Goal: Task Accomplishment & Management: Complete application form

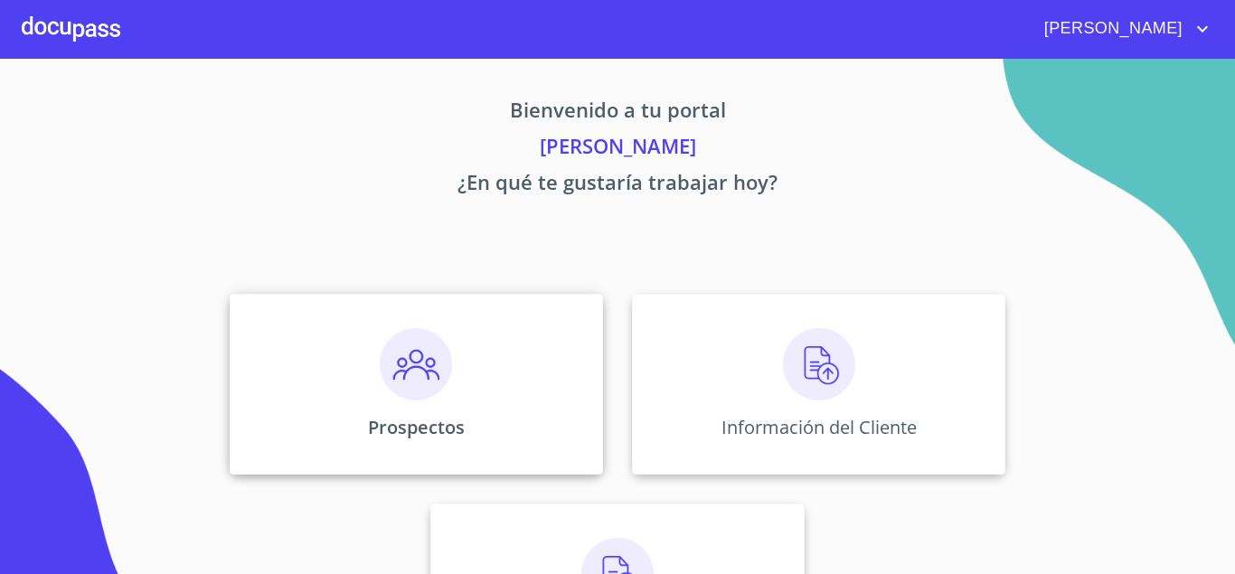
click at [288, 342] on div "Prospectos" at bounding box center [416, 384] width 373 height 181
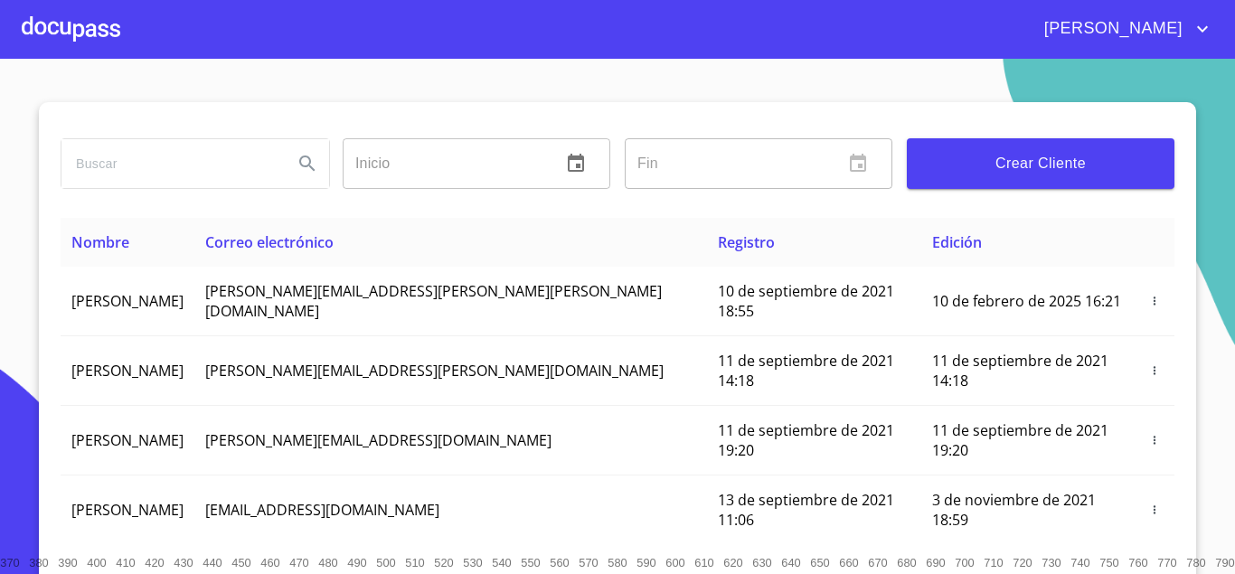
click at [1005, 155] on span "Crear Cliente" at bounding box center [1040, 163] width 239 height 25
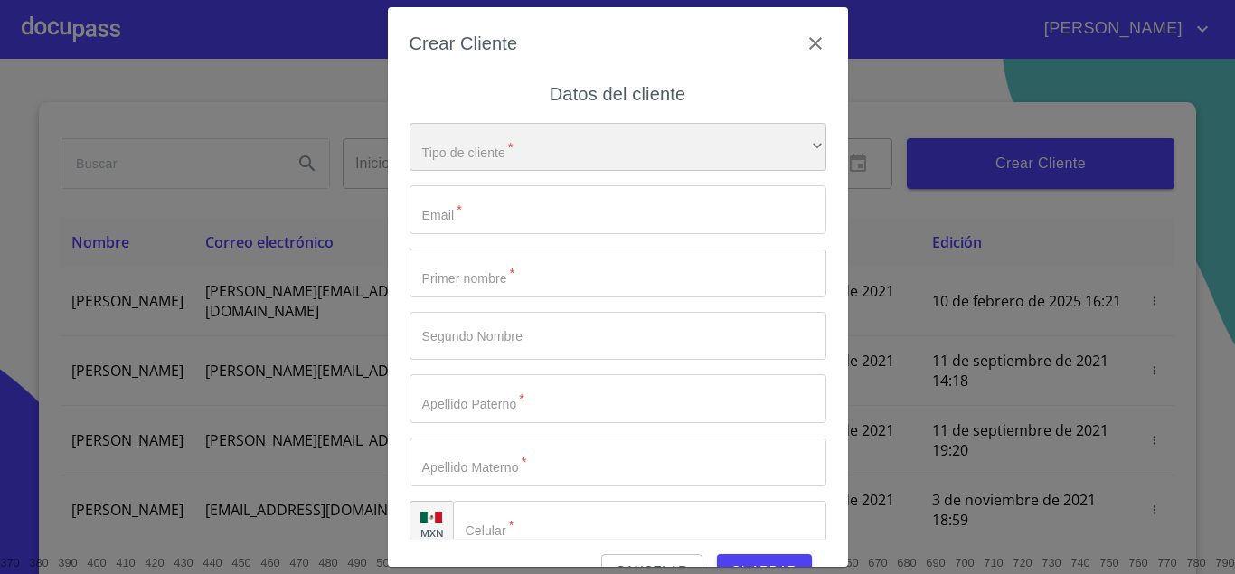
click at [578, 153] on div "​" at bounding box center [617, 147] width 417 height 49
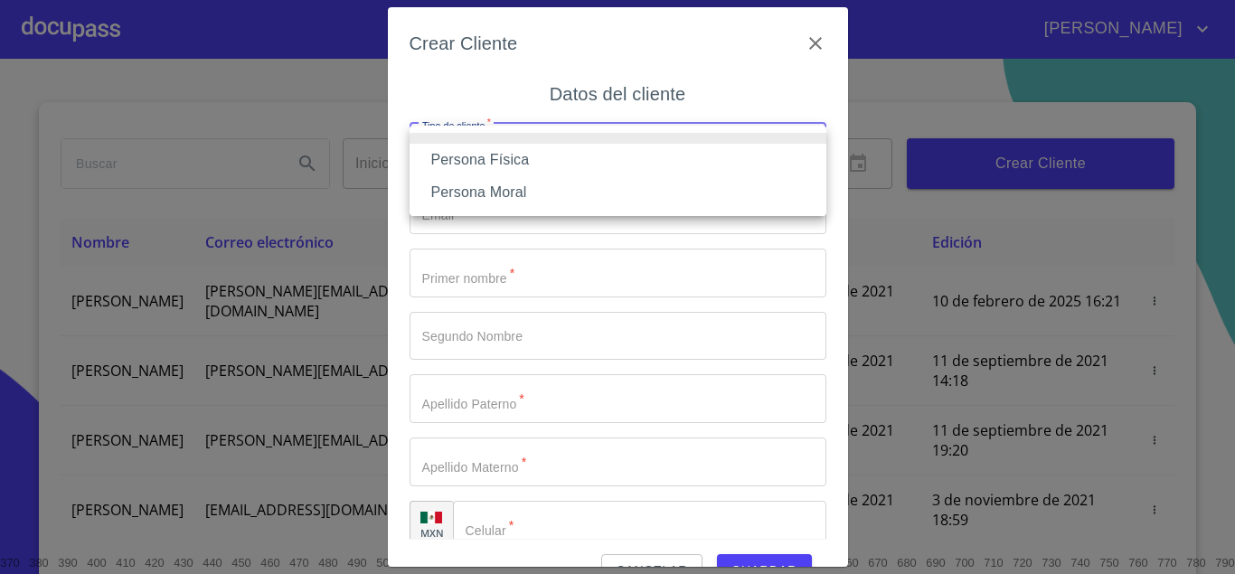
click at [525, 161] on li "Persona Física" at bounding box center [617, 160] width 417 height 33
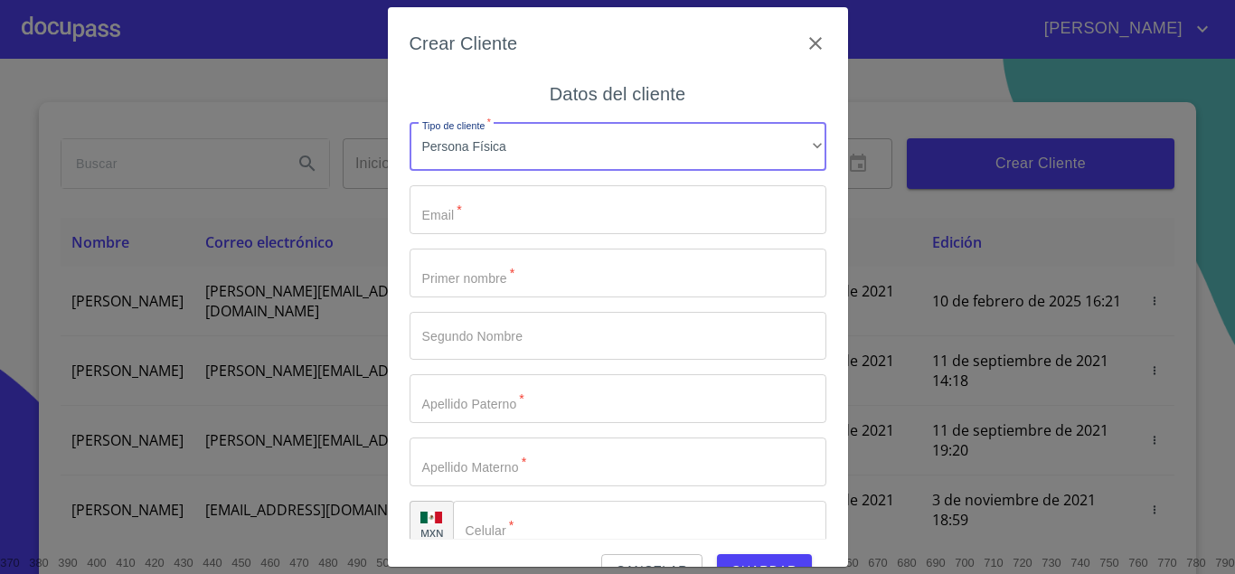
click at [519, 202] on input "Tipo de cliente   *" at bounding box center [617, 209] width 417 height 49
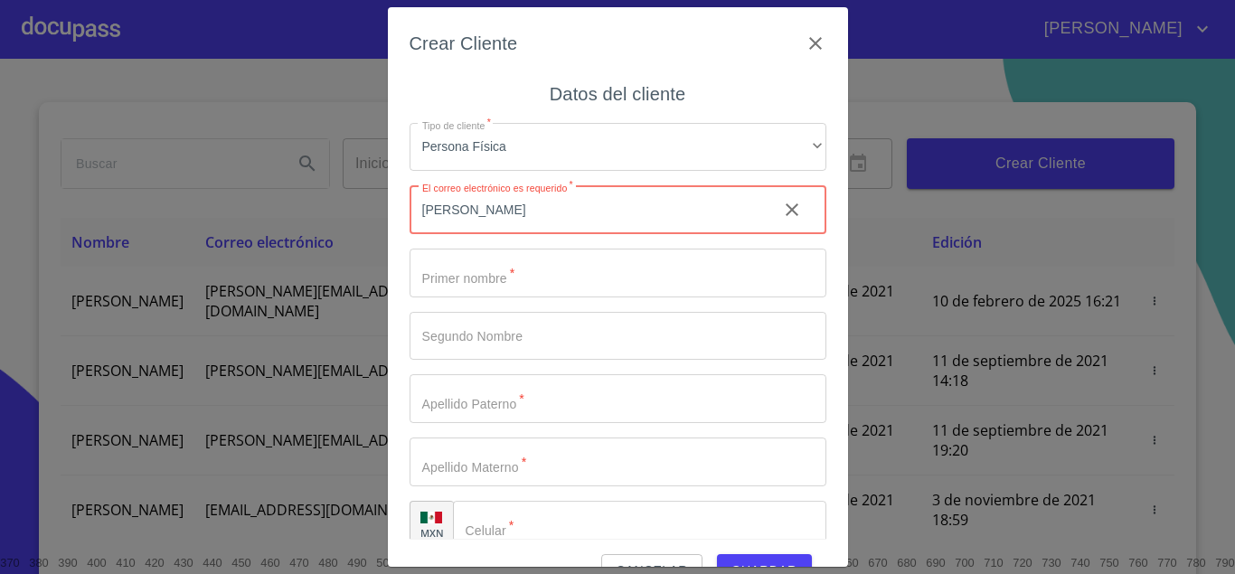
type input "juan"
drag, startPoint x: 459, startPoint y: 219, endPoint x: 244, endPoint y: 189, distance: 217.2
click at [409, 189] on input "juan" at bounding box center [585, 209] width 353 height 49
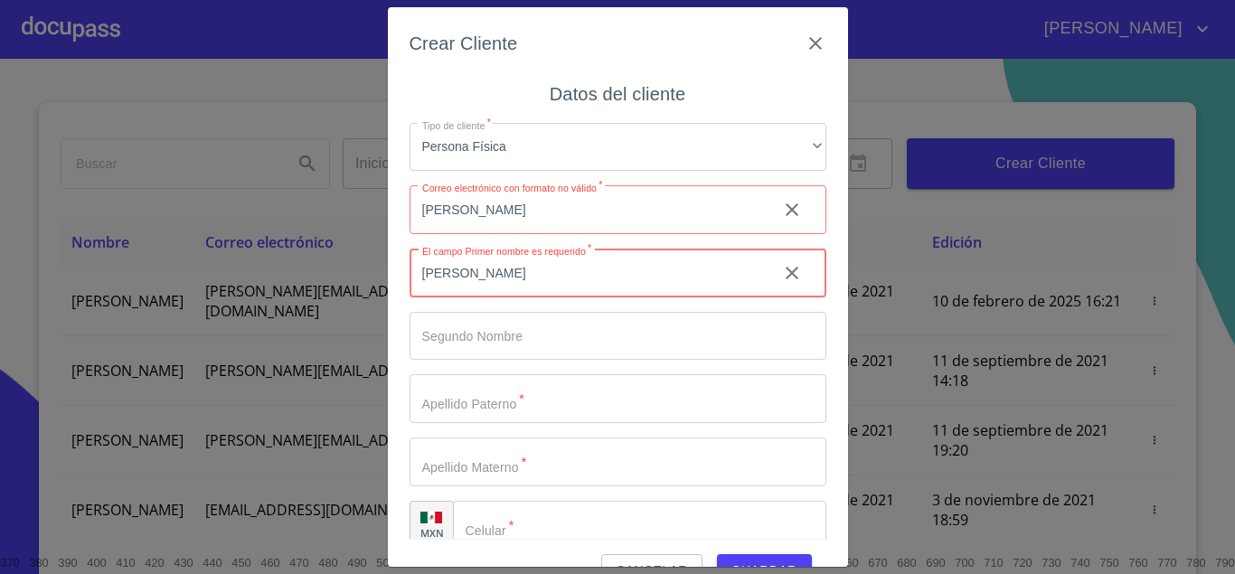
type input "juana"
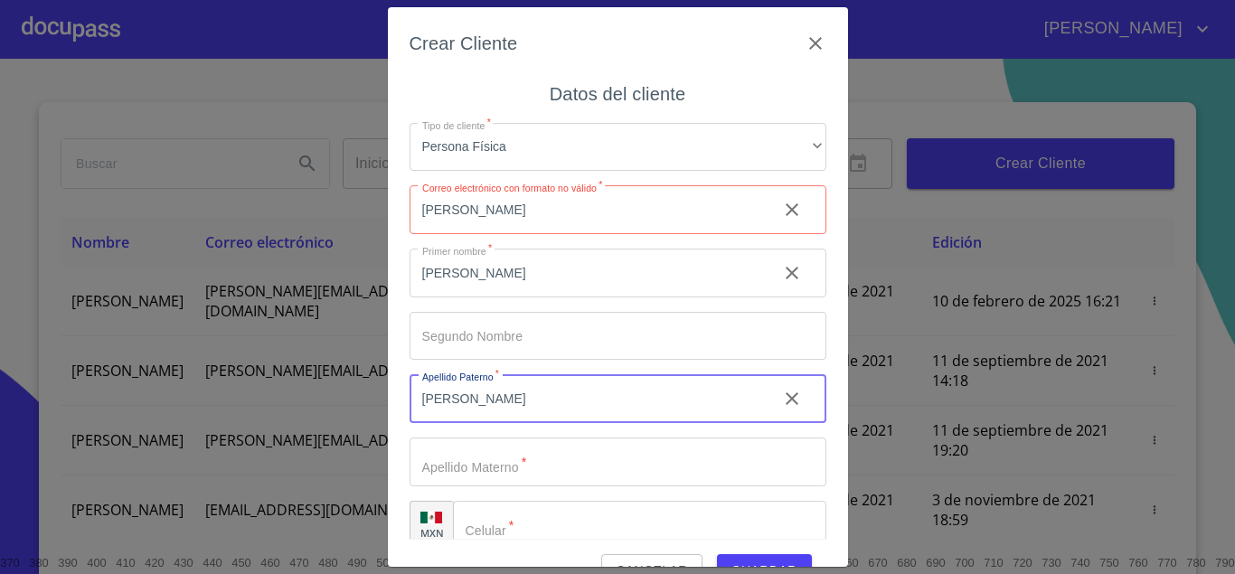
type input "garcia"
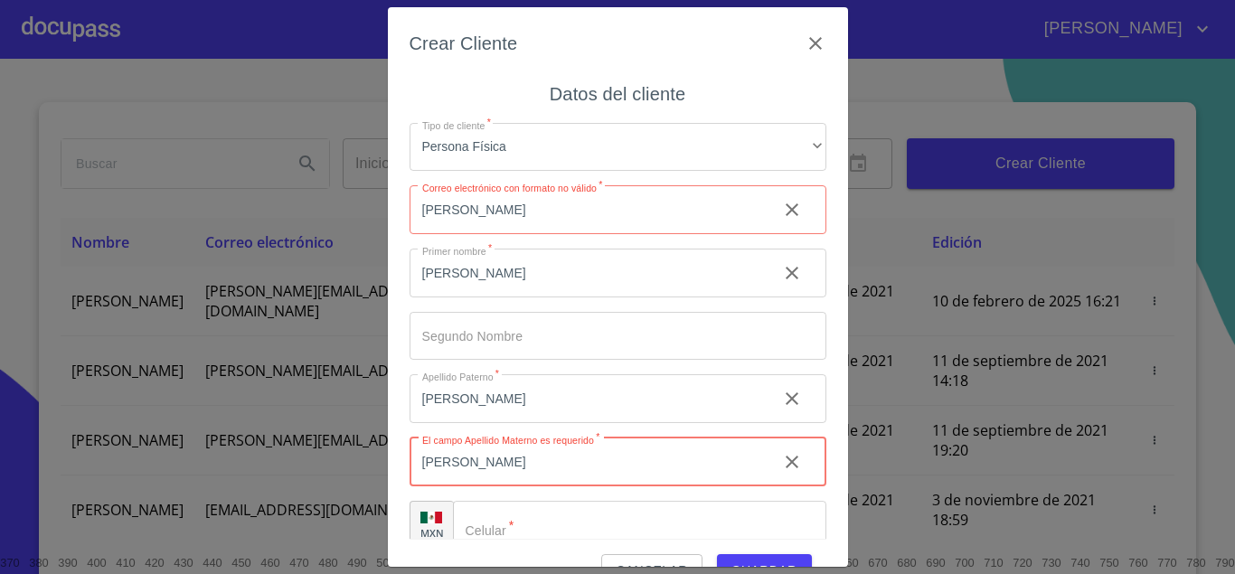
type input "amador"
click at [458, 200] on input "juan" at bounding box center [585, 209] width 353 height 49
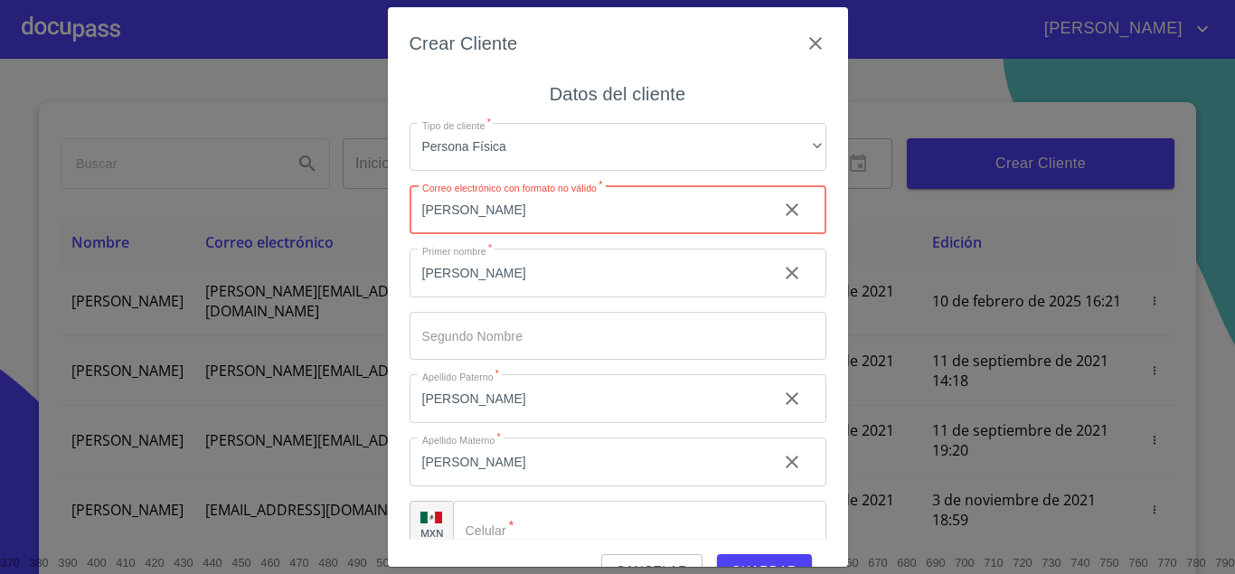
drag, startPoint x: 313, startPoint y: 178, endPoint x: 181, endPoint y: 157, distance: 133.6
click at [409, 185] on input "juan" at bounding box center [585, 209] width 353 height 49
paste input "garciaamadorjuana@gmail.com"
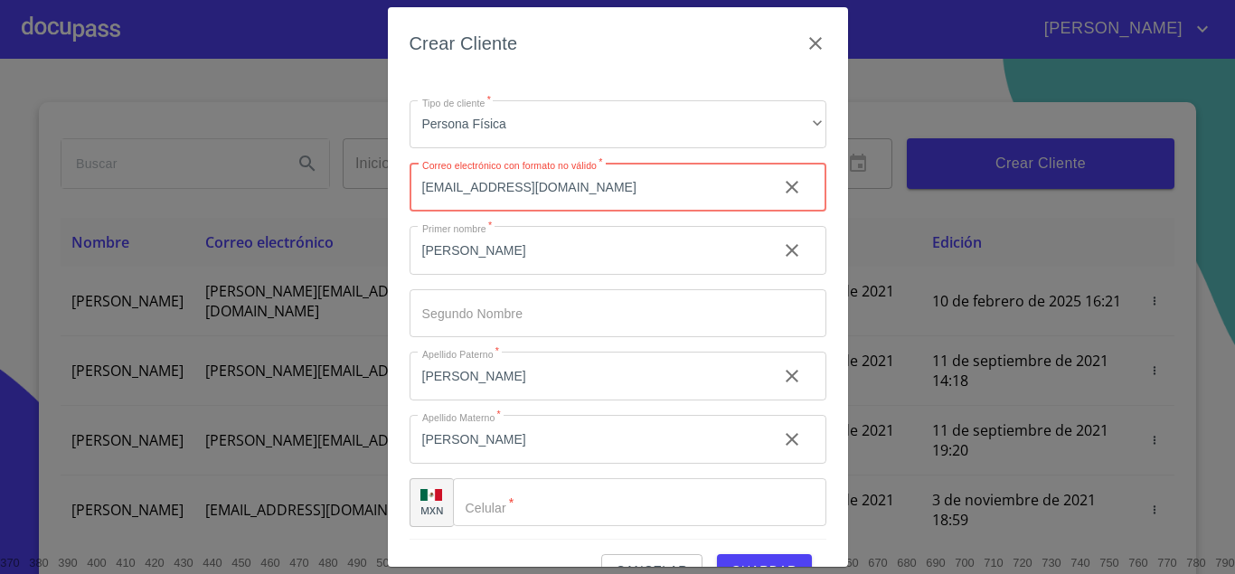
scroll to position [25, 0]
type input "garciaamadorjuana@gmail.com"
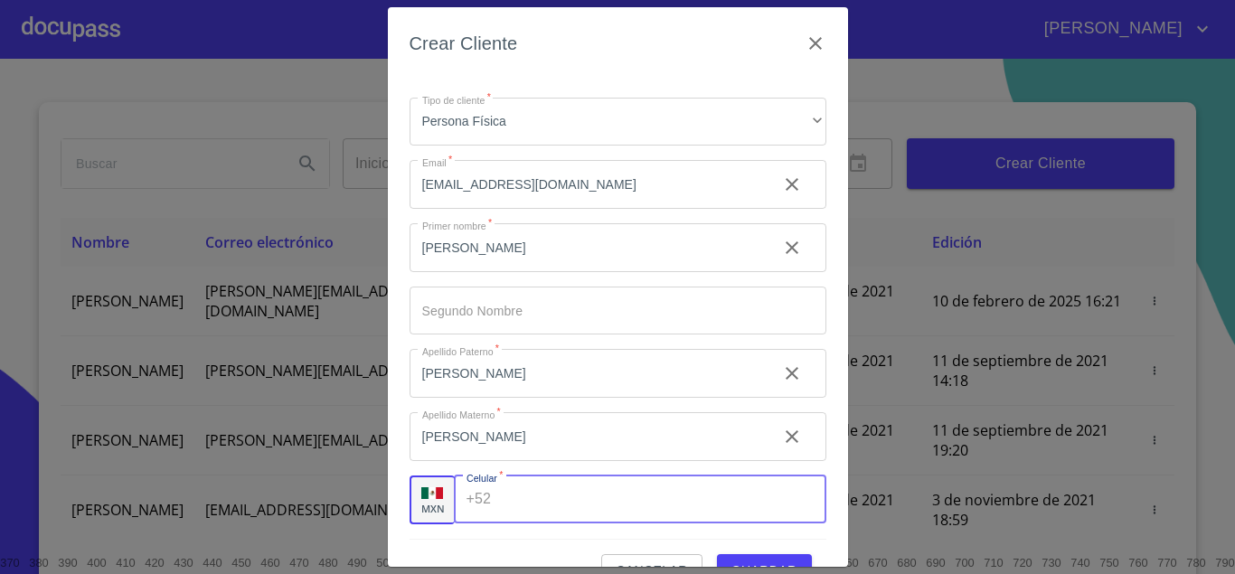
click at [549, 496] on input "Tipo de cliente   *" at bounding box center [661, 499] width 327 height 49
paste input "(33) 1366 2368"
click at [526, 505] on input "(33) 1366 2368" at bounding box center [633, 499] width 271 height 49
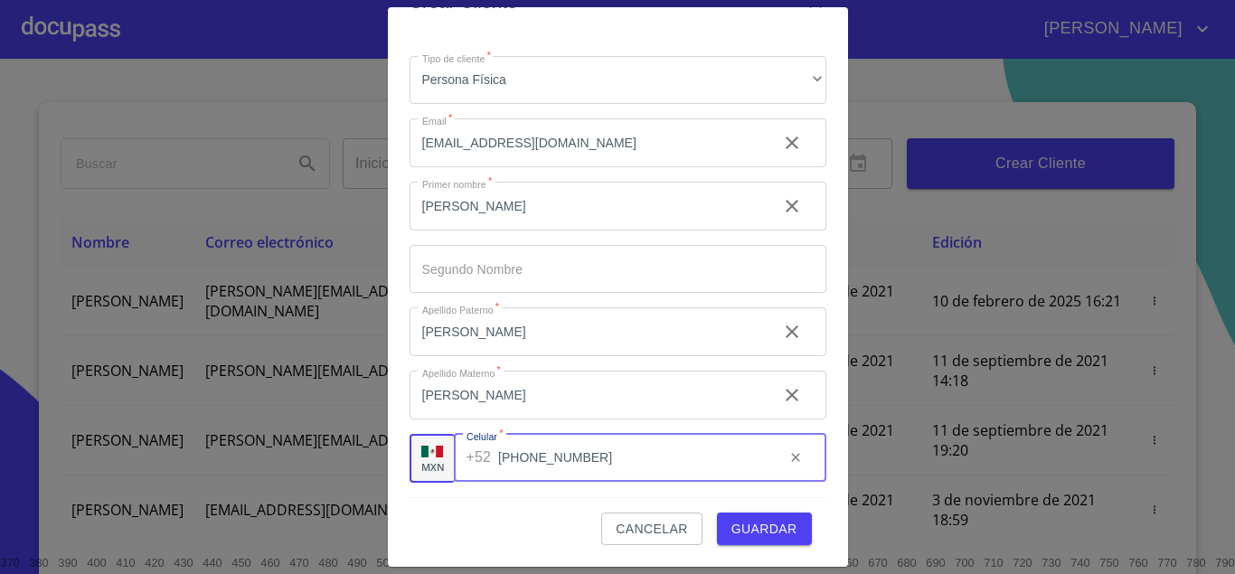
type input "[PHONE_NUMBER]"
click at [772, 531] on span "Guardar" at bounding box center [764, 529] width 66 height 23
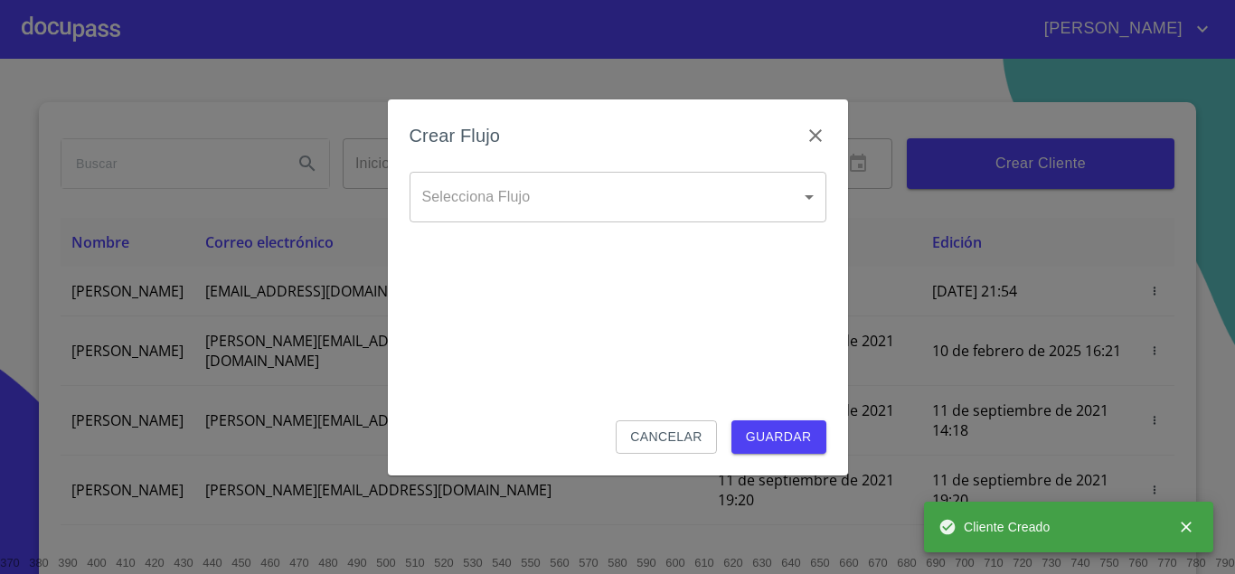
click at [670, 217] on body "Jonathan Emanuel Inicio ​ Fin ​ Crear Cliente Nombre Correo electrónico Registr…" at bounding box center [617, 287] width 1235 height 574
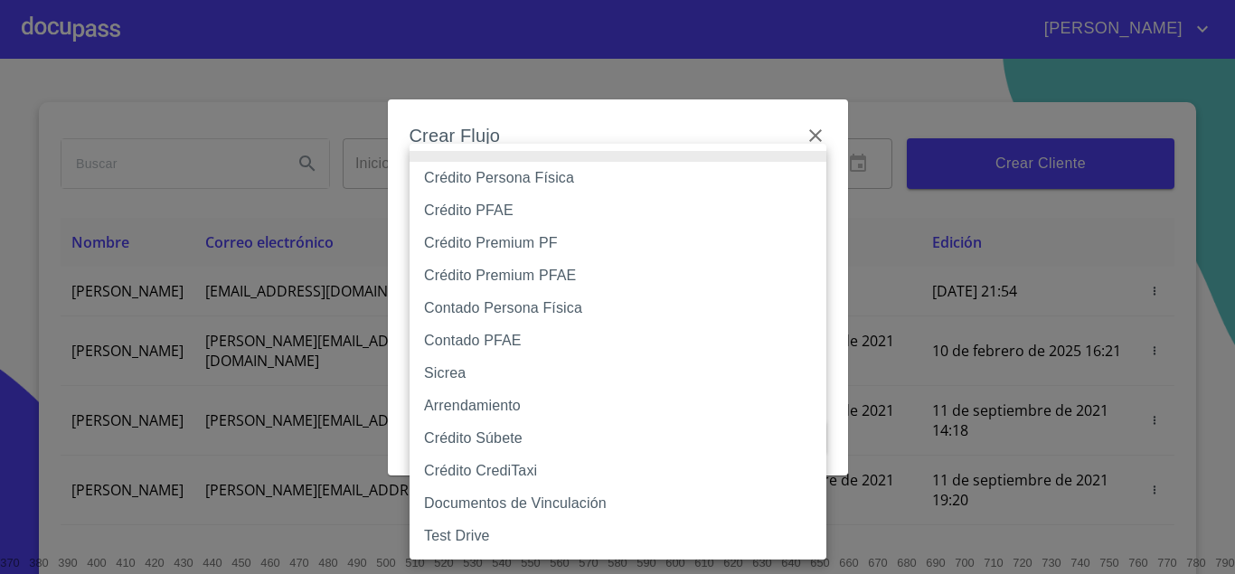
click at [565, 311] on li "Contado Persona Física" at bounding box center [617, 308] width 417 height 33
type input "60bf975b0d9865ccc2471536"
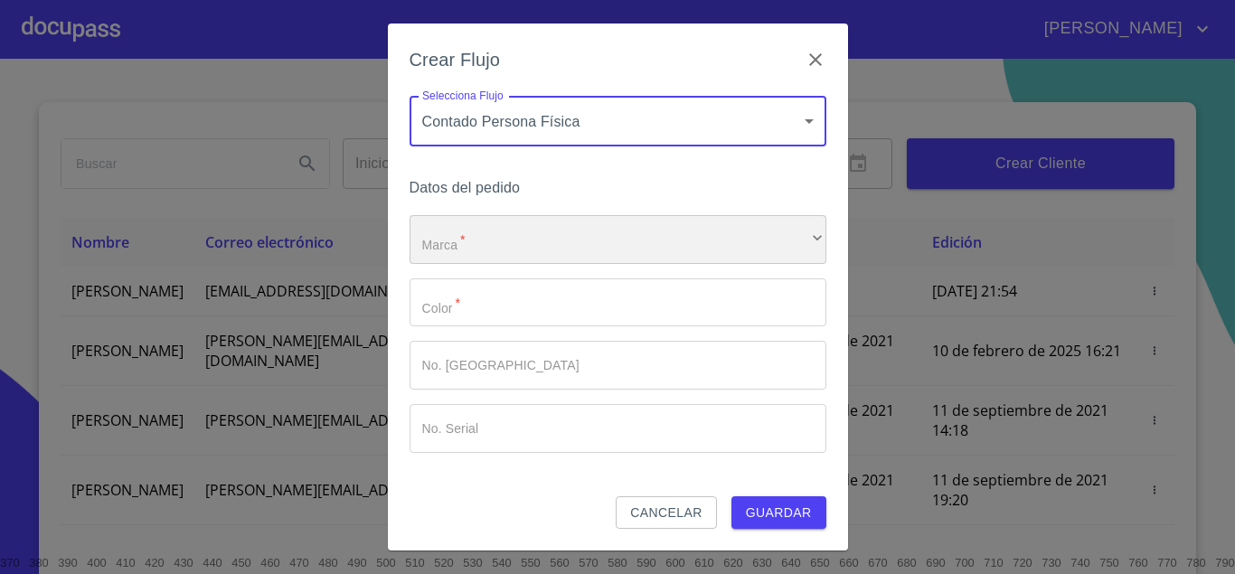
click at [567, 231] on div "​" at bounding box center [617, 239] width 417 height 49
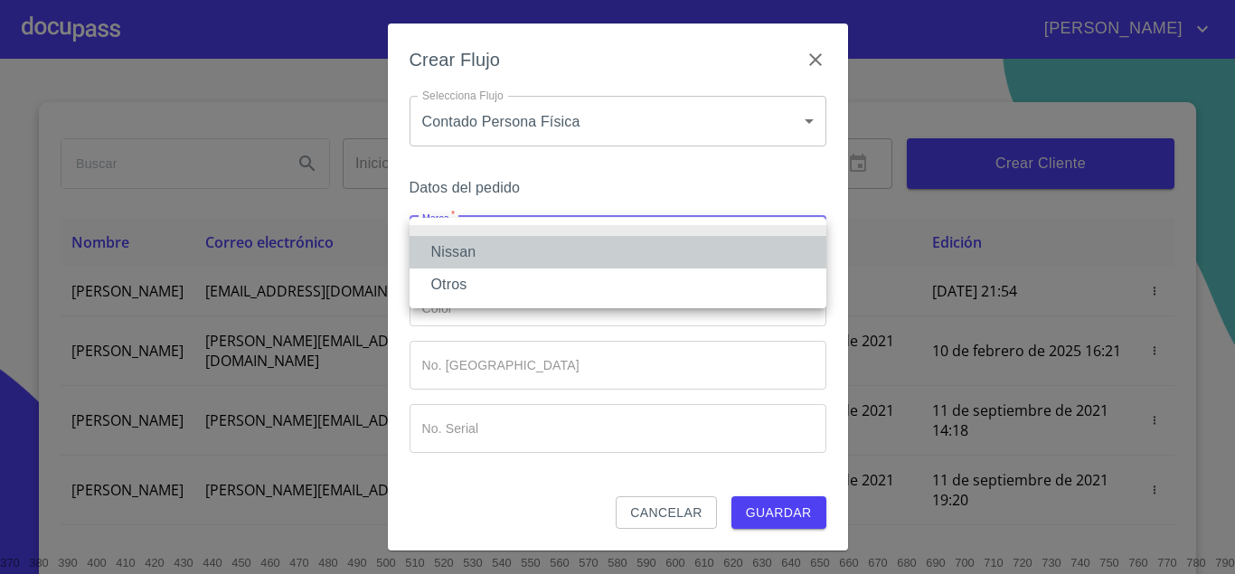
click at [518, 249] on li "Nissan" at bounding box center [617, 252] width 417 height 33
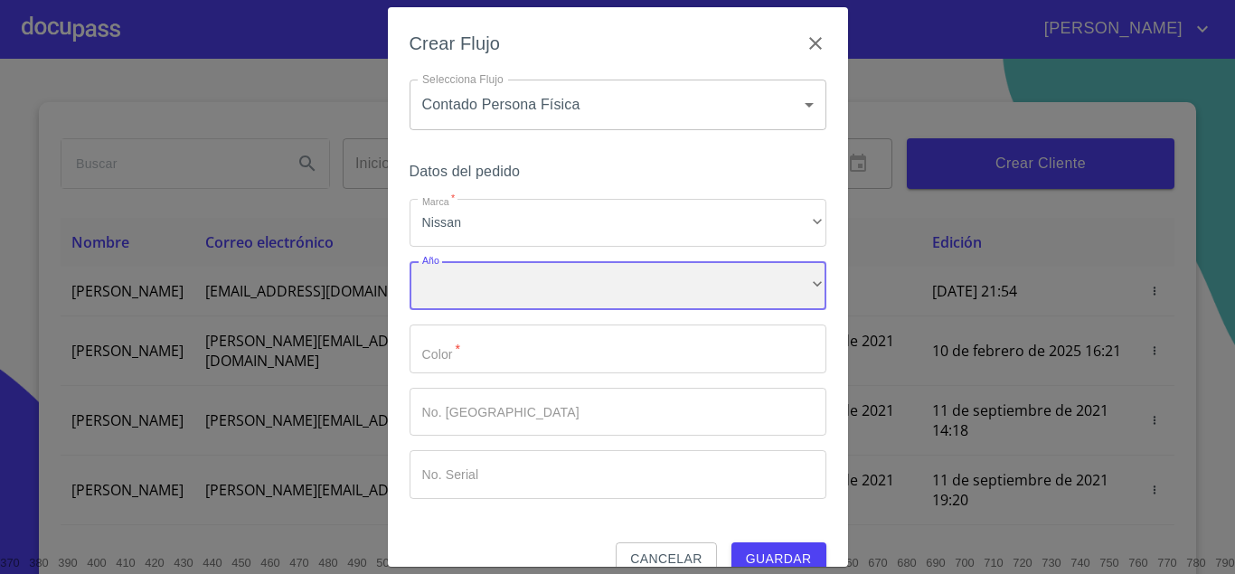
click at [515, 275] on div "​" at bounding box center [617, 285] width 417 height 49
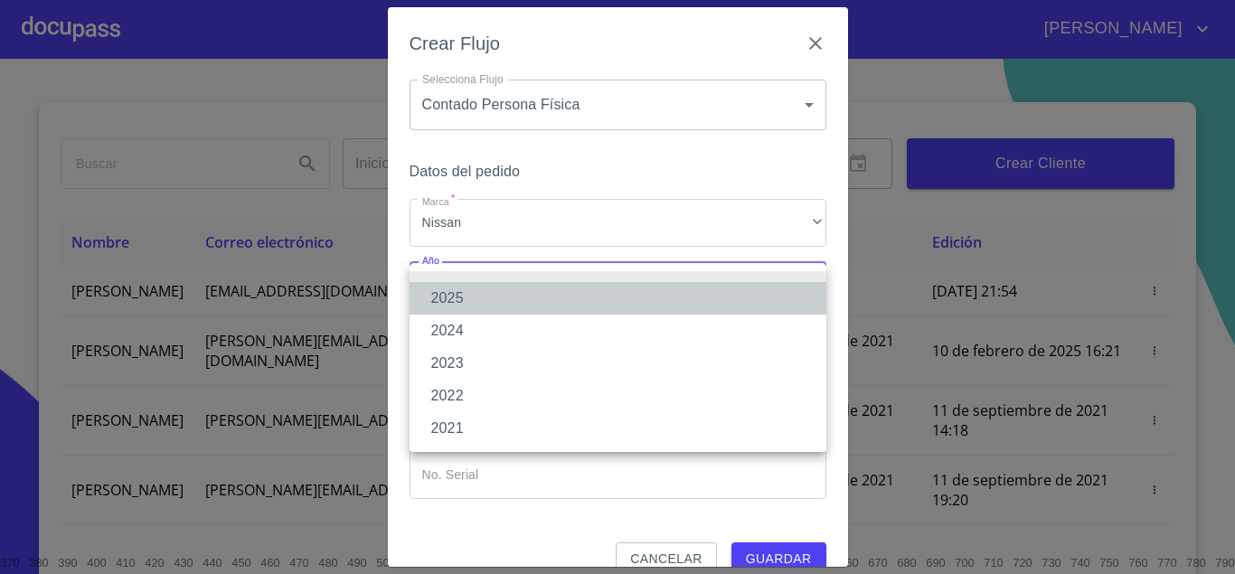
click at [460, 298] on li "2025" at bounding box center [617, 298] width 417 height 33
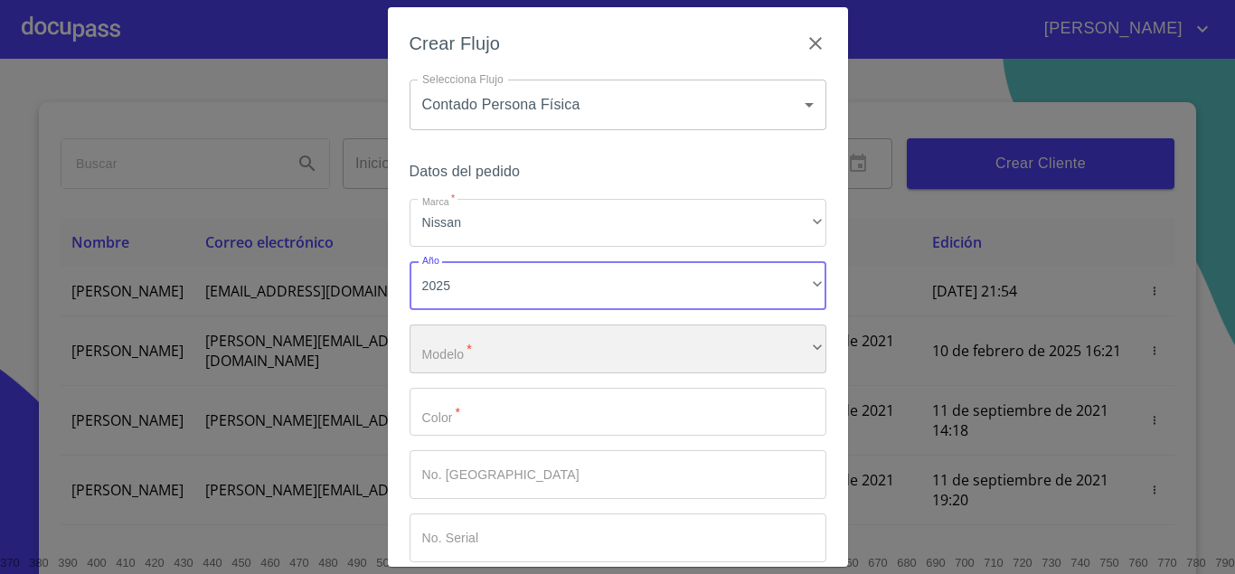
click at [469, 353] on div "​" at bounding box center [617, 349] width 417 height 49
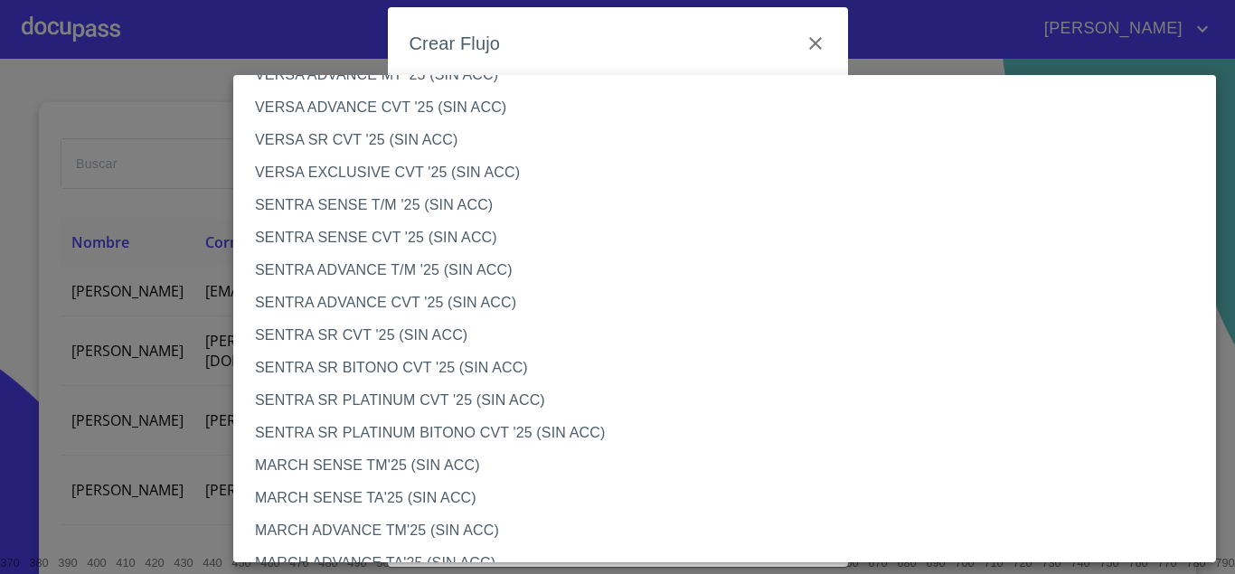
scroll to position [955, 0]
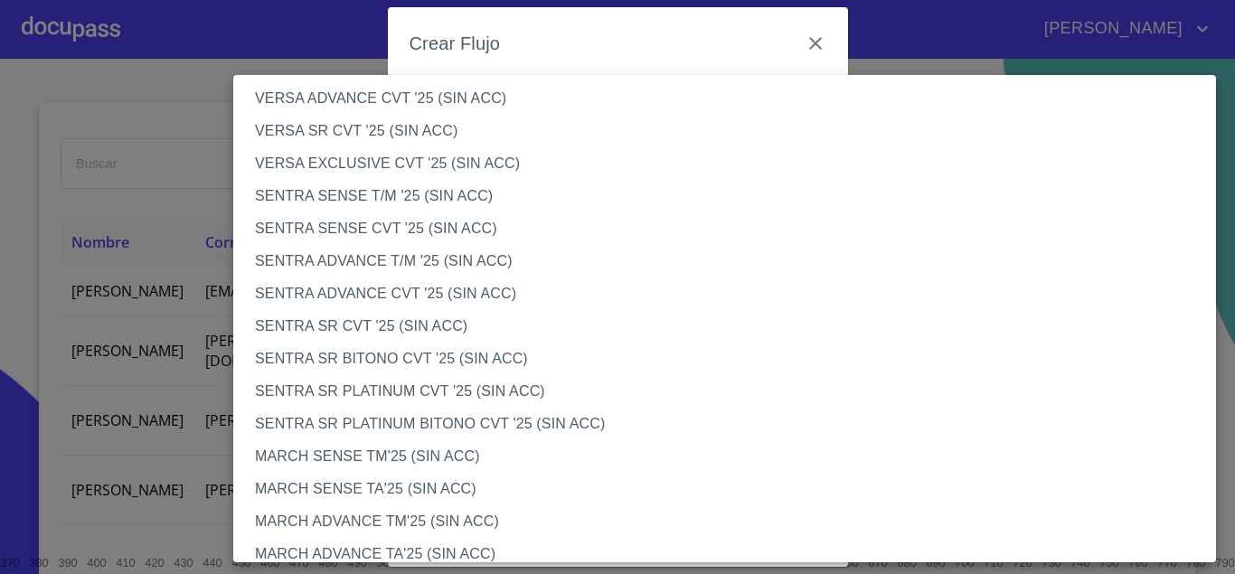
click at [381, 359] on li "SENTRA SR BITONO CVT '25 (SIN ACC)" at bounding box center [724, 359] width 983 height 33
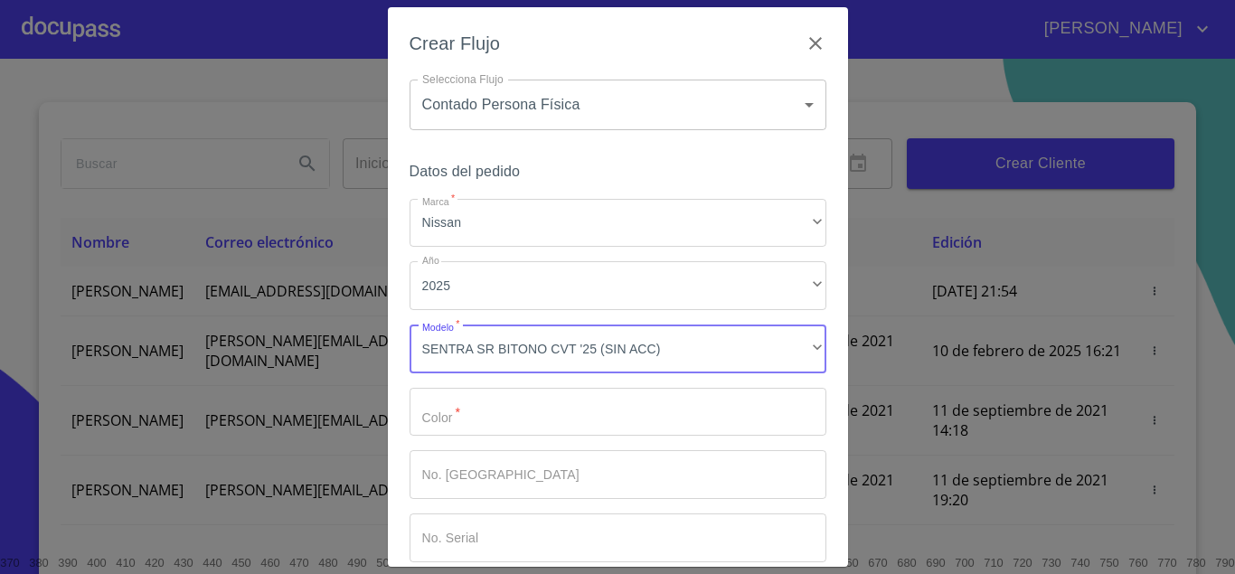
click at [437, 404] on input "Marca   *" at bounding box center [617, 412] width 417 height 49
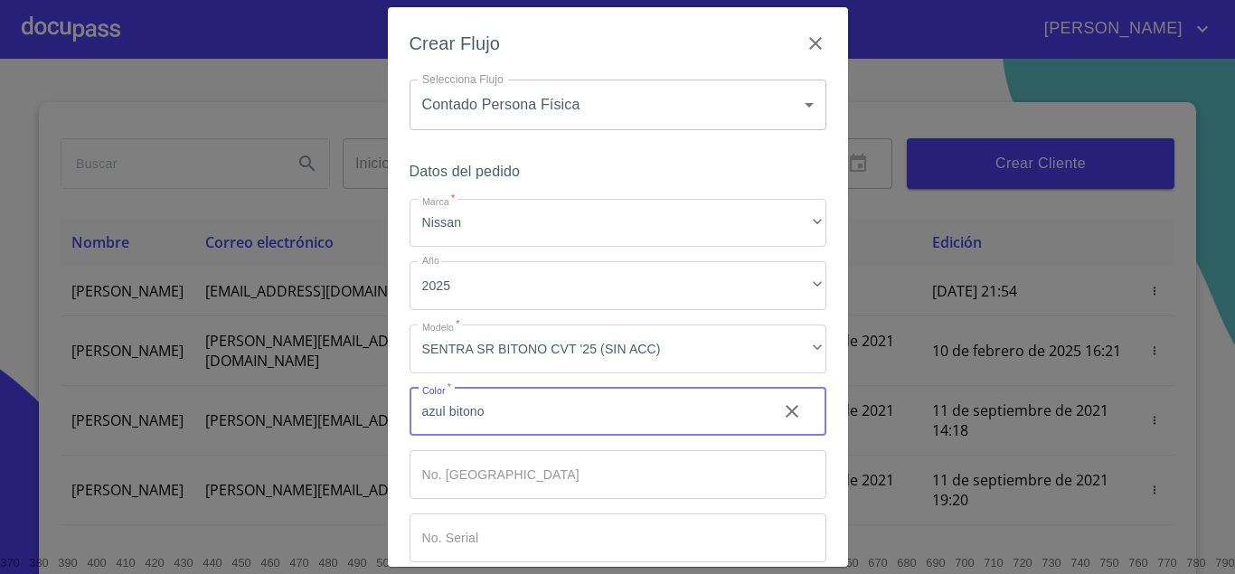
scroll to position [93, 0]
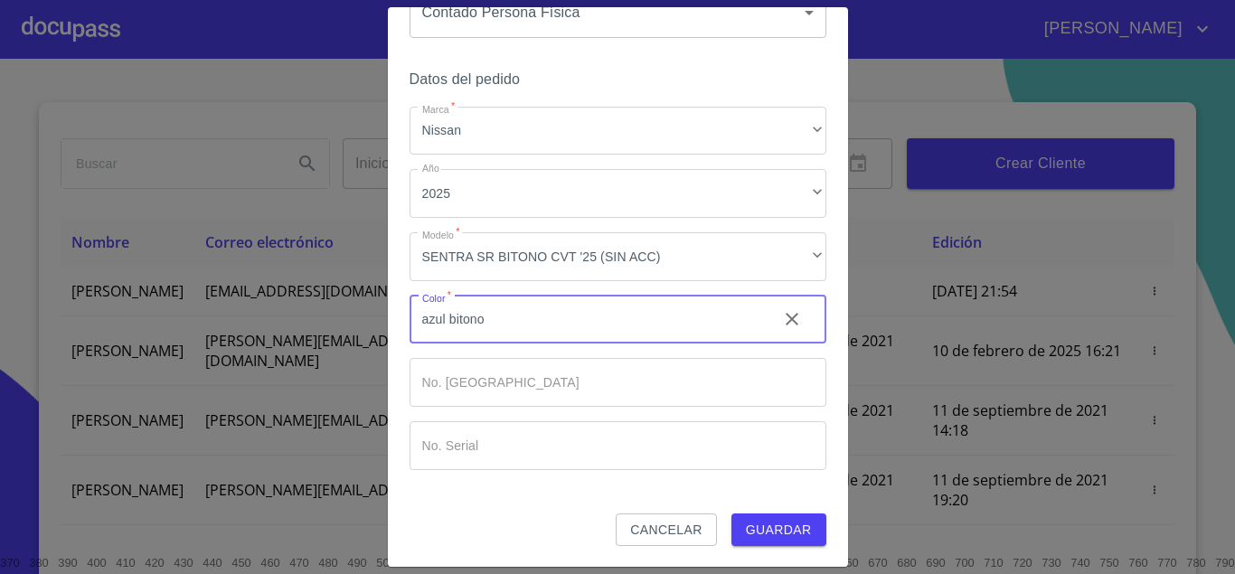
type input "azul bitono"
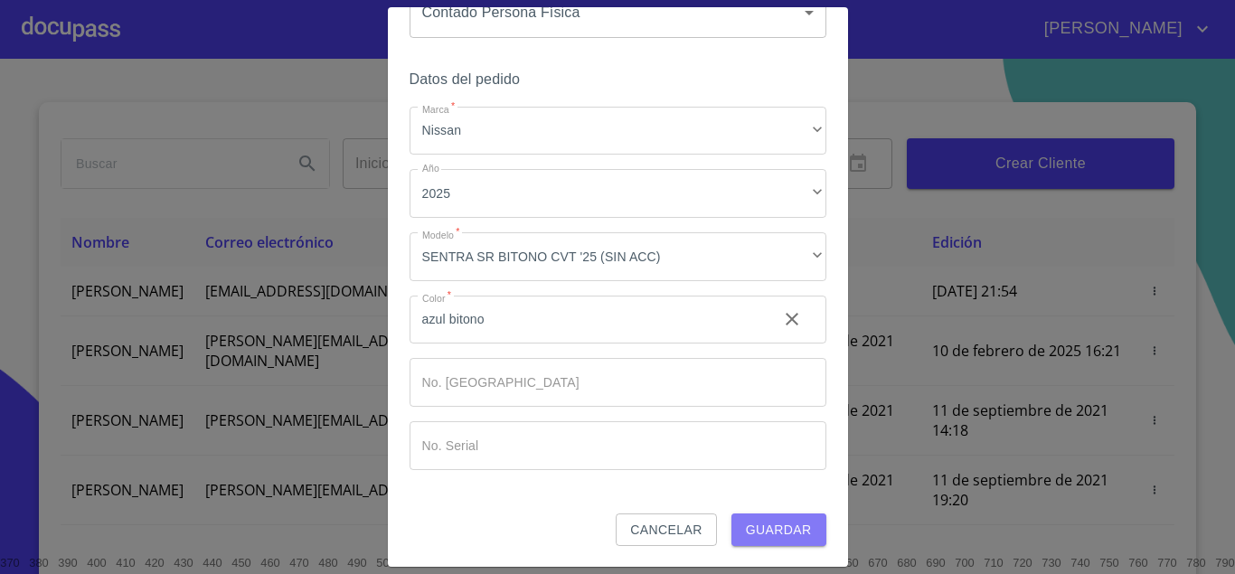
click at [797, 535] on span "Guardar" at bounding box center [779, 530] width 66 height 23
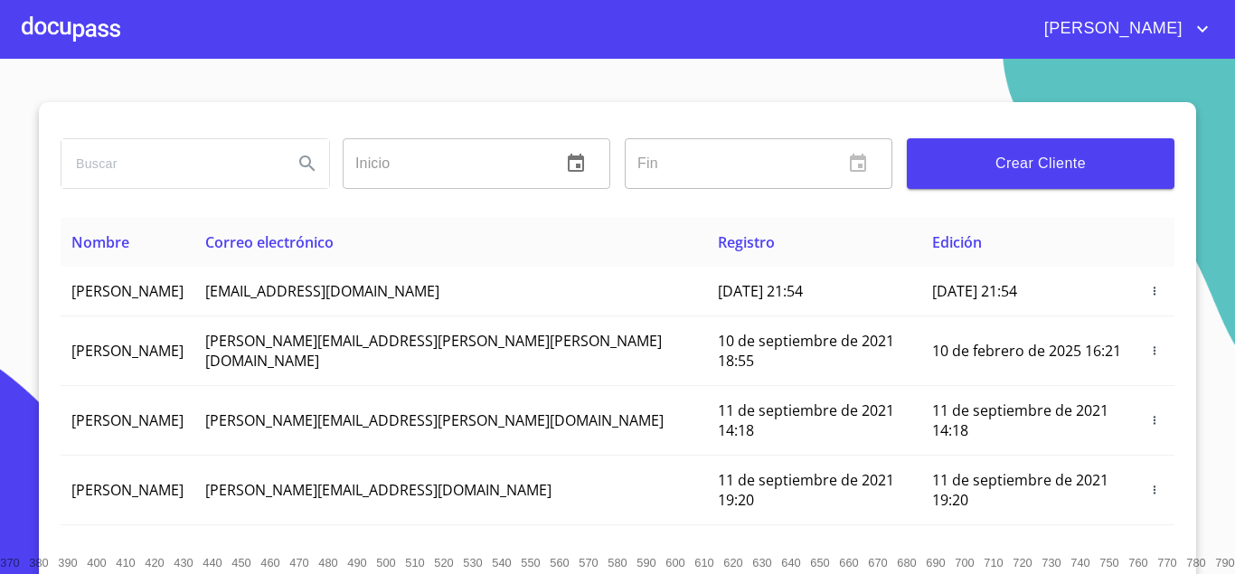
click at [92, 33] on div at bounding box center [71, 29] width 99 height 58
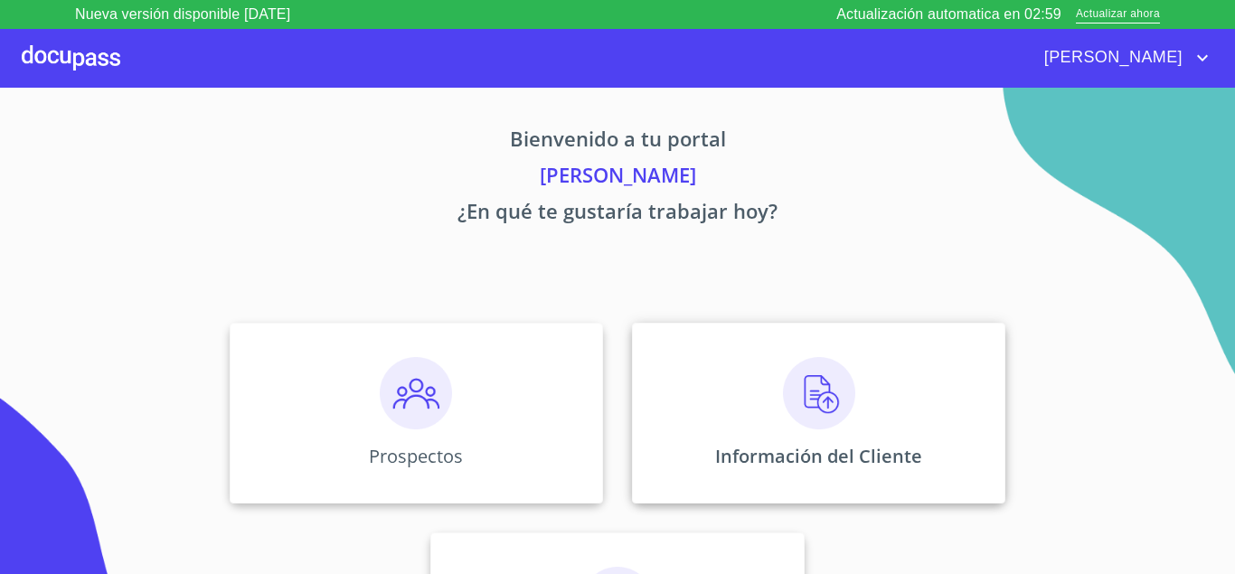
click at [701, 433] on div "Información del Cliente" at bounding box center [818, 413] width 373 height 181
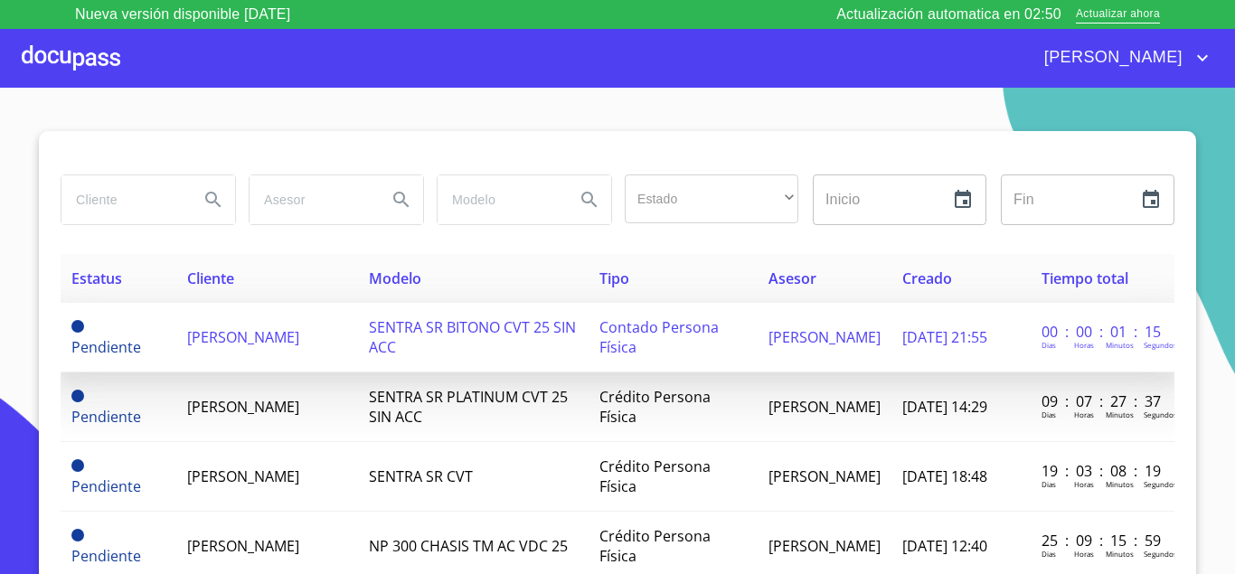
click at [299, 343] on span "[PERSON_NAME] [PERSON_NAME]" at bounding box center [243, 337] width 112 height 20
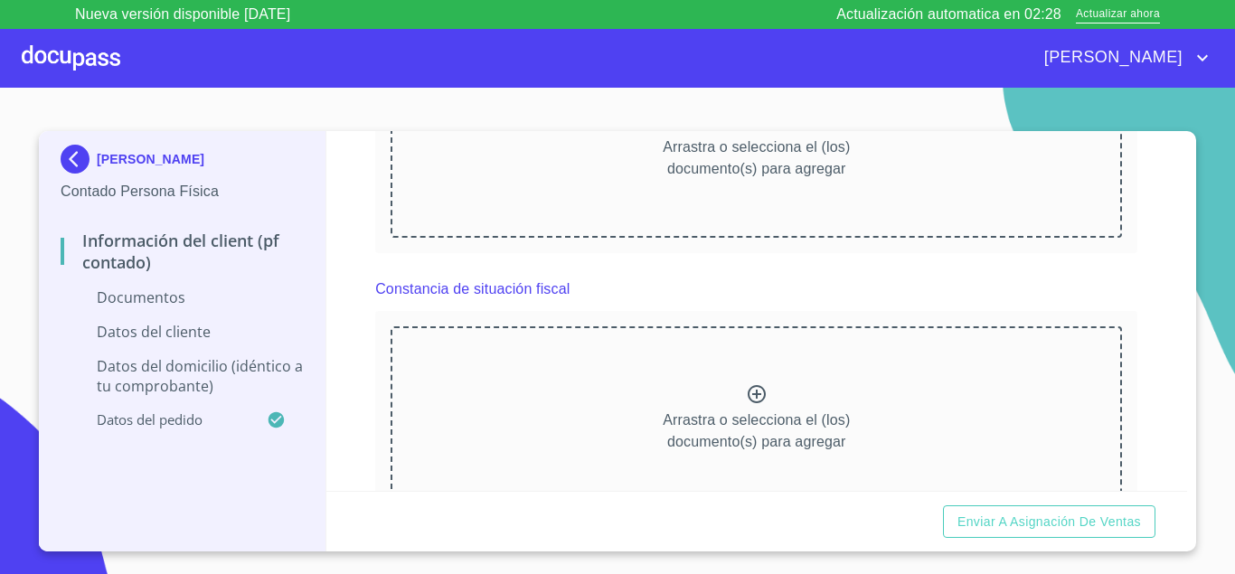
scroll to position [955, 0]
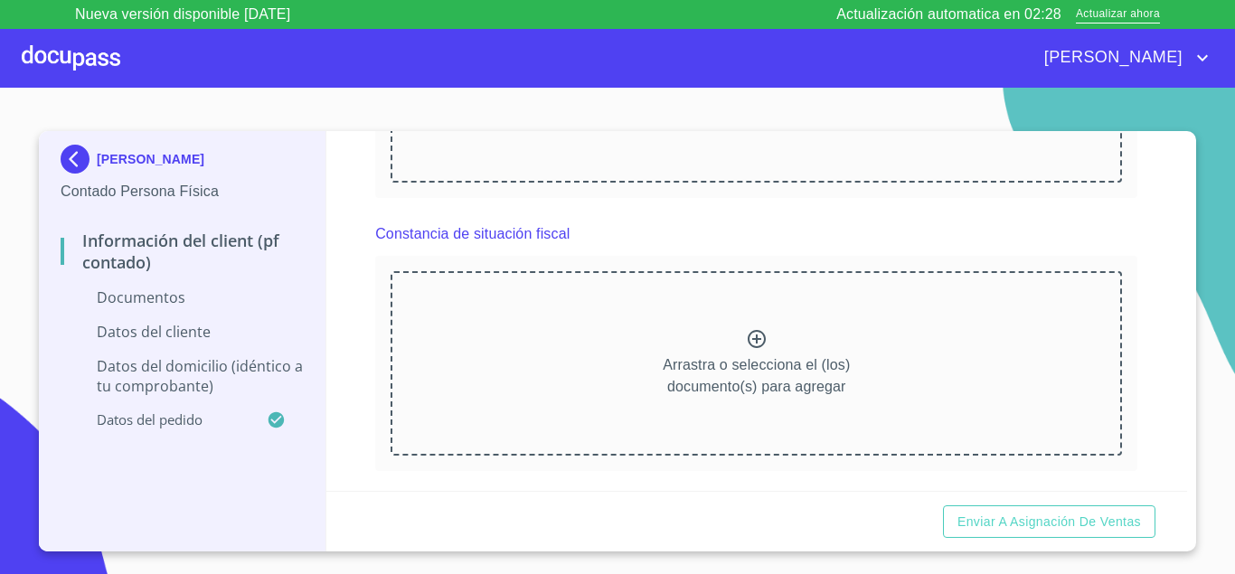
click at [554, 327] on div "Arrastra o selecciona el (los) documento(s) para agregar" at bounding box center [755, 363] width 731 height 184
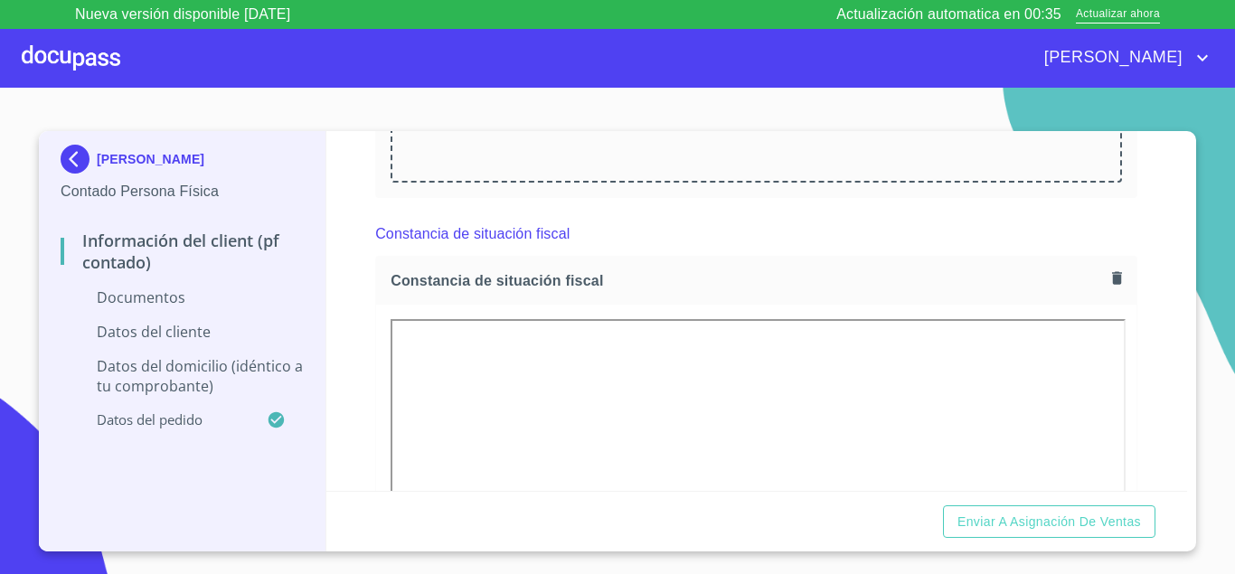
scroll to position [835, 0]
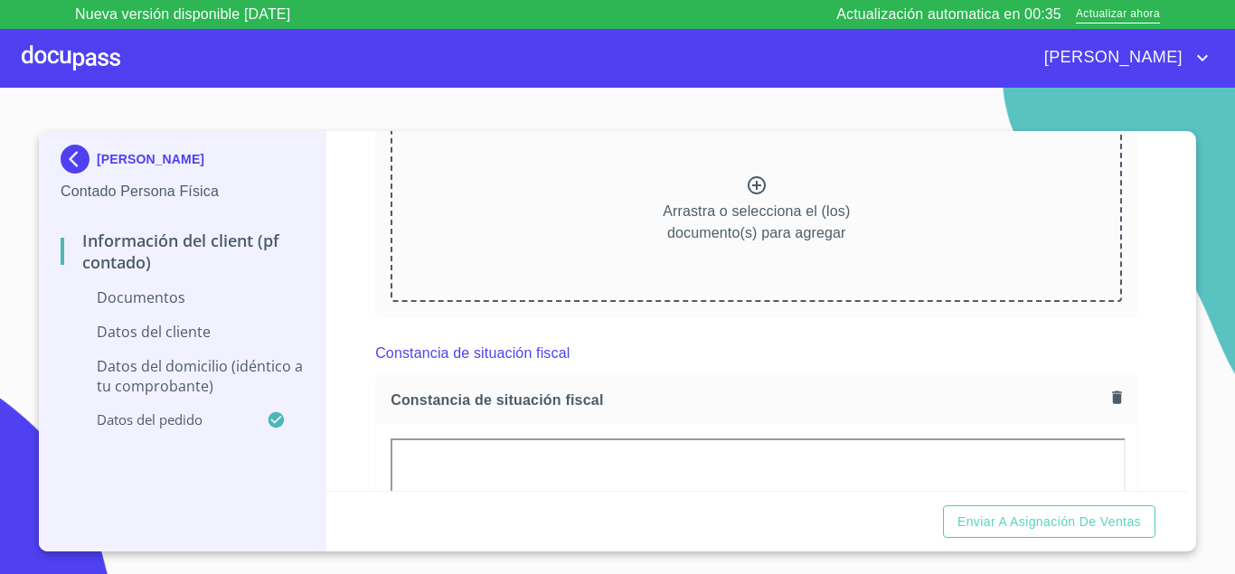
click at [485, 259] on div "Arrastra o selecciona el (los) documento(s) para agregar" at bounding box center [755, 209] width 731 height 184
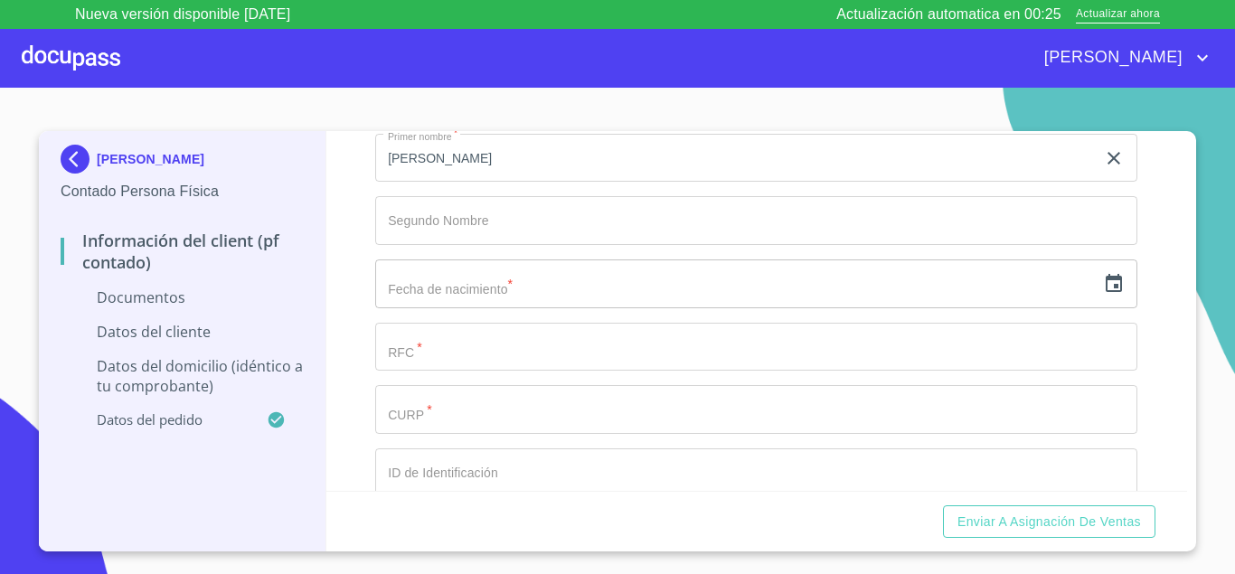
scroll to position [2506, 0]
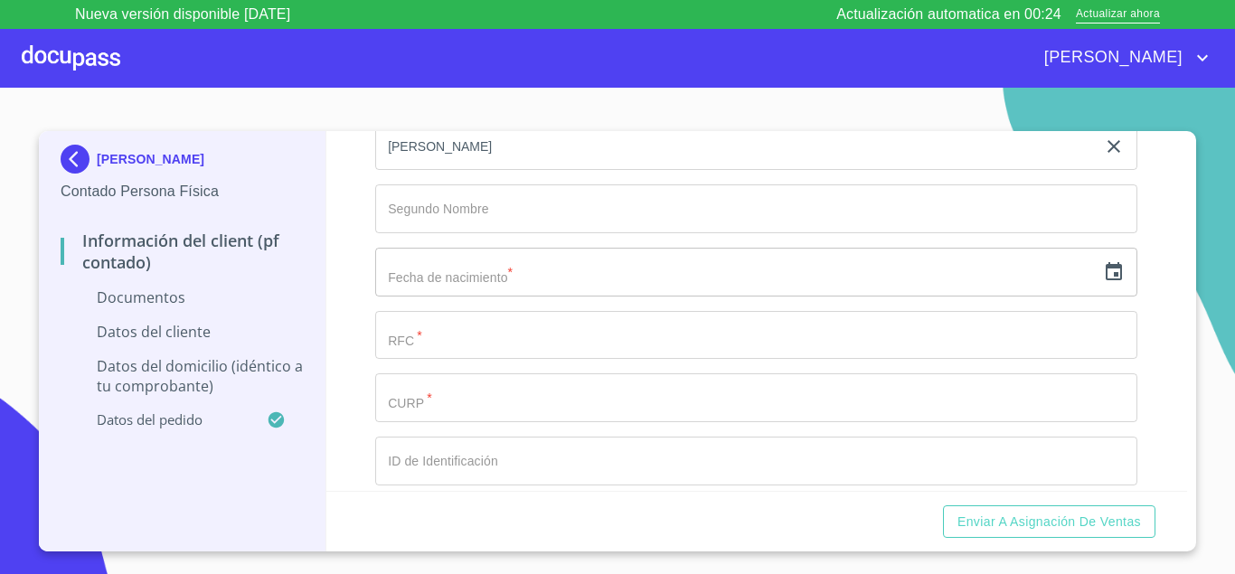
click at [407, 389] on input "Documento de identificación.   *" at bounding box center [756, 397] width 762 height 49
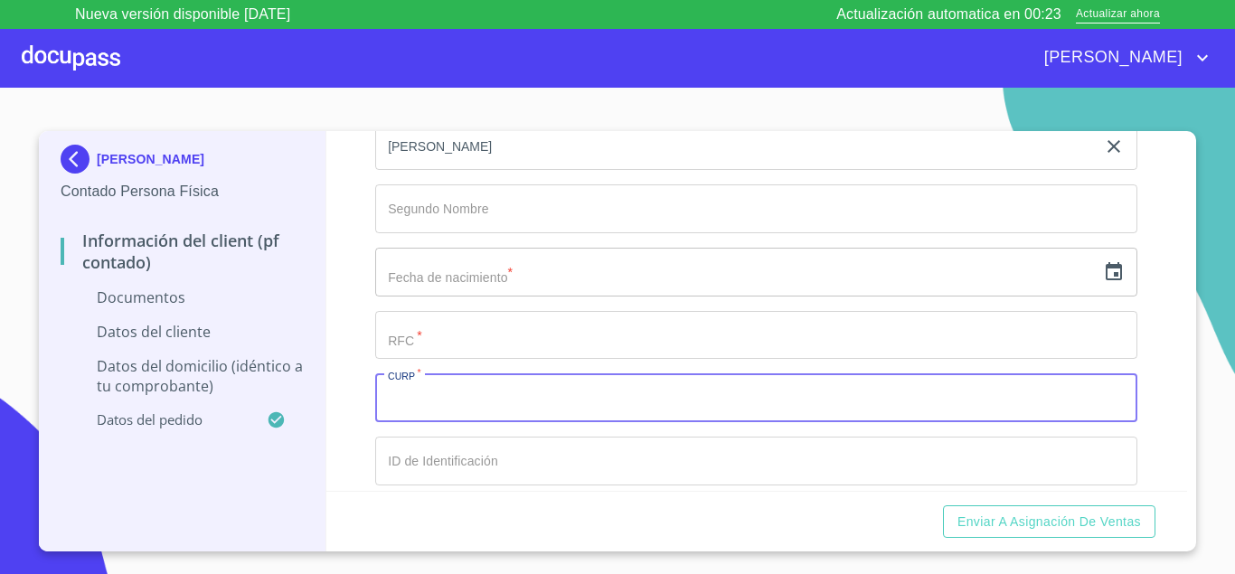
paste input "GAAJ731128MZSRMN06"
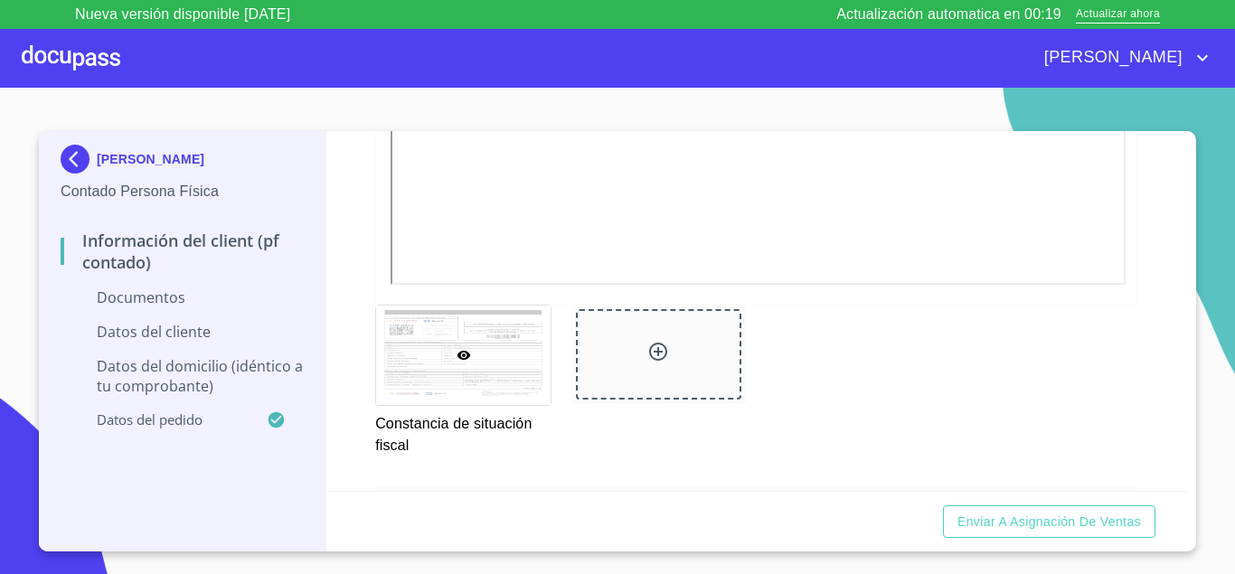
scroll to position [1909, 0]
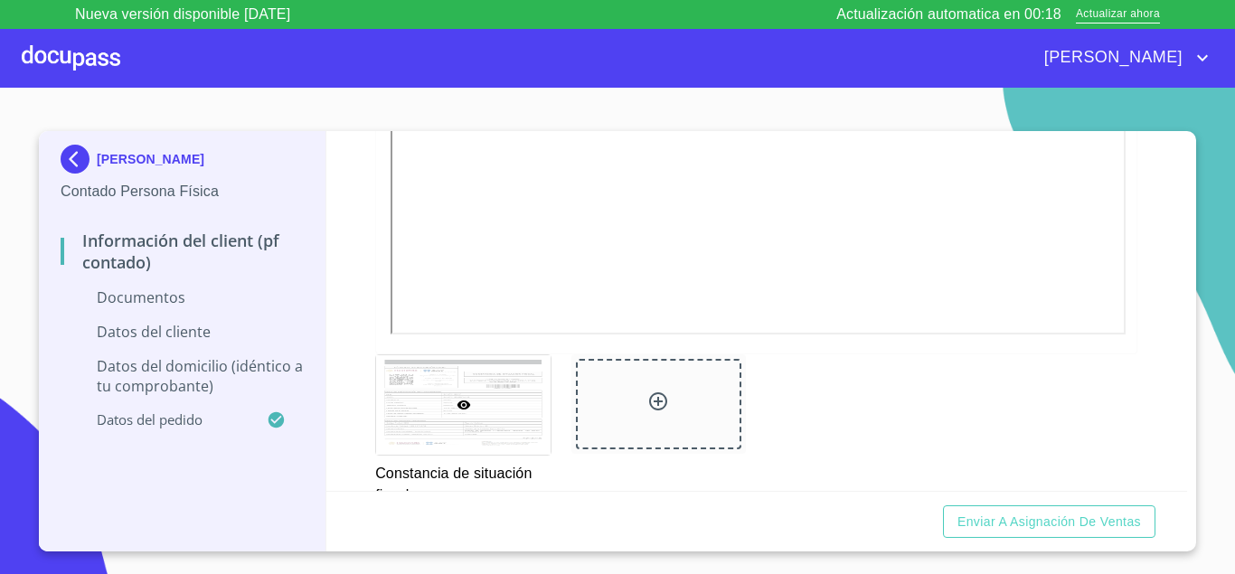
type input "GAAJ731128MZSRMN06"
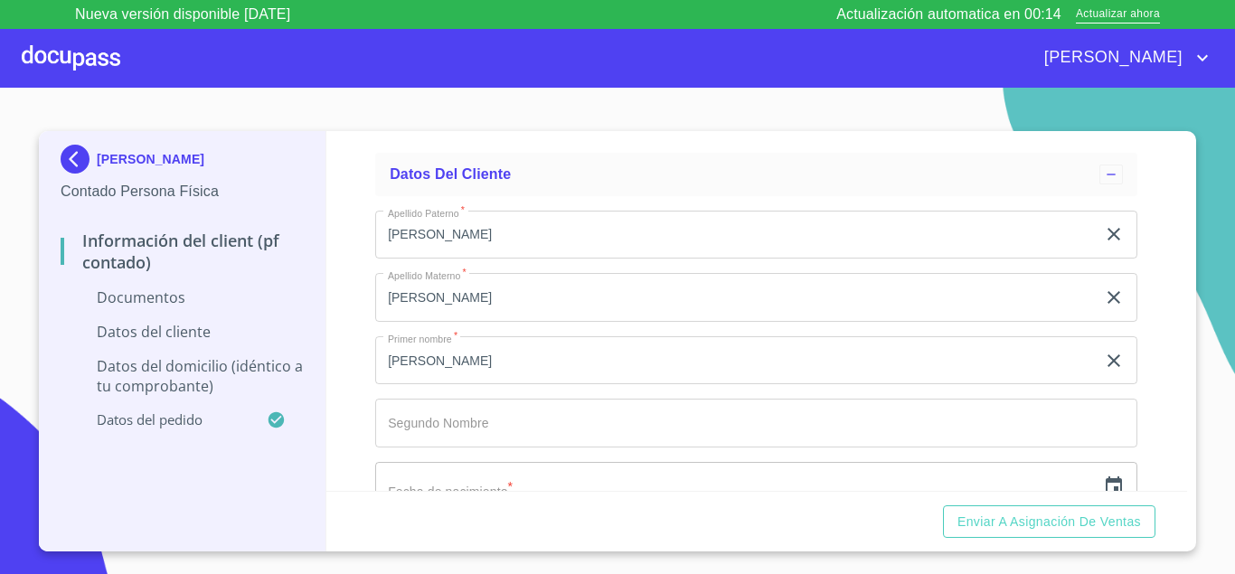
scroll to position [2506, 0]
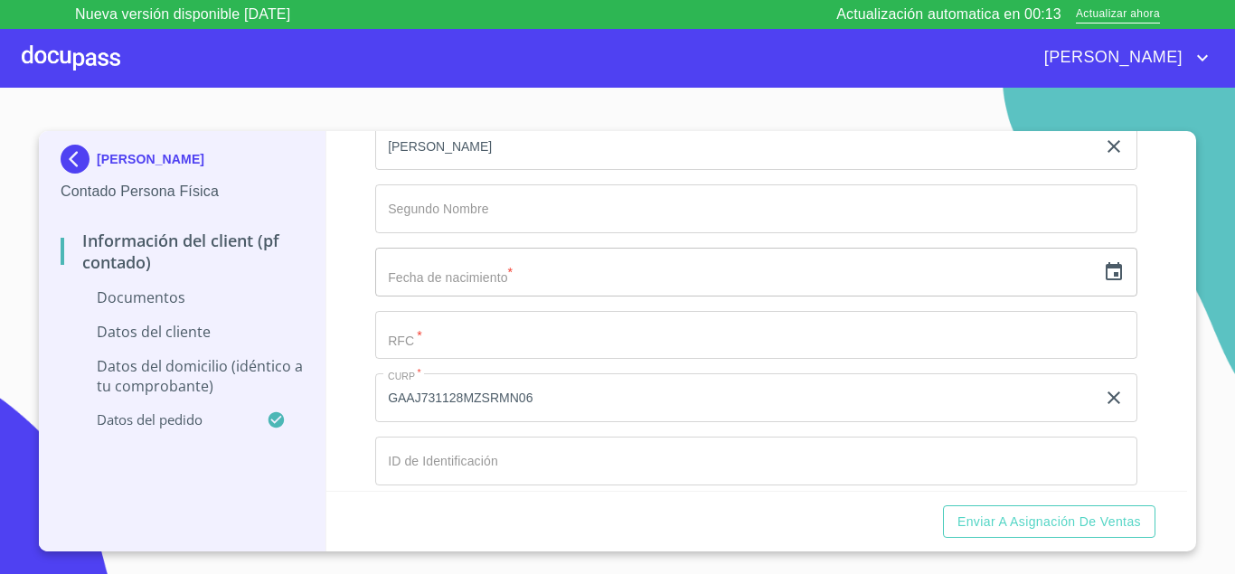
click at [421, 332] on input "Documento de identificación.   *" at bounding box center [756, 335] width 762 height 49
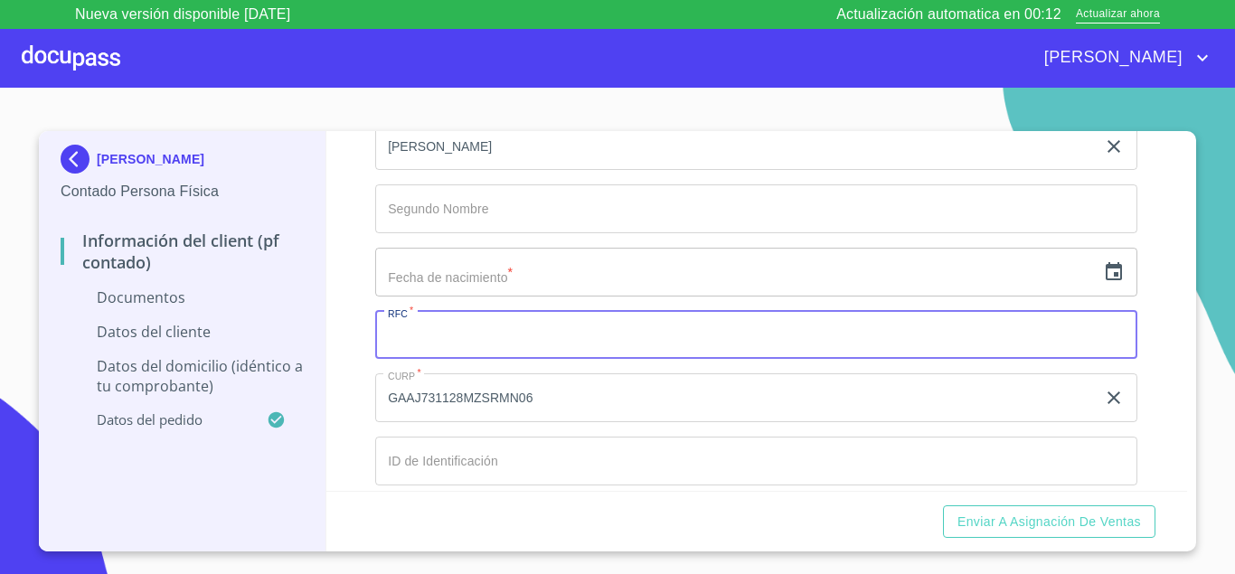
paste input "GAAJ7311288N7"
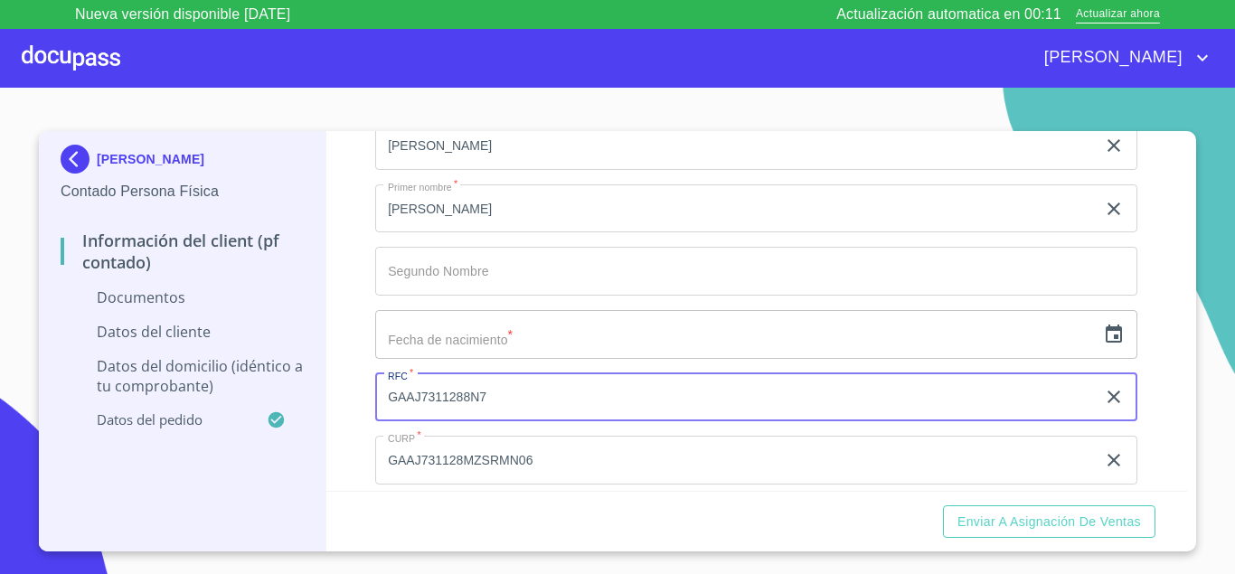
scroll to position [2386, 0]
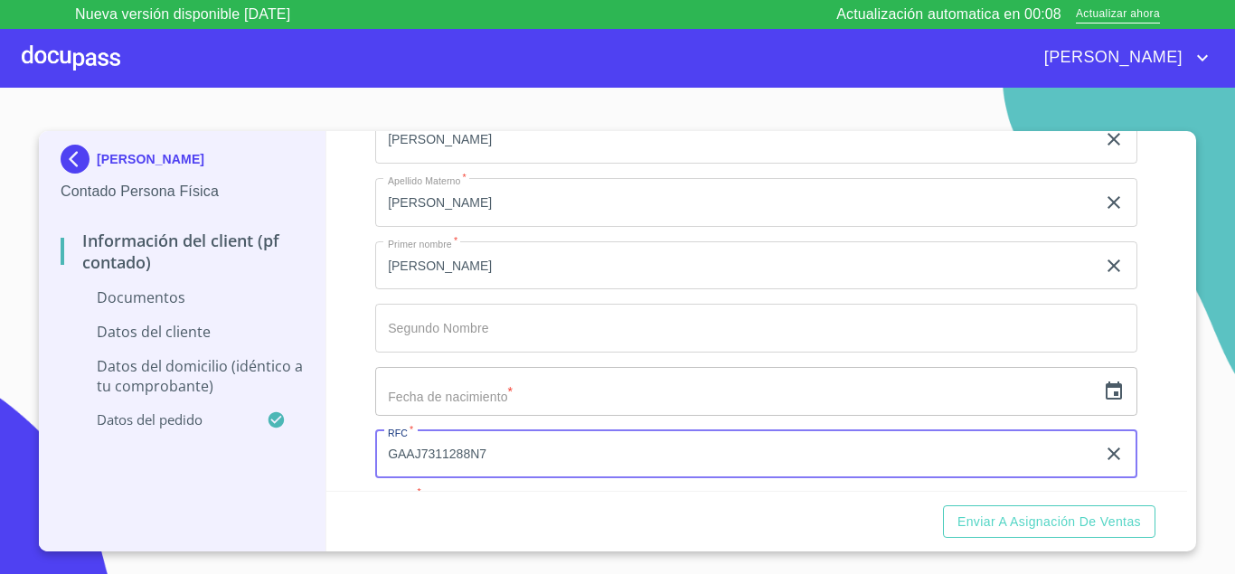
type input "GAAJ7311288N7"
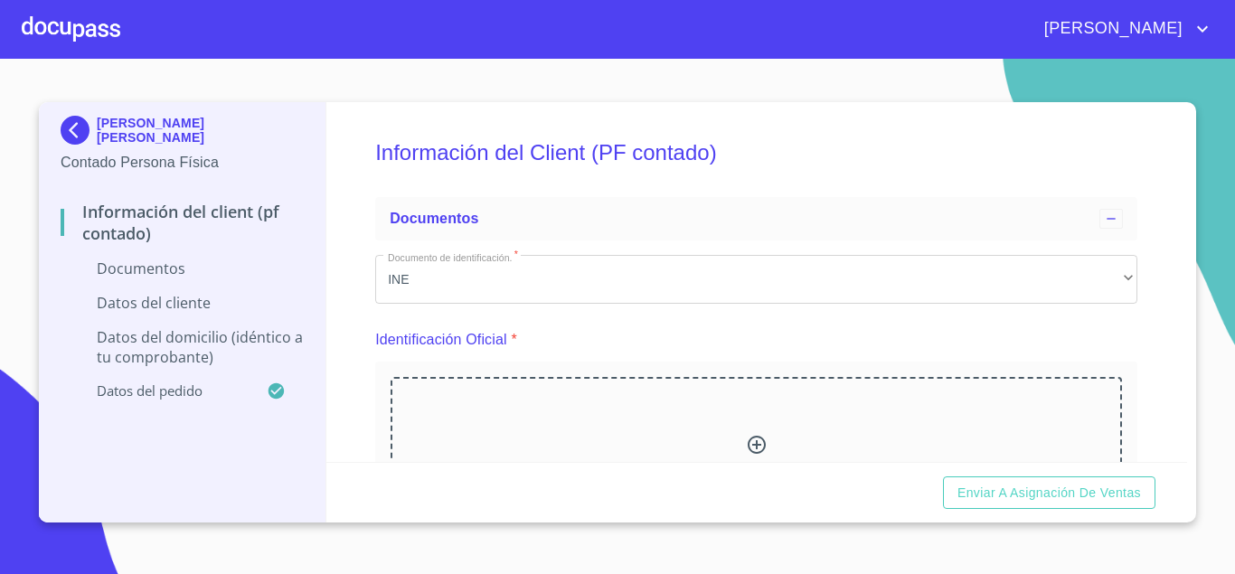
click at [333, 158] on div "Información del Client (PF contado) Documentos Documento de identificación.   *…" at bounding box center [756, 282] width 861 height 360
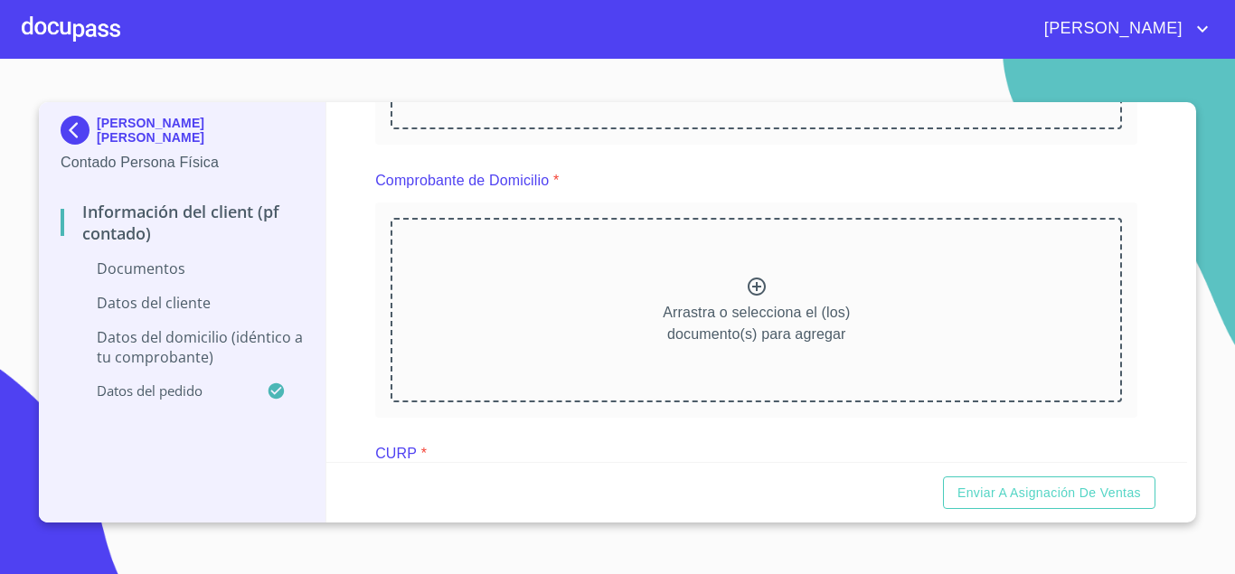
scroll to position [358, 0]
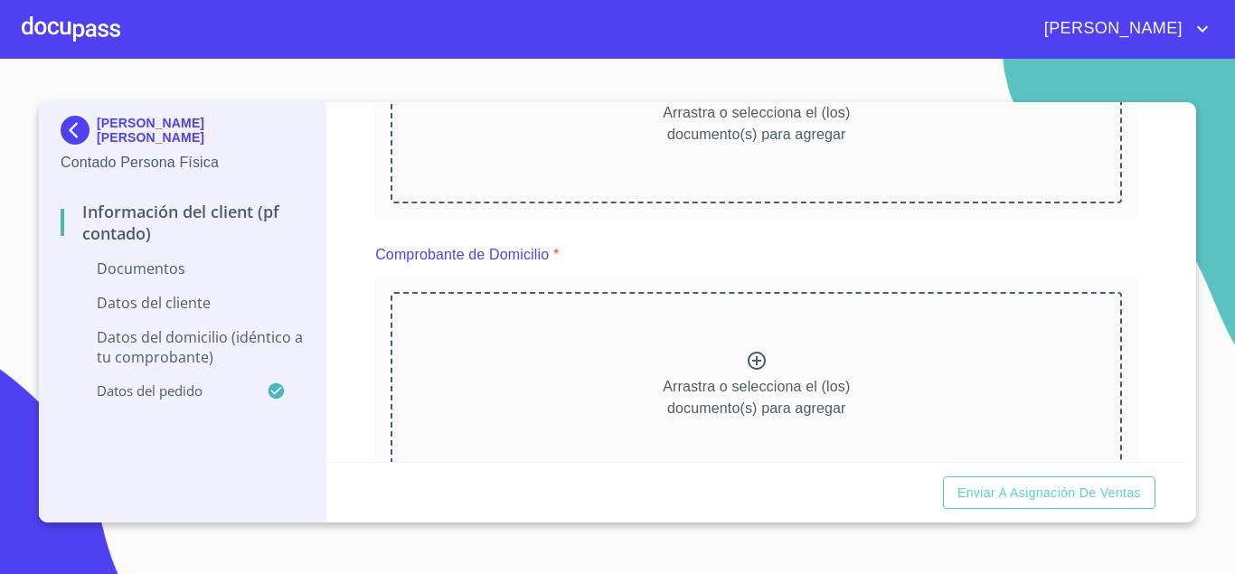
click at [539, 341] on div "Arrastra o selecciona el (los) documento(s) para agregar" at bounding box center [755, 384] width 731 height 184
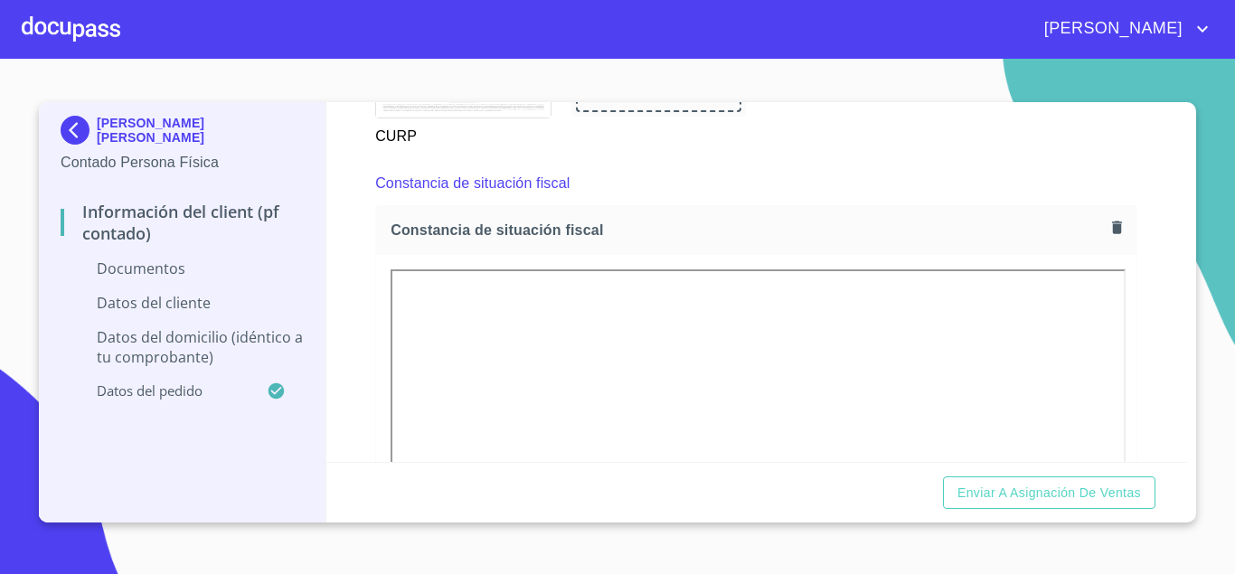
scroll to position [1432, 0]
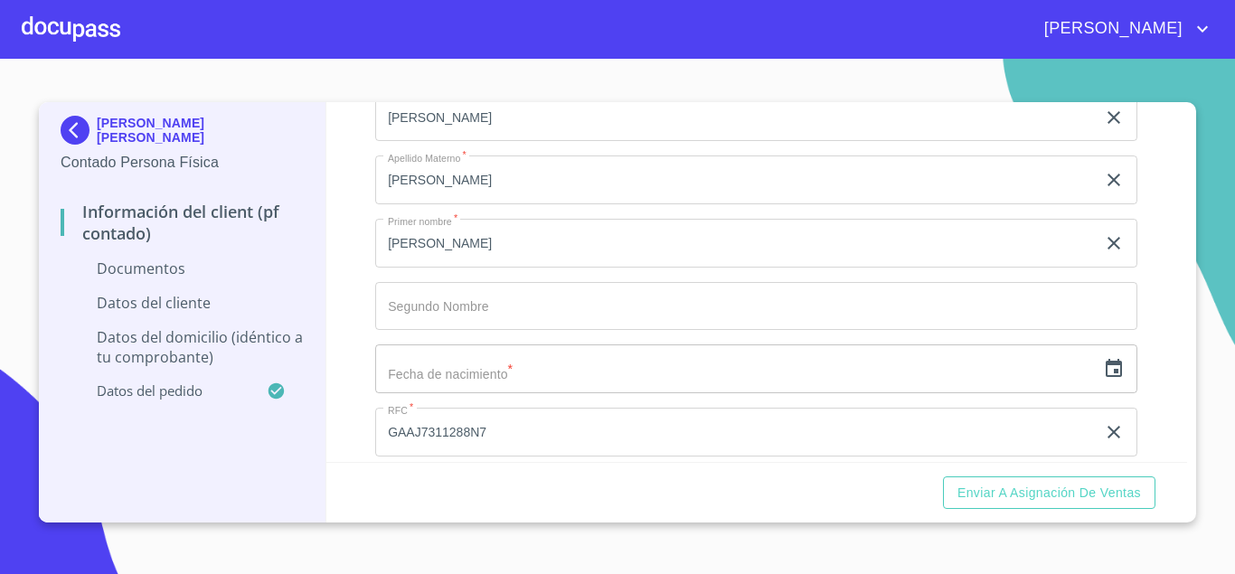
scroll to position [2983, 0]
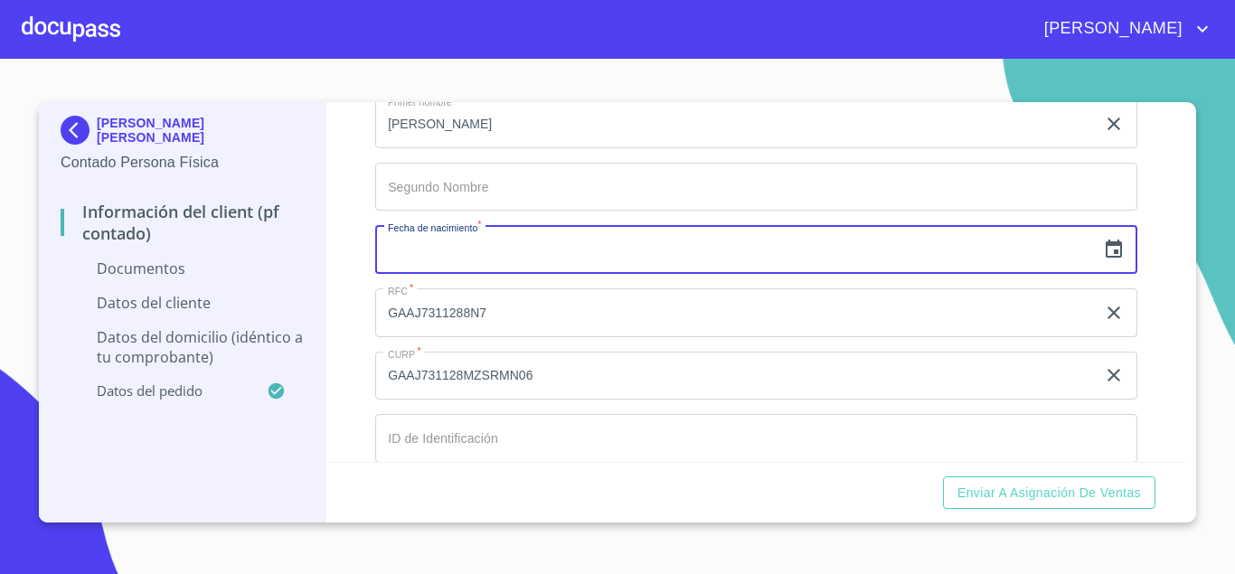
click at [424, 249] on input "text" at bounding box center [735, 249] width 720 height 49
click at [1115, 258] on icon "button" at bounding box center [1114, 250] width 22 height 22
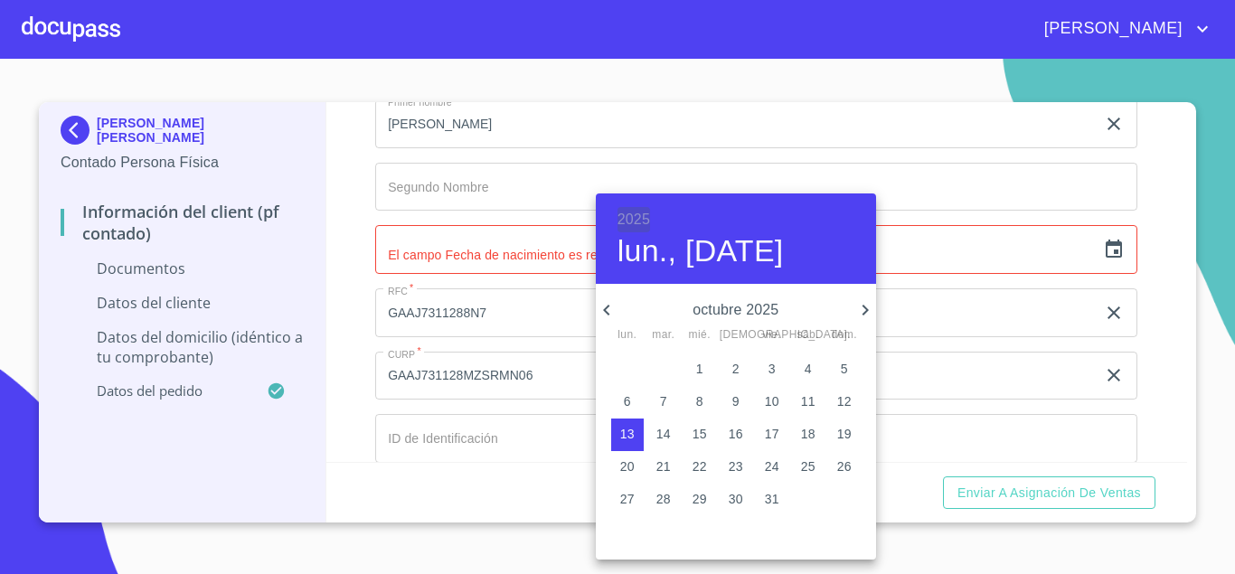
click at [636, 216] on h6 "2025" at bounding box center [633, 219] width 33 height 25
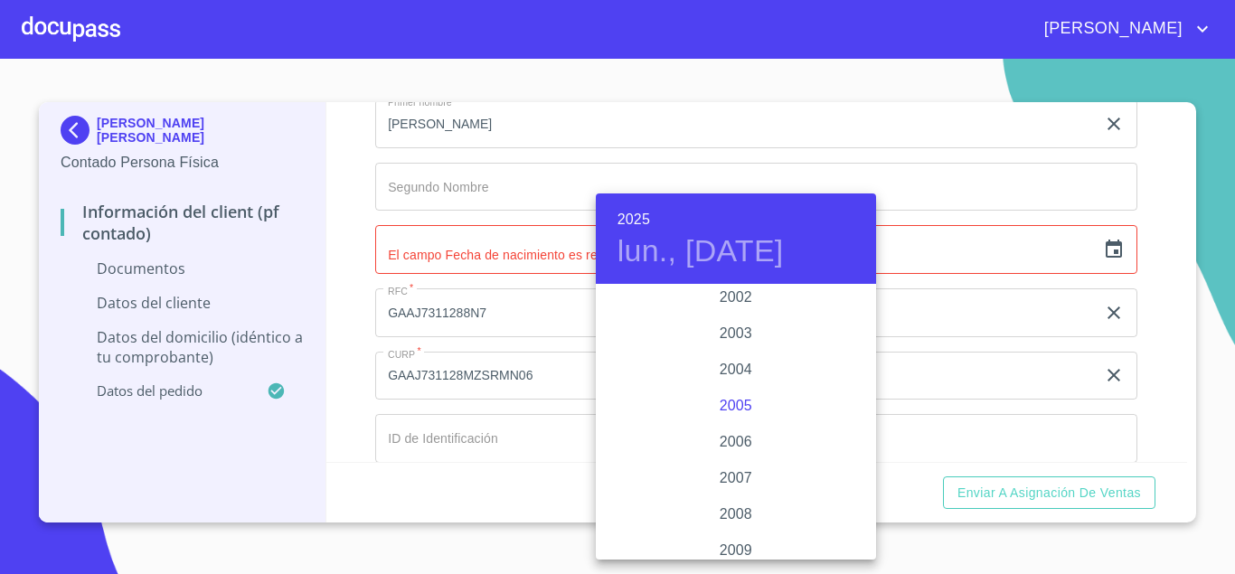
scroll to position [2433, 0]
click at [660, 374] on div "1994" at bounding box center [736, 366] width 280 height 36
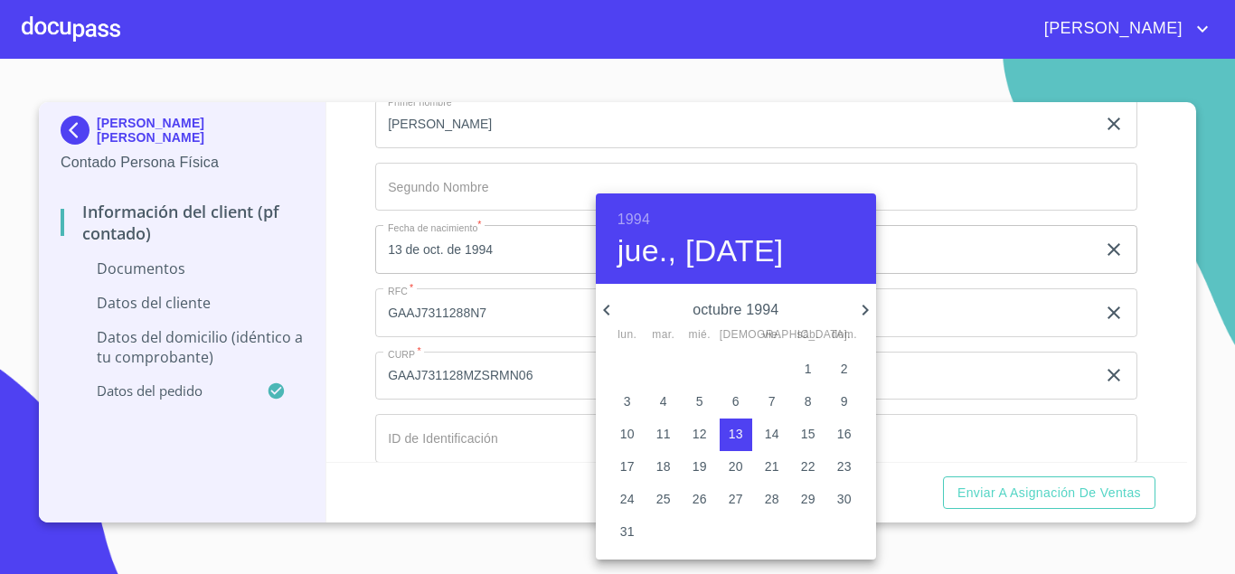
click at [638, 221] on h6 "1994" at bounding box center [633, 219] width 33 height 25
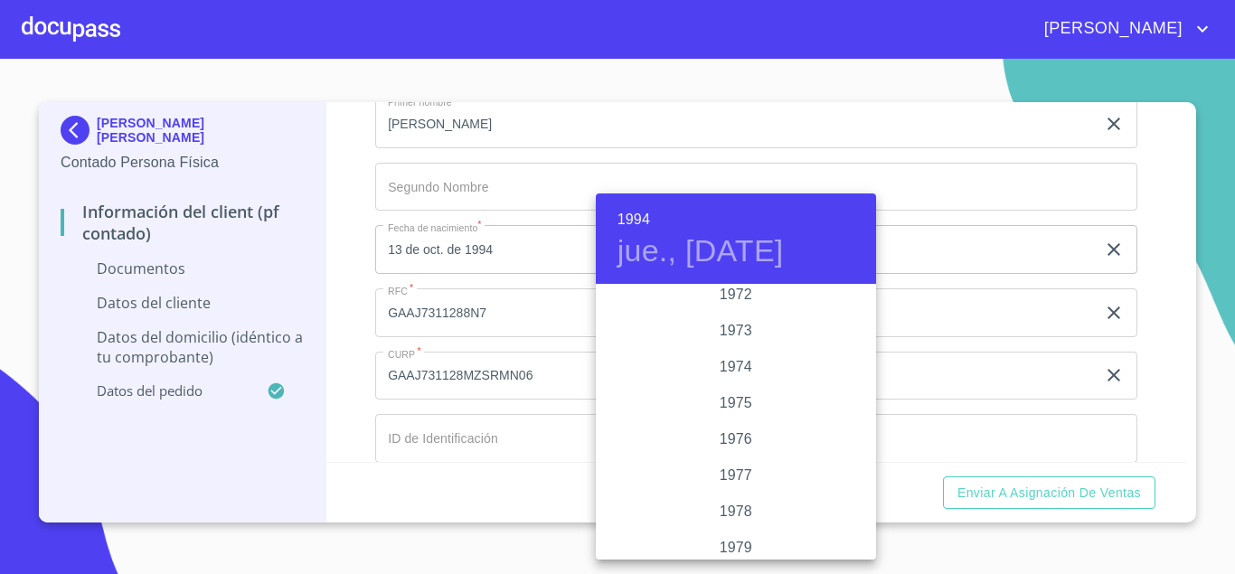
scroll to position [1670, 0]
click at [742, 361] on div "1973" at bounding box center [736, 370] width 280 height 36
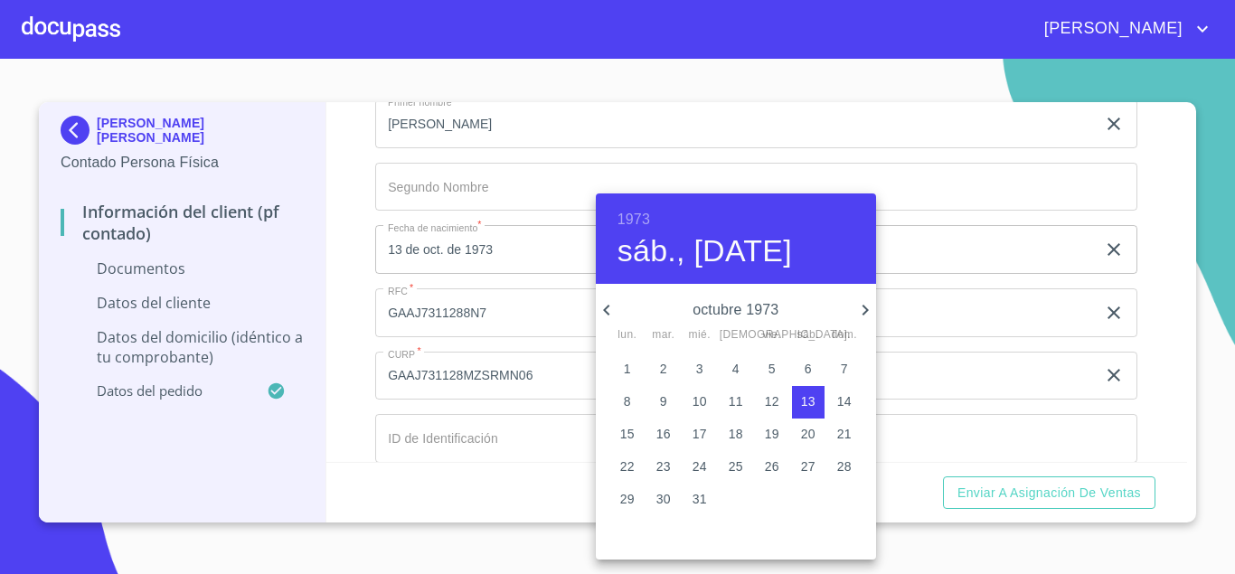
click at [866, 306] on icon "button" at bounding box center [865, 310] width 22 height 22
click at [866, 308] on icon "button" at bounding box center [864, 310] width 6 height 11
click at [601, 306] on icon "button" at bounding box center [607, 310] width 22 height 22
click at [700, 500] on p "28" at bounding box center [699, 499] width 14 height 18
type input "28 de nov. de 1973"
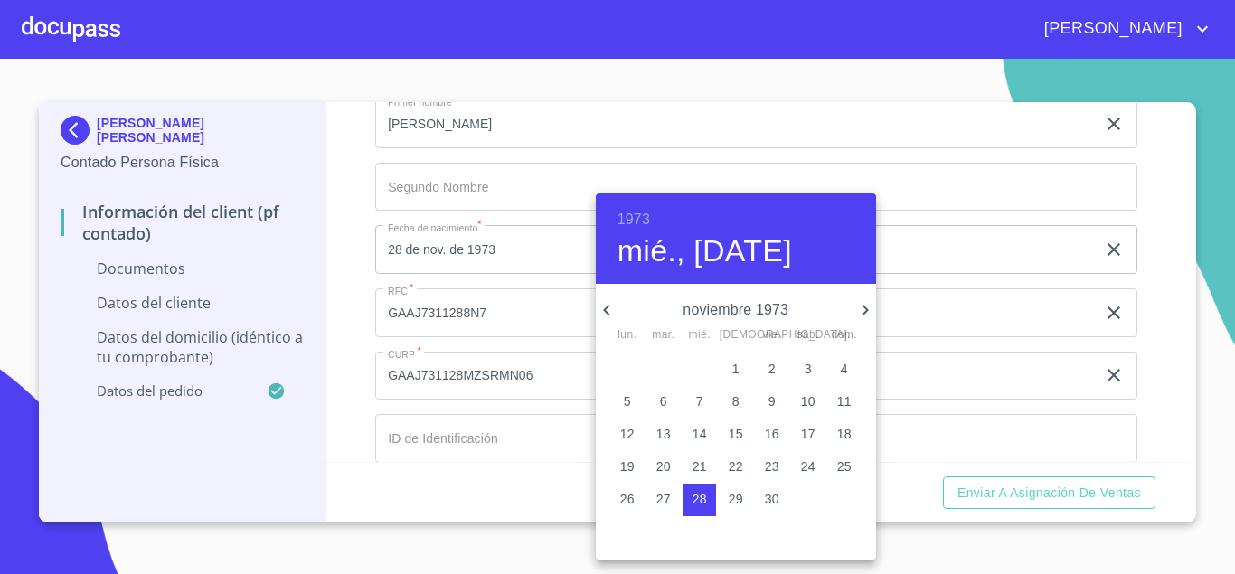
click at [689, 494] on span "28" at bounding box center [699, 499] width 33 height 18
click at [484, 439] on div at bounding box center [617, 287] width 1235 height 574
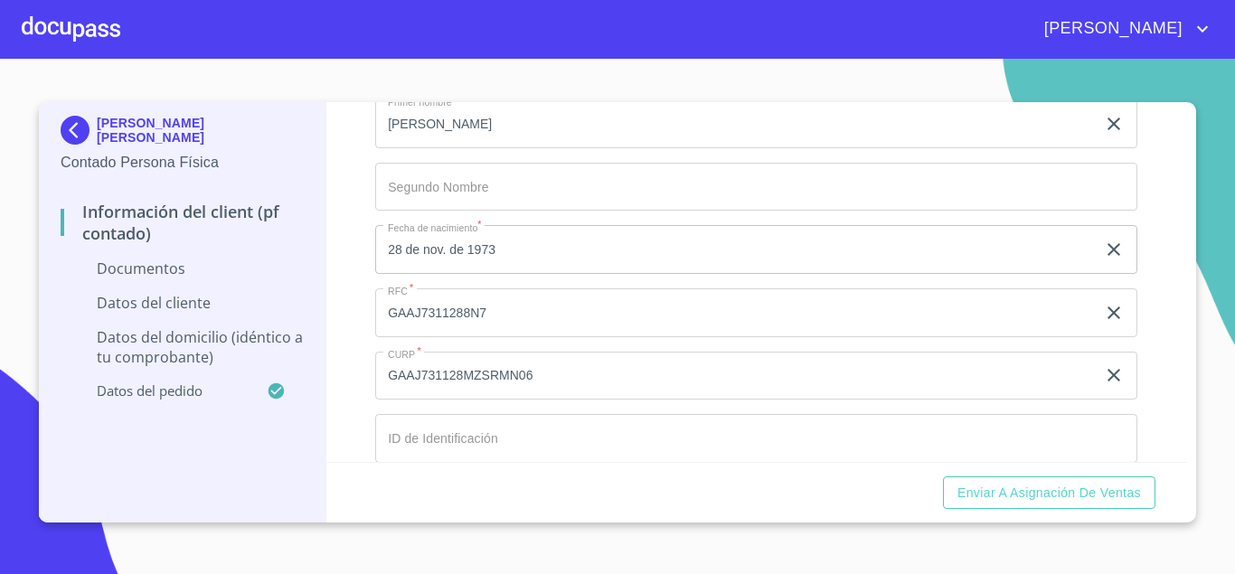
click at [475, 436] on input "Documento de identificación.   *" at bounding box center [756, 438] width 762 height 49
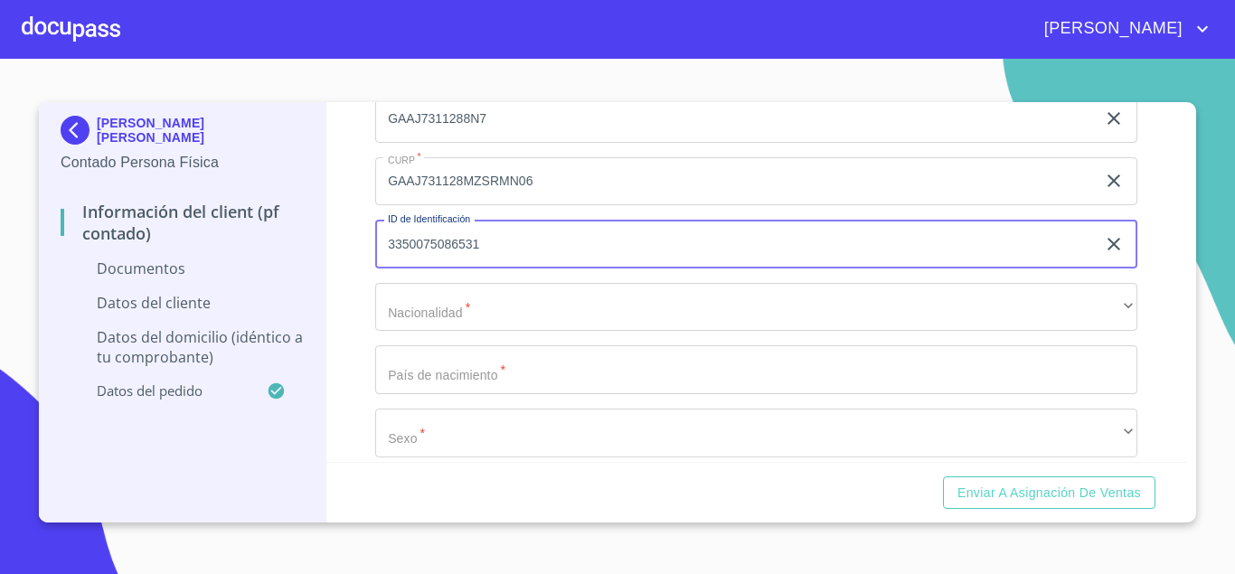
scroll to position [3222, 0]
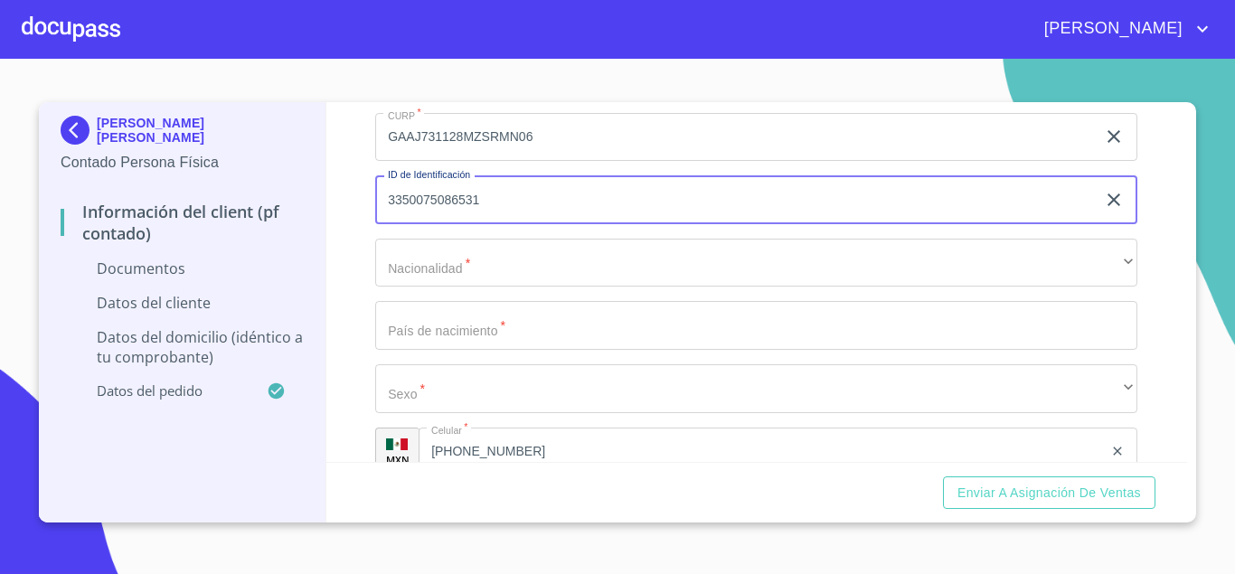
type input "3350075086531"
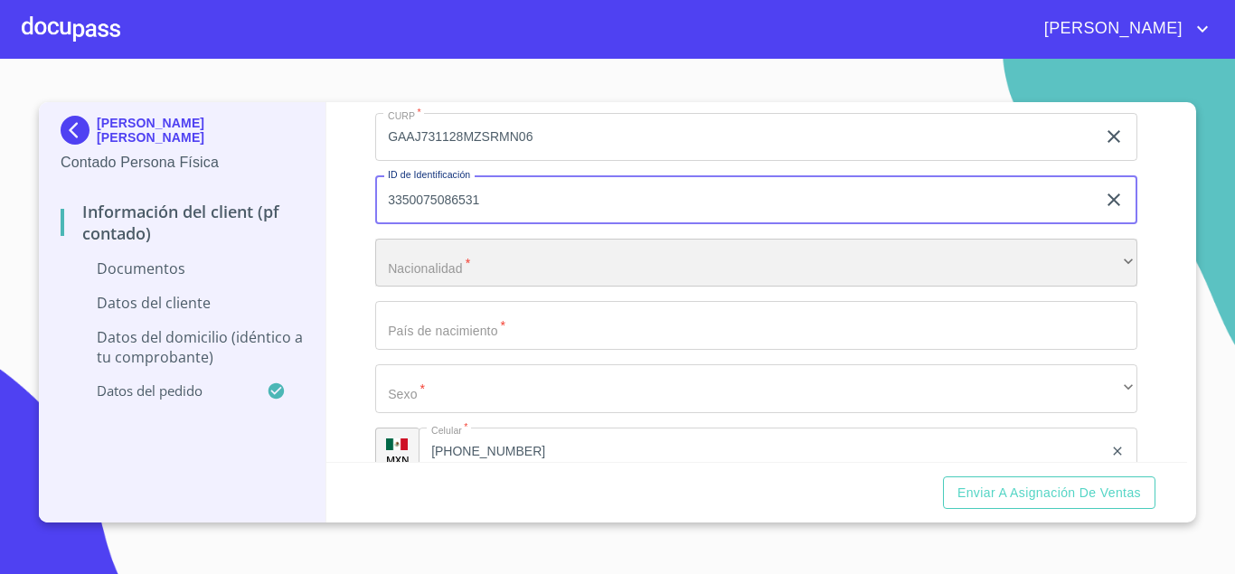
click at [388, 271] on div "​" at bounding box center [756, 263] width 762 height 49
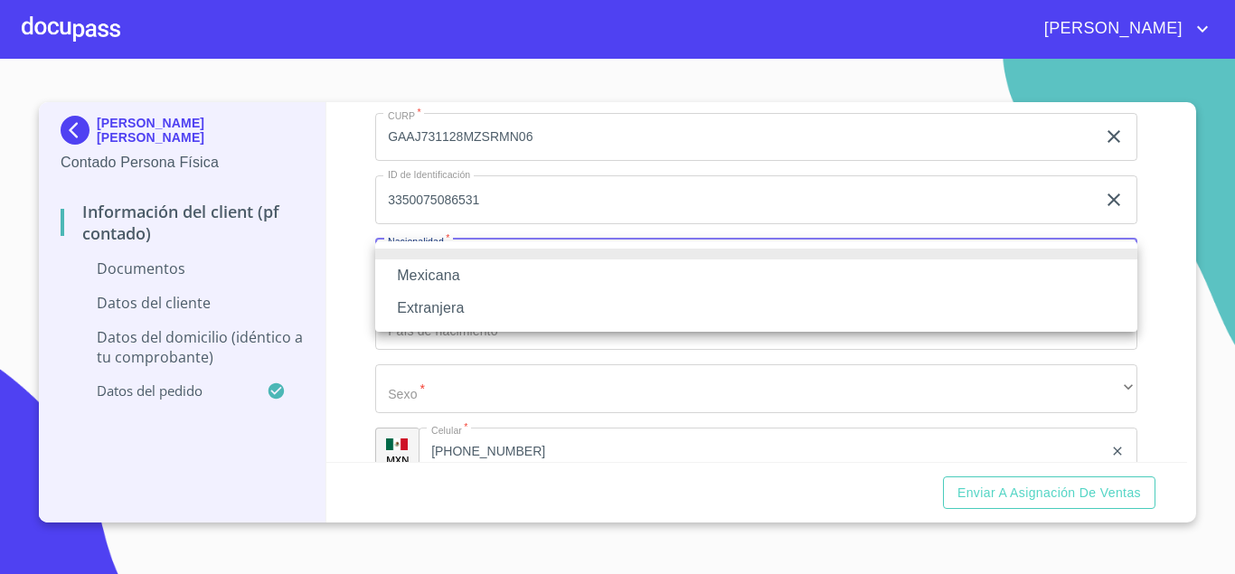
click at [440, 276] on li "Mexicana" at bounding box center [756, 275] width 762 height 33
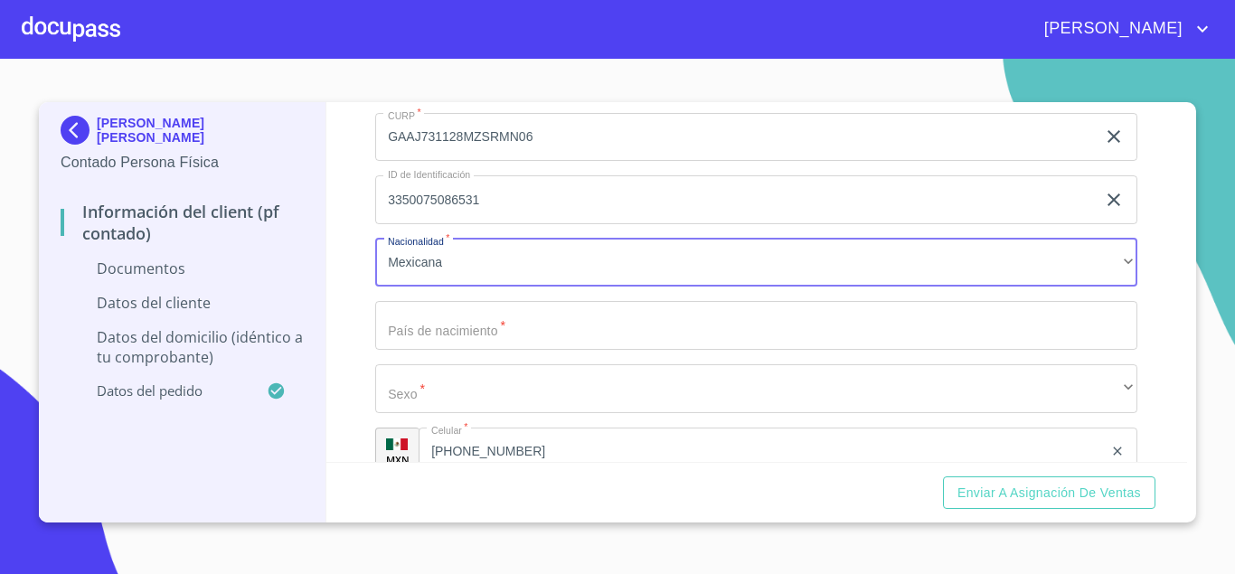
click at [420, 338] on input "Documento de identificación.   *" at bounding box center [756, 325] width 762 height 49
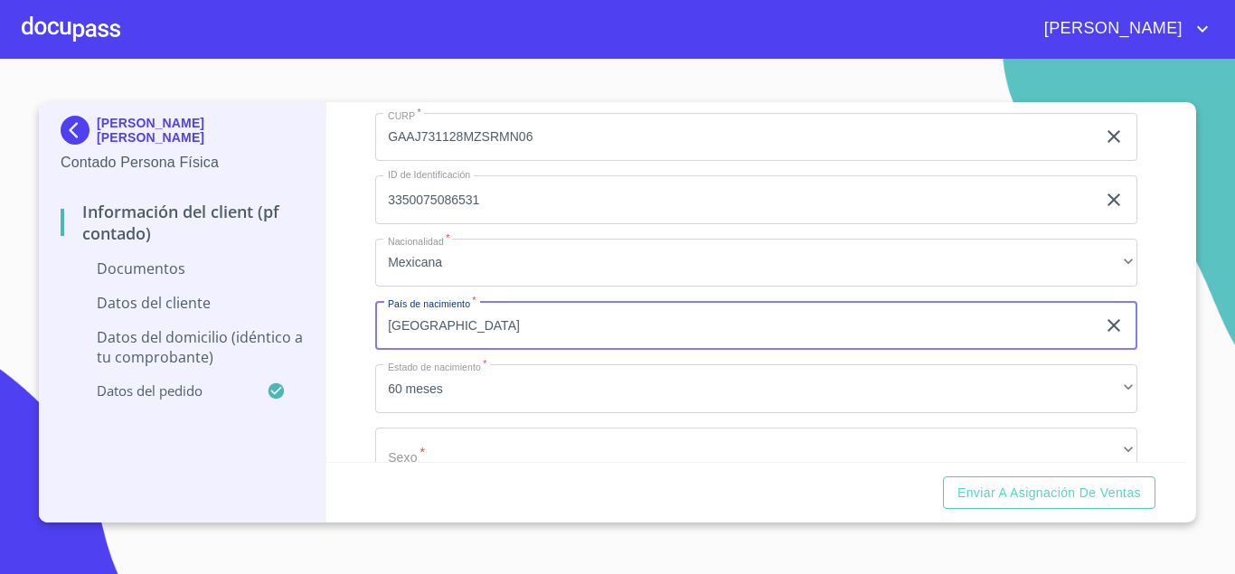
type input "[GEOGRAPHIC_DATA]"
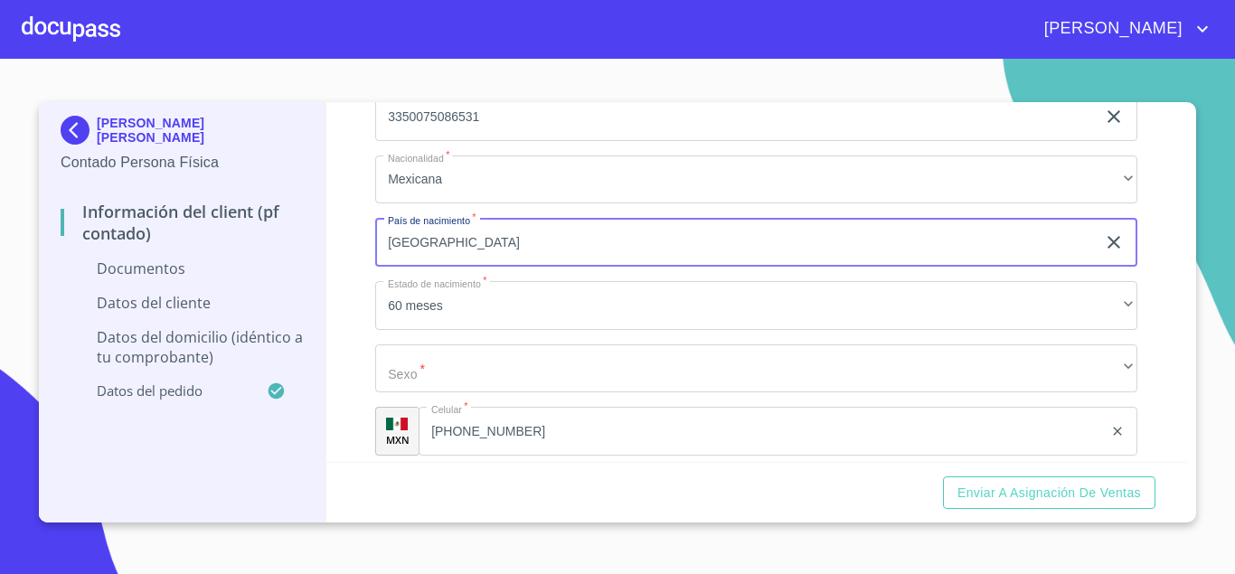
scroll to position [3341, 0]
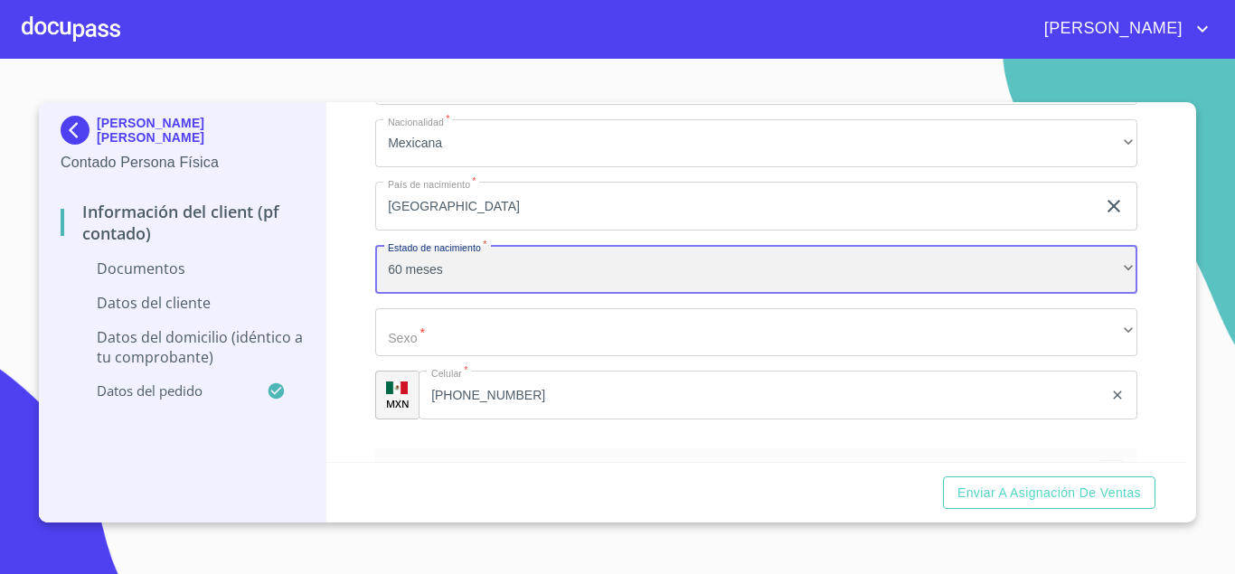
click at [468, 261] on div "60 meses" at bounding box center [756, 269] width 762 height 49
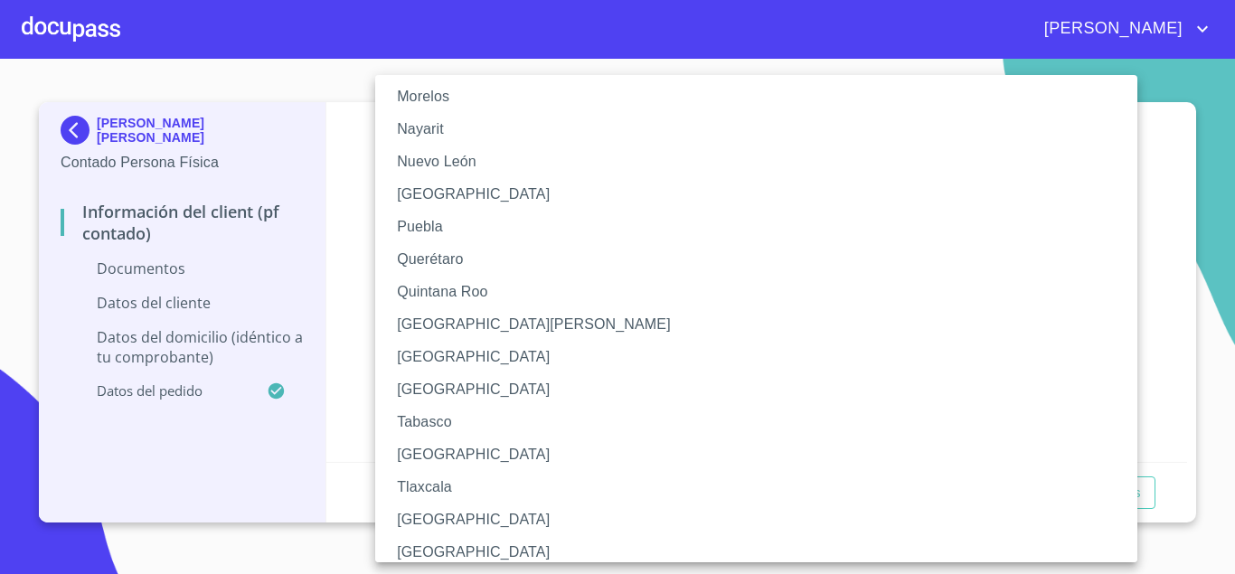
scroll to position [579, 0]
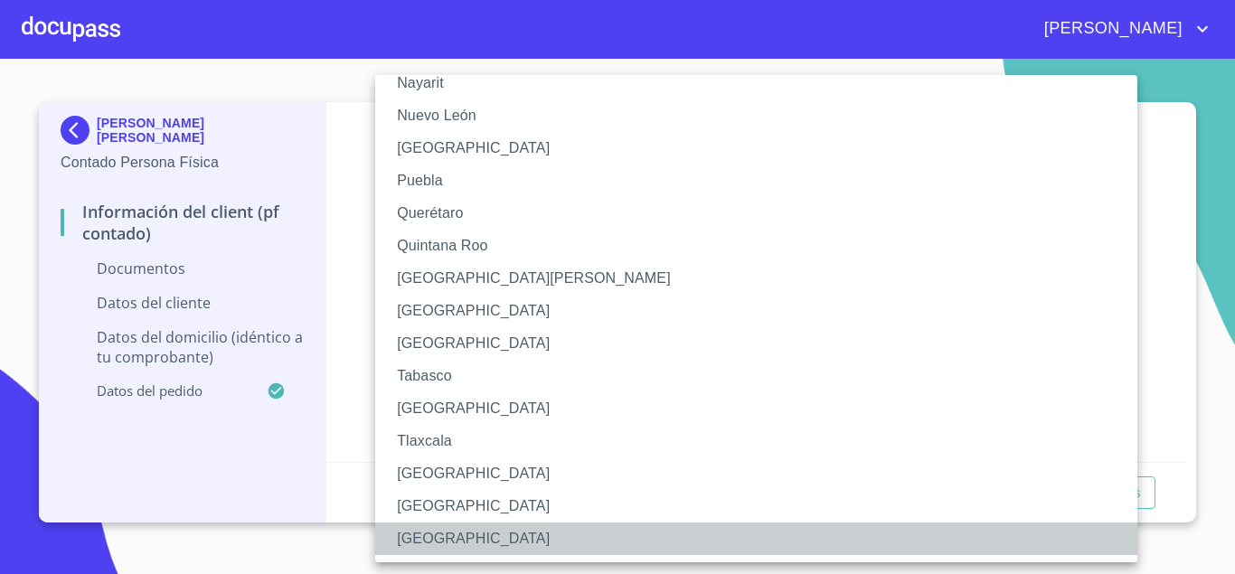
click at [455, 537] on li "[GEOGRAPHIC_DATA]" at bounding box center [756, 538] width 762 height 33
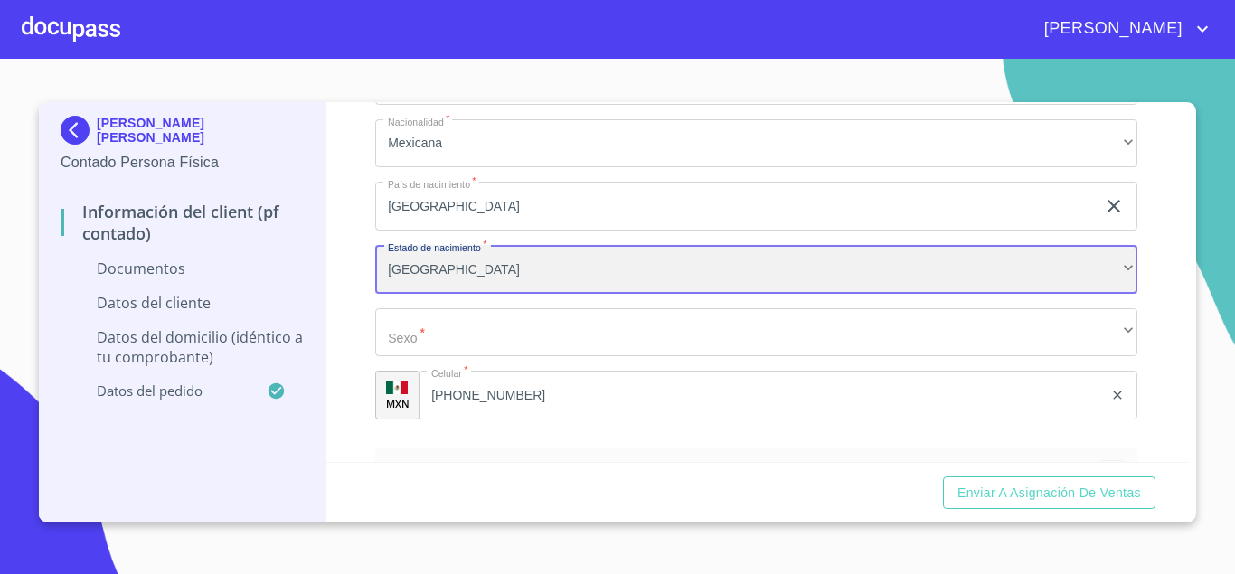
scroll to position [579, 0]
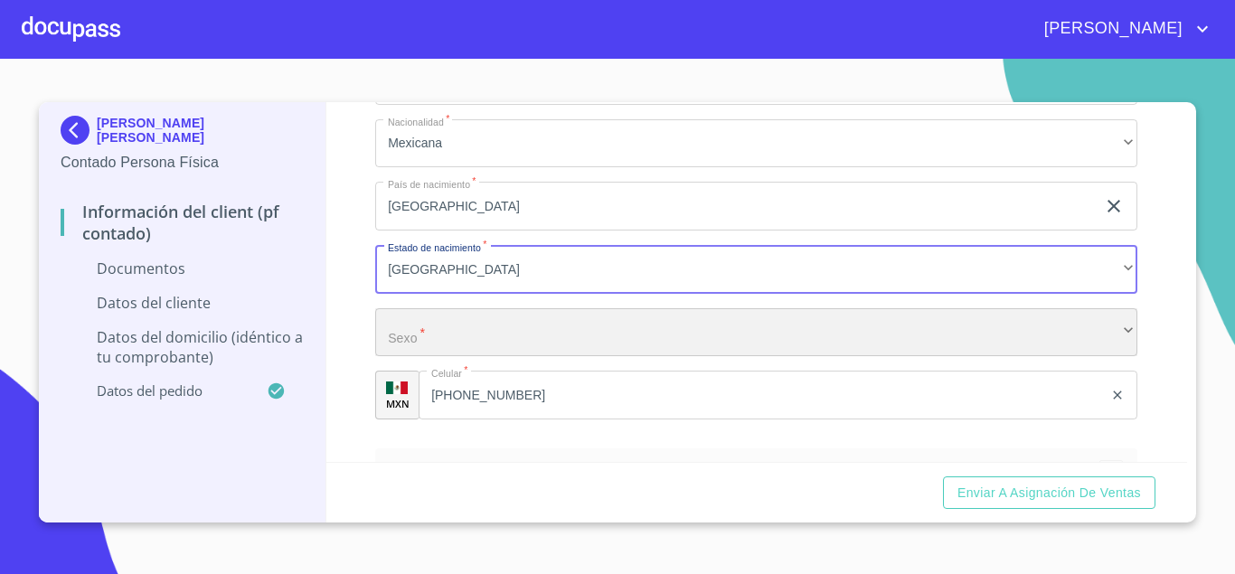
click at [464, 321] on div "​" at bounding box center [756, 332] width 762 height 49
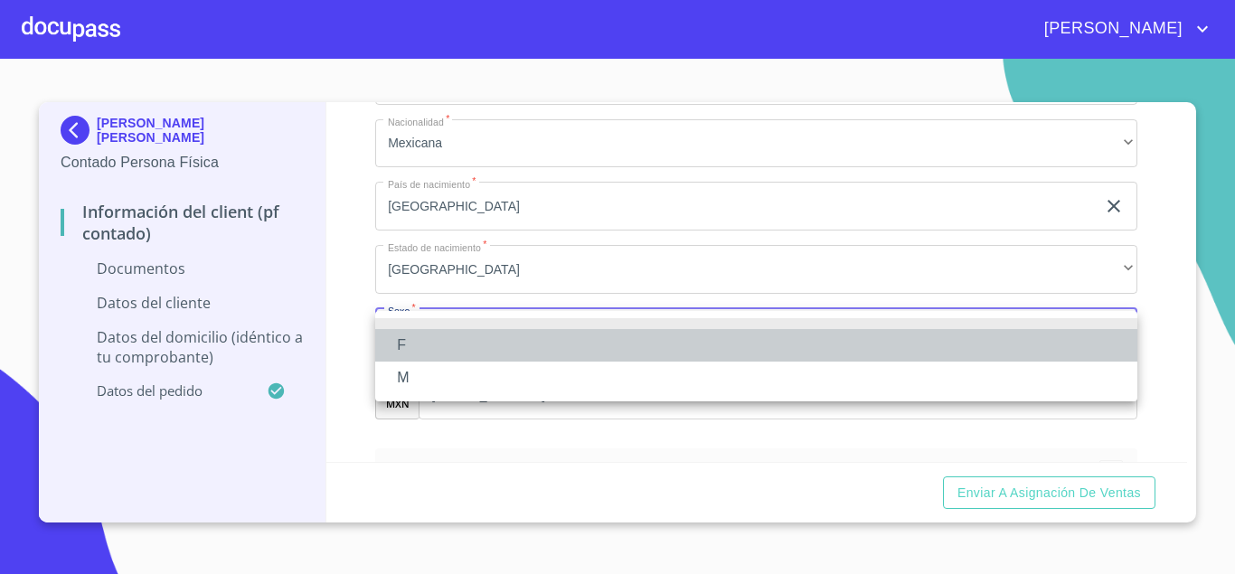
click at [429, 347] on li "F" at bounding box center [756, 345] width 762 height 33
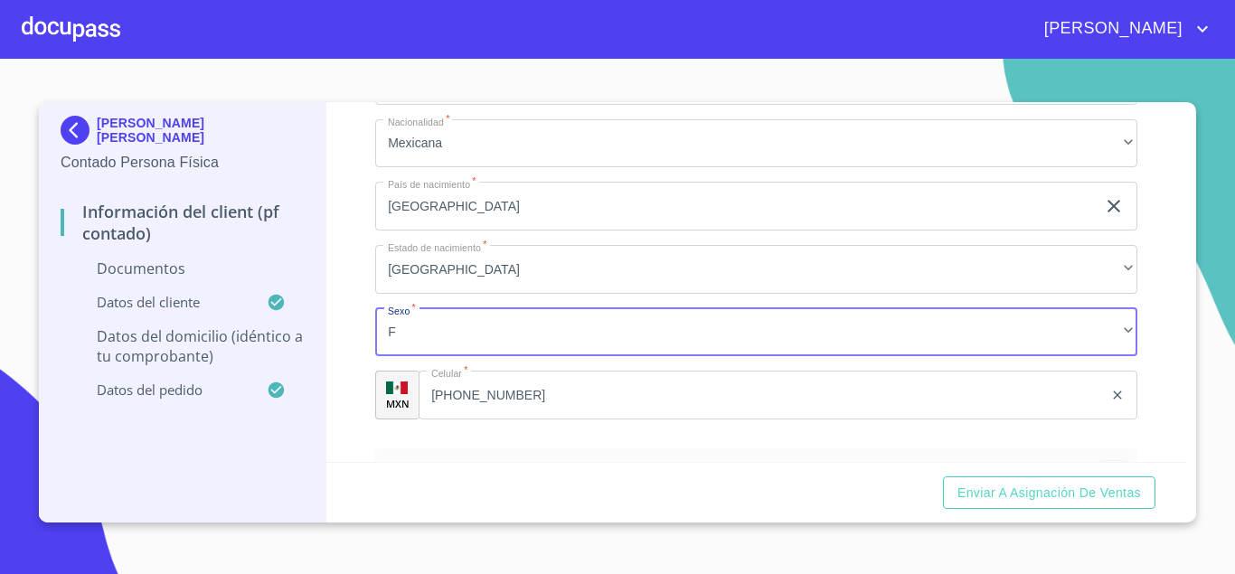
click at [358, 297] on div "Información del Client (PF contado) Documentos Documento de identificación.   *…" at bounding box center [756, 282] width 861 height 360
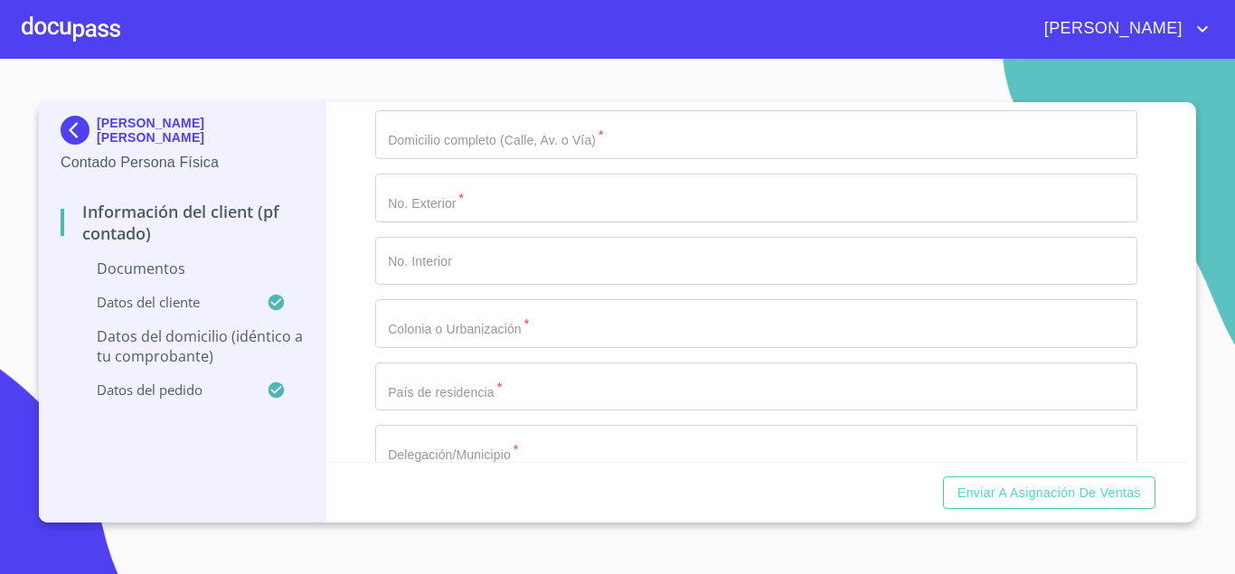
scroll to position [3699, 0]
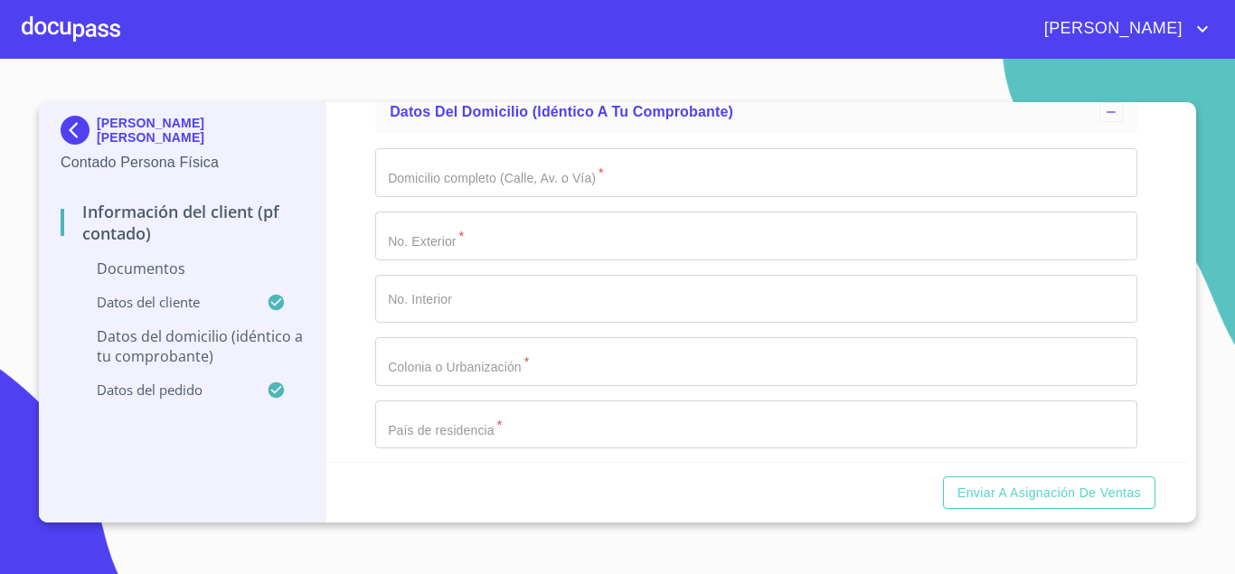
click at [462, 179] on input "Documento de identificación.   *" at bounding box center [756, 172] width 762 height 49
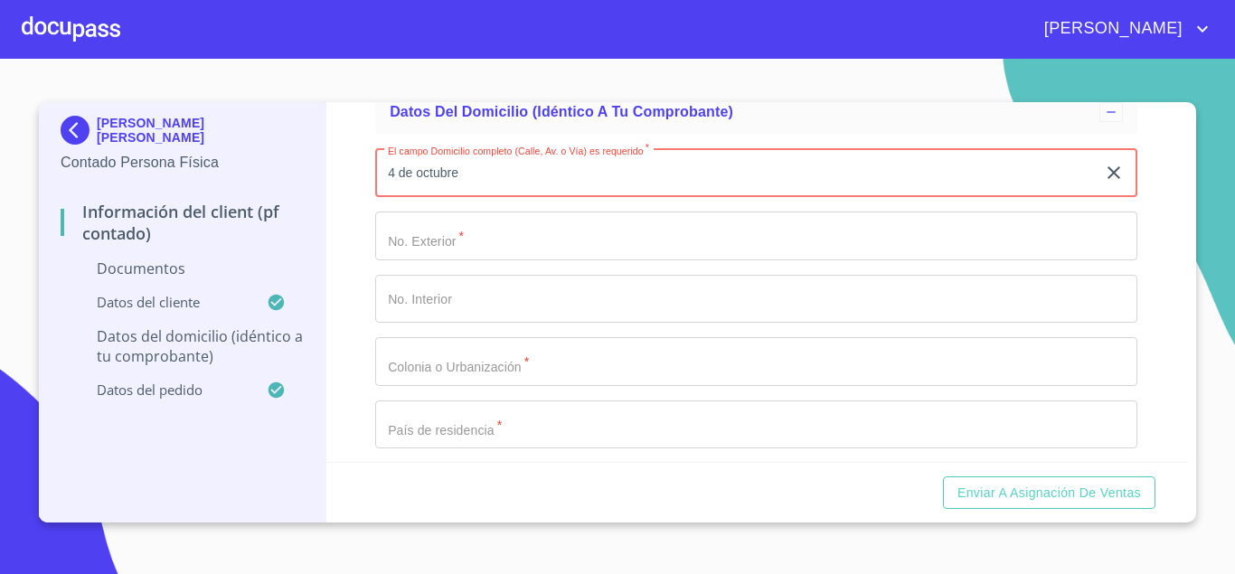
type input "4 de octubre"
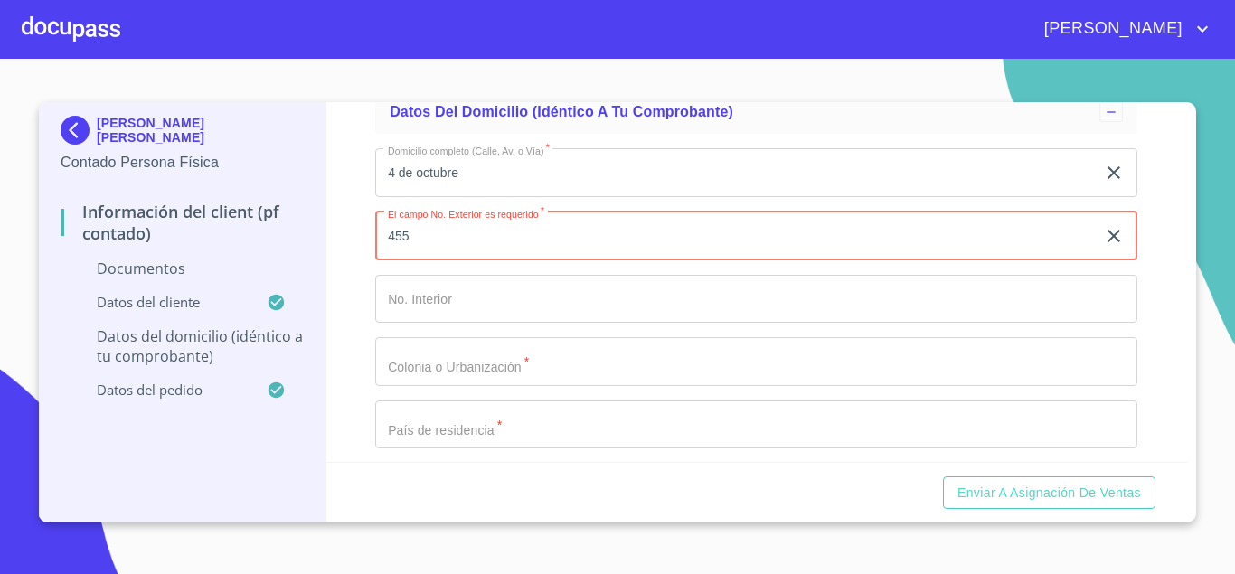
type input "455"
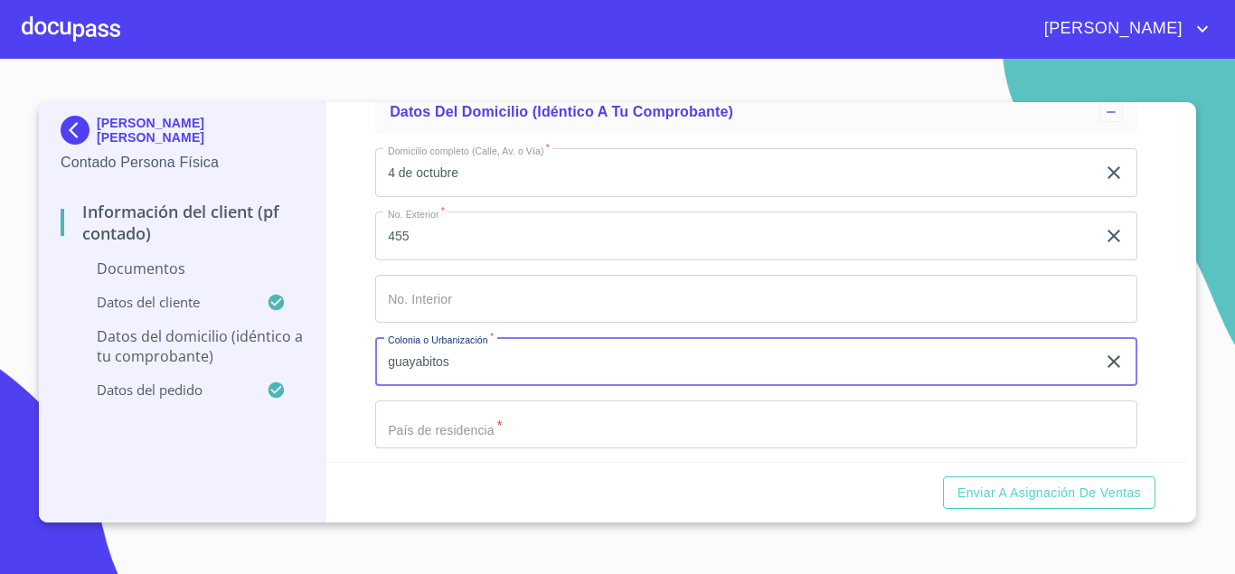
type input "guayabitos"
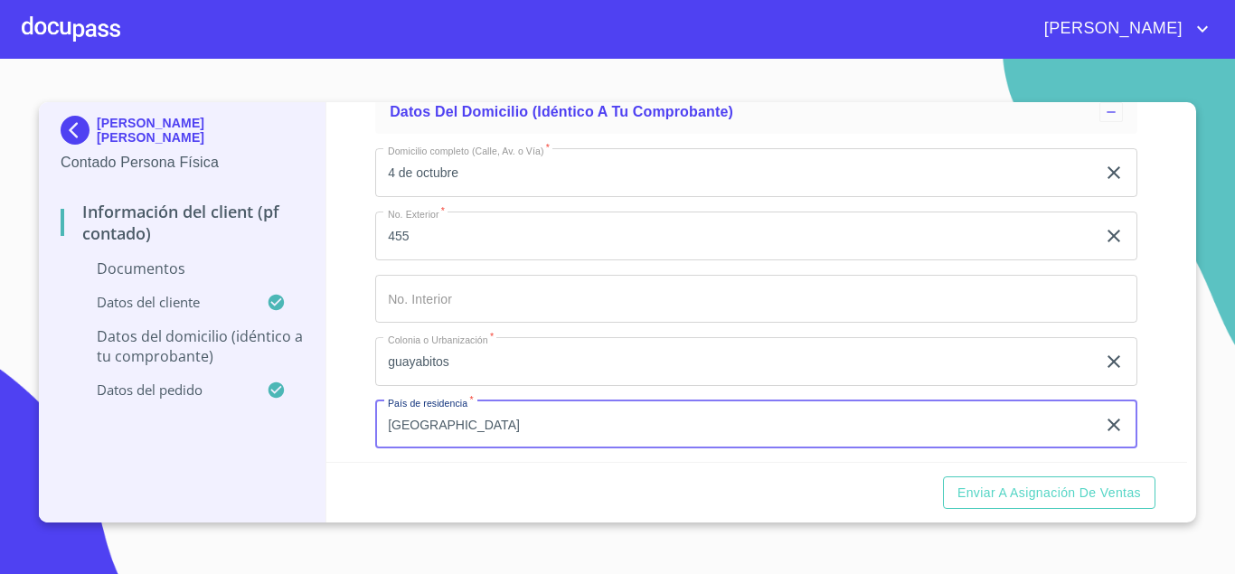
type input "[GEOGRAPHIC_DATA]"
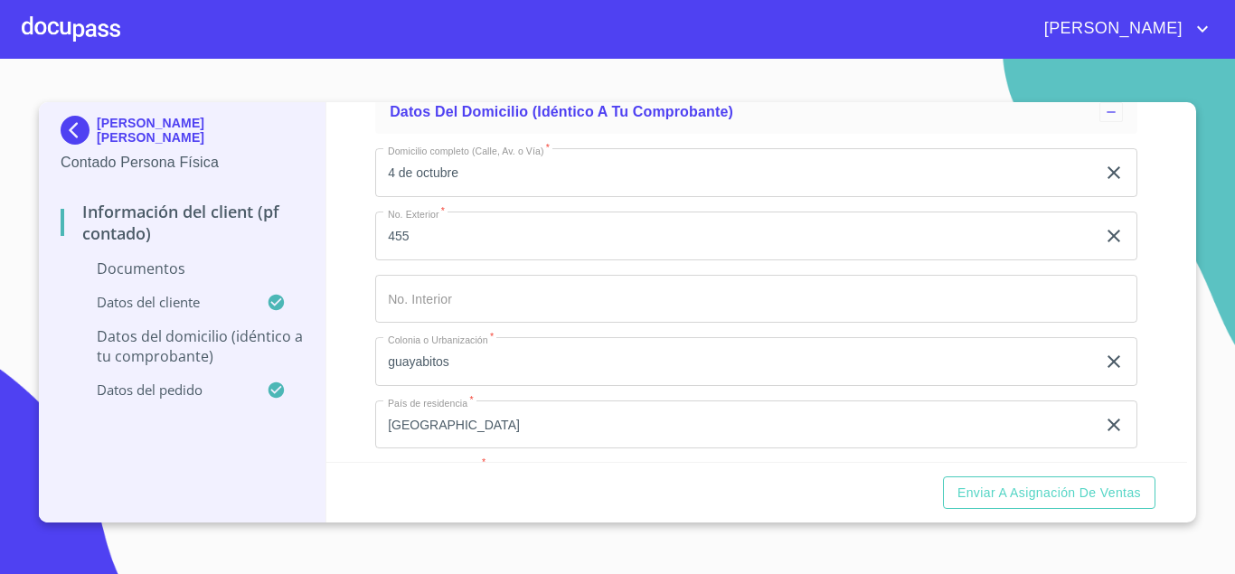
scroll to position [3905, 0]
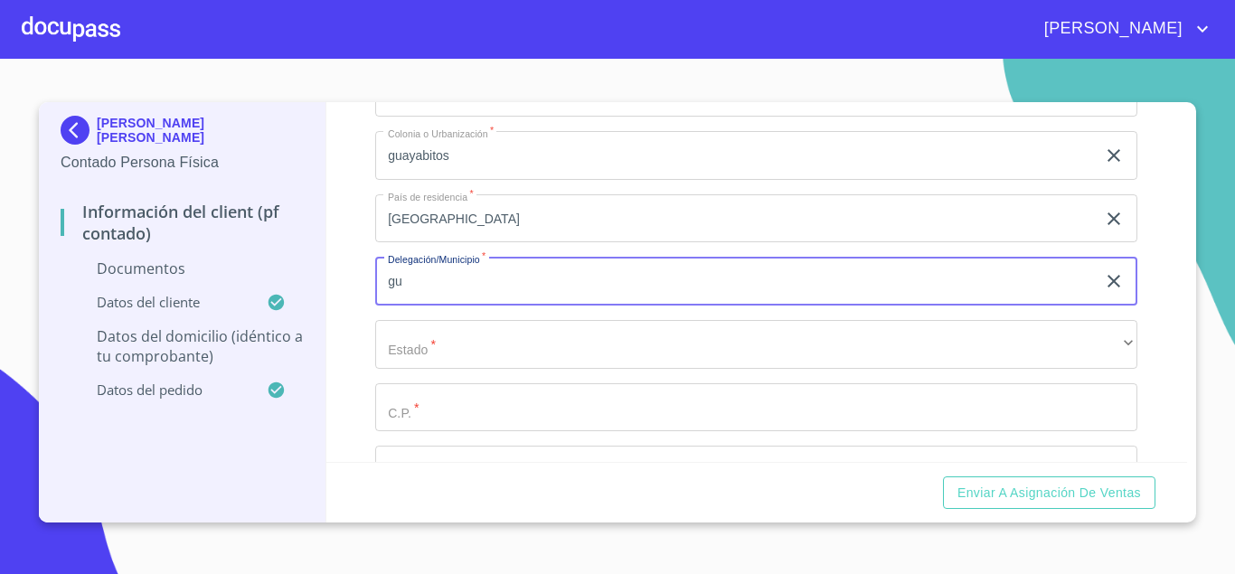
type input "g"
type input "san [PERSON_NAME] tlaquepaque"
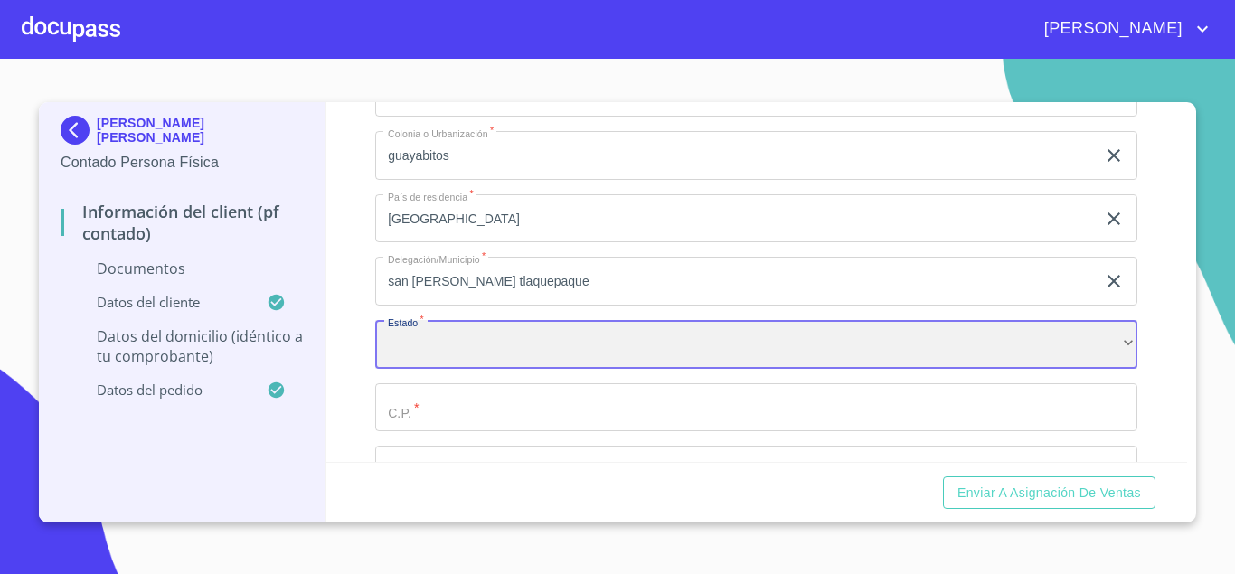
click at [482, 339] on div "​" at bounding box center [756, 344] width 762 height 49
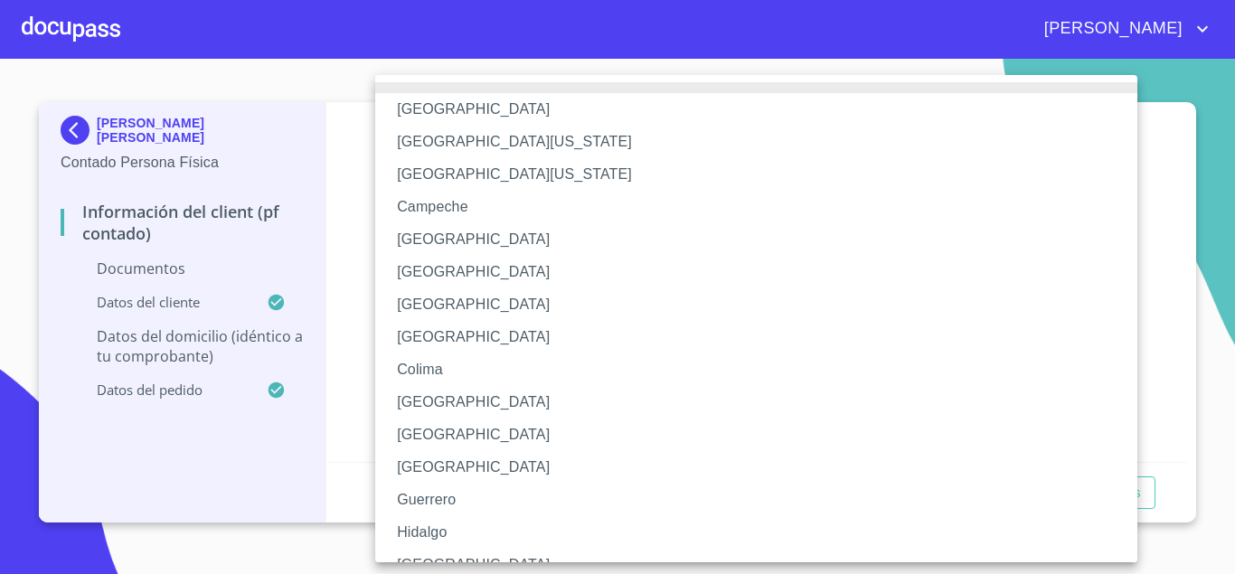
scroll to position [119, 0]
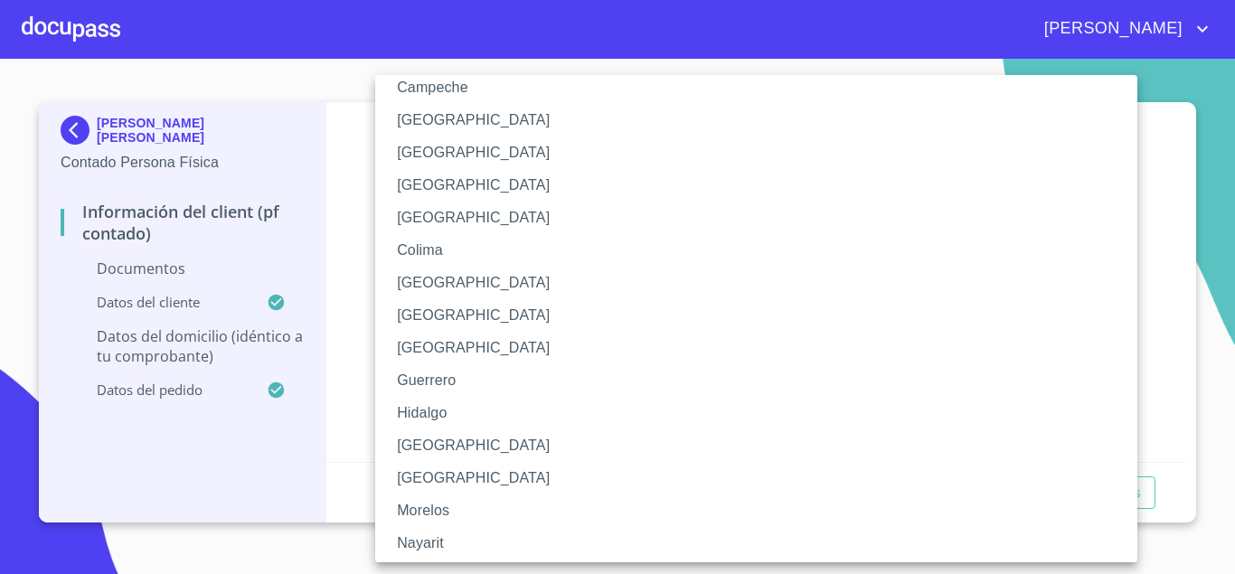
click at [442, 447] on li "[GEOGRAPHIC_DATA]" at bounding box center [756, 445] width 762 height 33
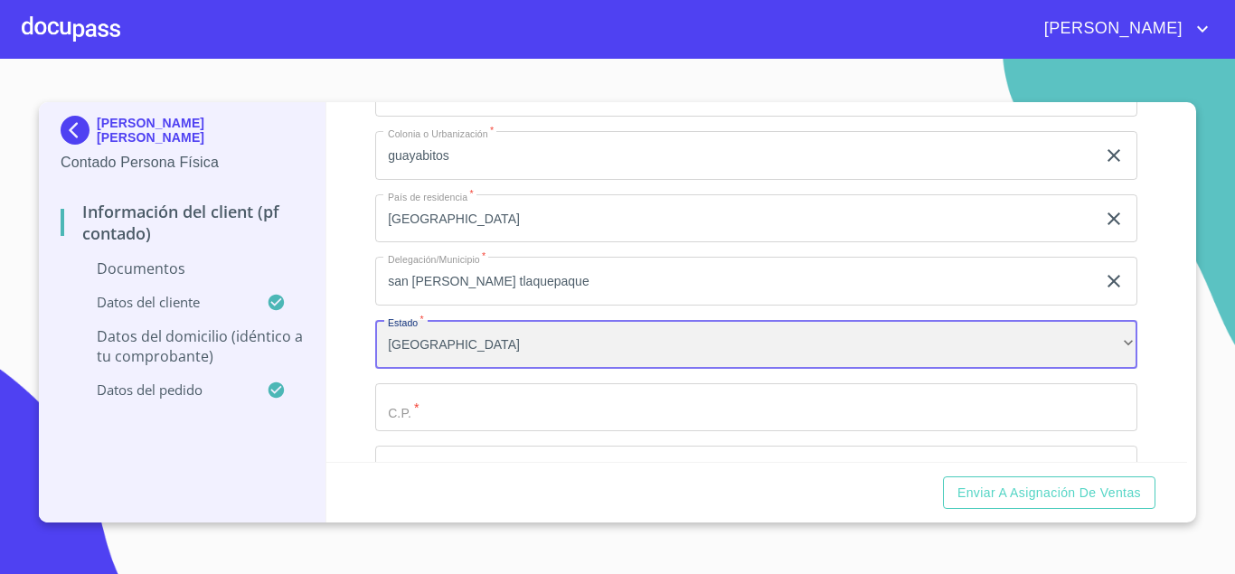
scroll to position [4024, 0]
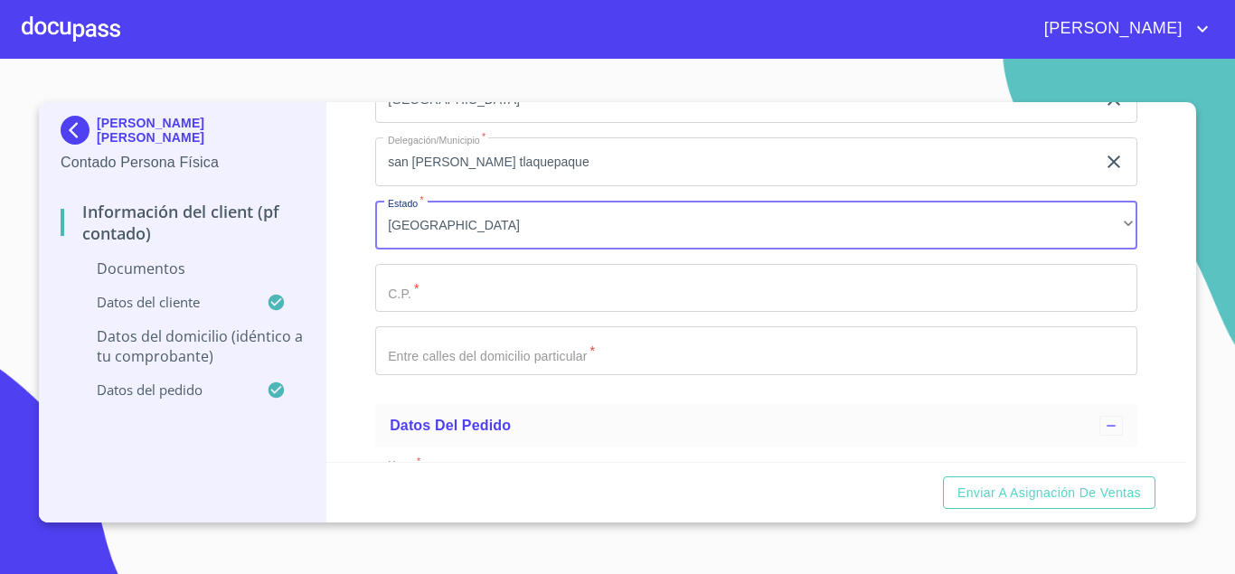
click at [449, 296] on input "Documento de identificación.   *" at bounding box center [756, 288] width 762 height 49
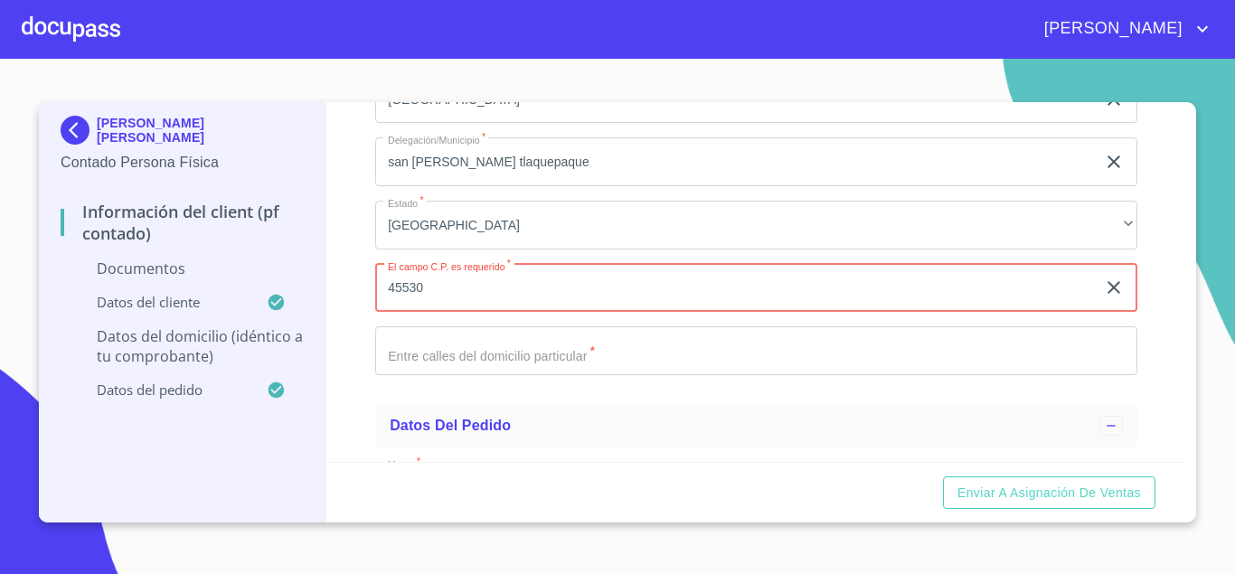
type input "45530"
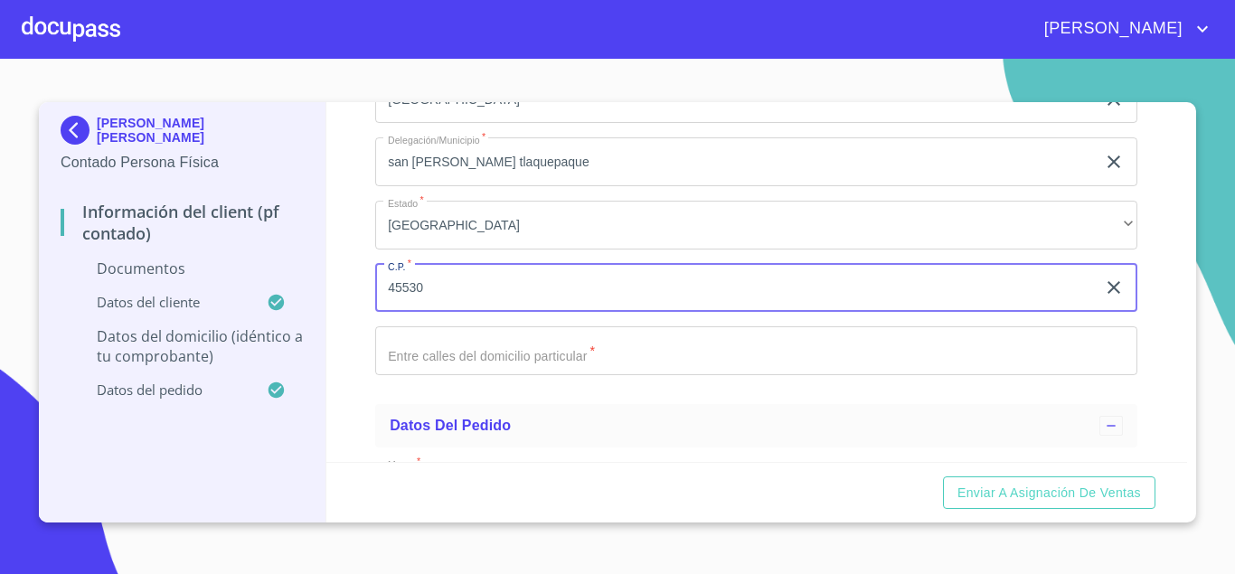
scroll to position [4107, 0]
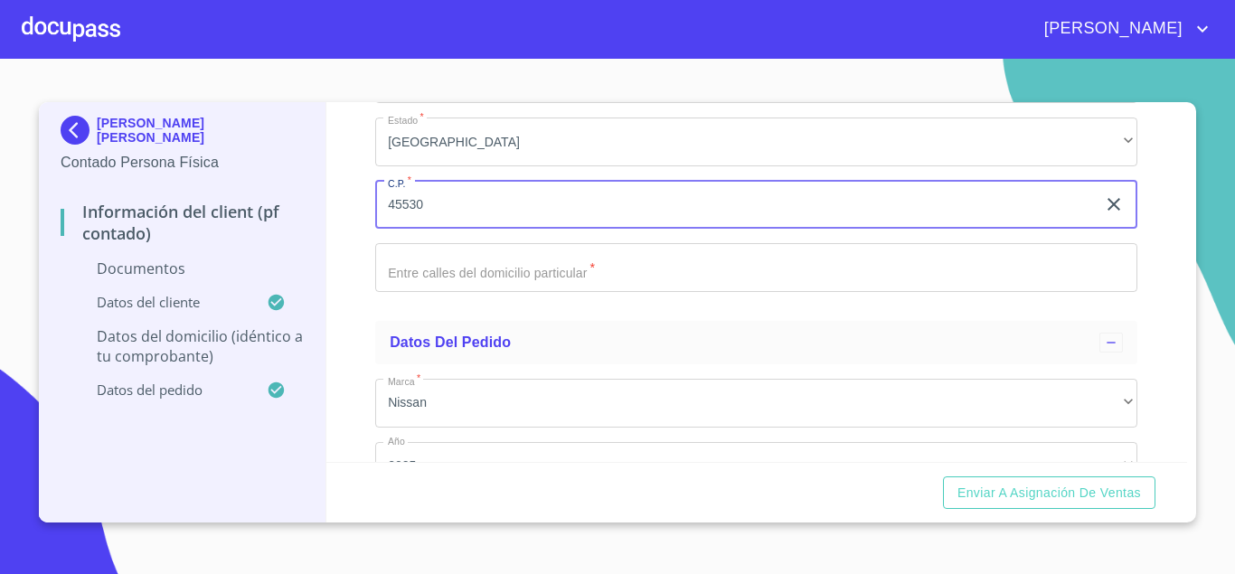
click at [473, 282] on input "Documento de identificación.   *" at bounding box center [756, 267] width 762 height 49
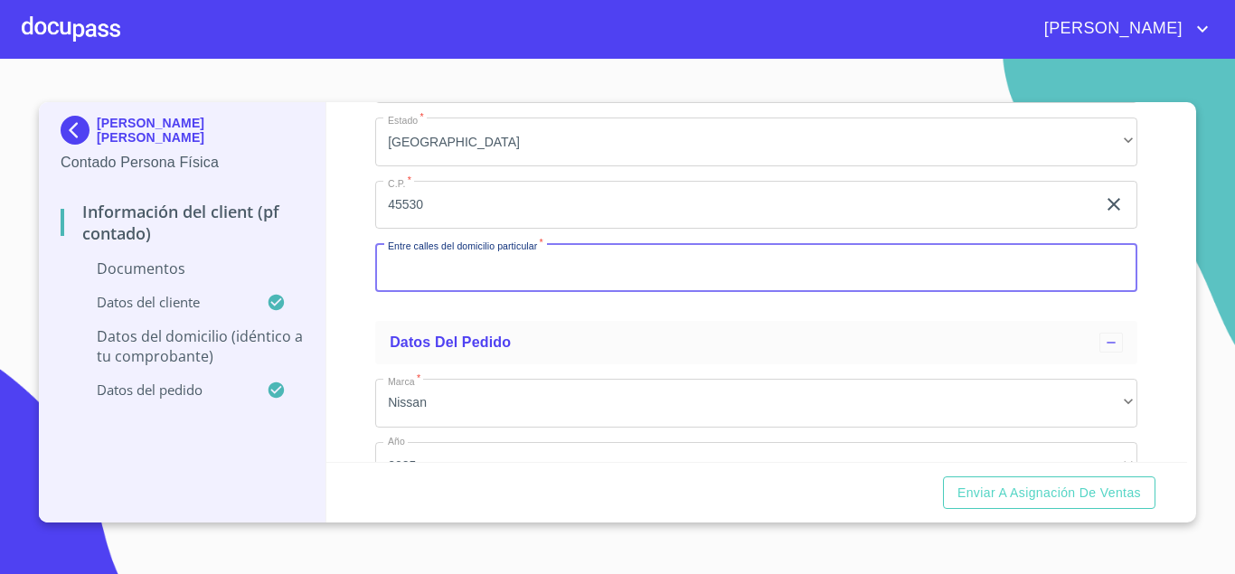
click at [411, 272] on input "Documento de identificación.   *" at bounding box center [756, 267] width 762 height 49
click at [513, 273] on input "Documento de identificación.   *" at bounding box center [756, 267] width 762 height 49
click at [457, 268] on input "Documento de identificación.   *" at bounding box center [756, 267] width 762 height 49
click at [624, 264] on input "Documento de identificación.   *" at bounding box center [756, 267] width 762 height 49
click at [406, 274] on input "Documento de identificación.   *" at bounding box center [756, 267] width 762 height 49
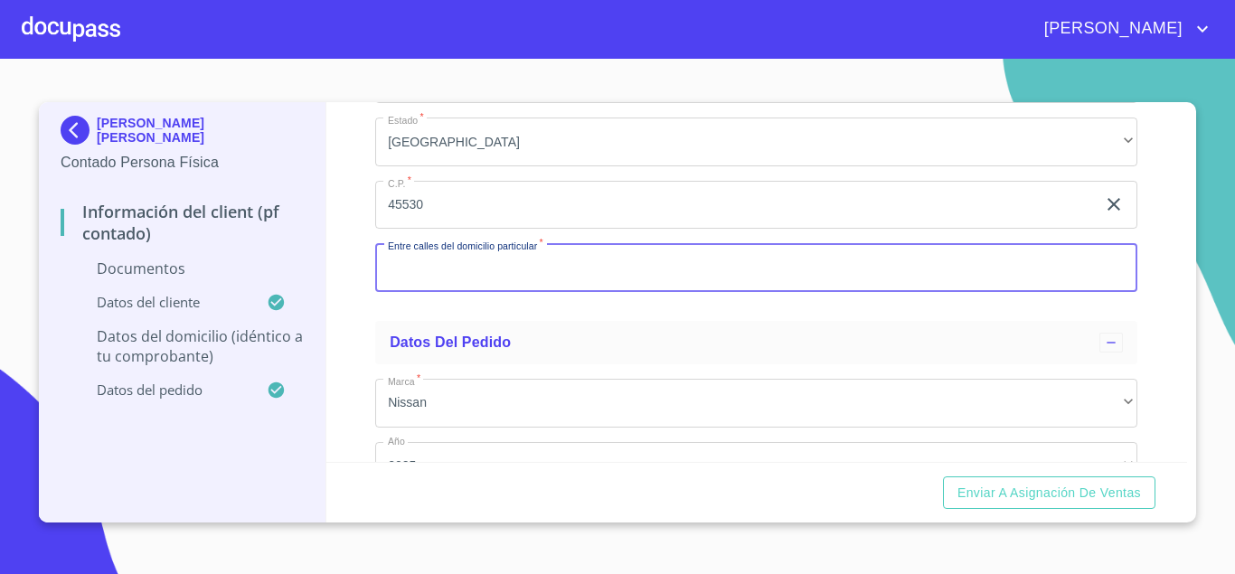
click at [410, 273] on input "Documento de identificación.   *" at bounding box center [756, 267] width 762 height 49
drag, startPoint x: 410, startPoint y: 273, endPoint x: 455, endPoint y: 277, distance: 44.5
click at [410, 272] on input "Documento de identificación.   *" at bounding box center [756, 267] width 762 height 49
click at [455, 277] on input "Documento de identificación.   *" at bounding box center [756, 267] width 762 height 49
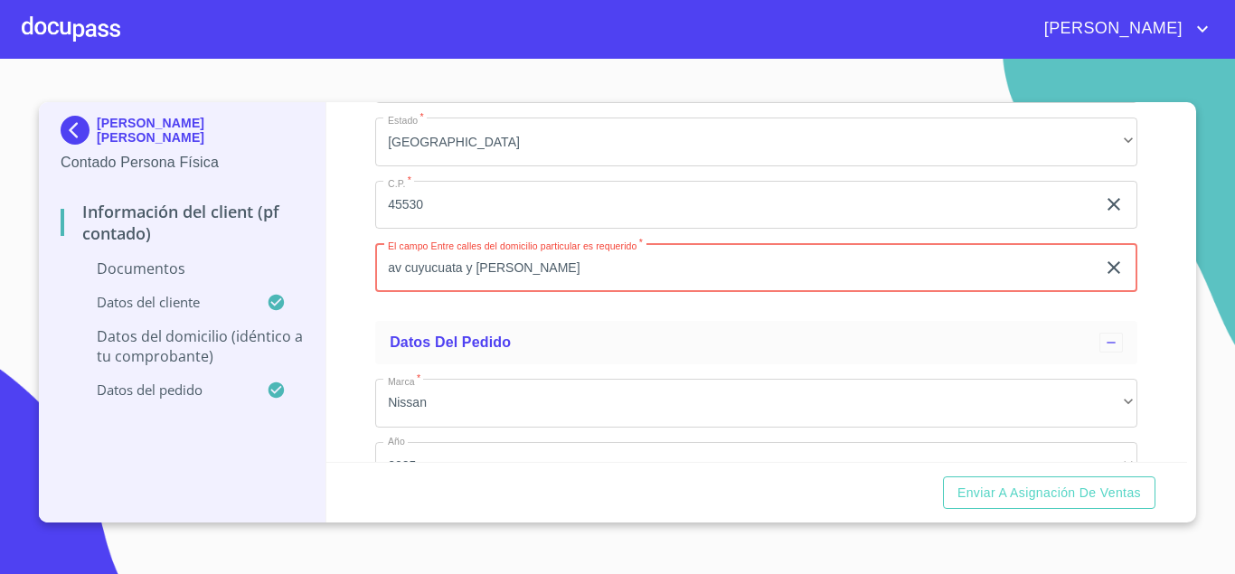
type input "av cuyucuata y [PERSON_NAME]"
click at [340, 306] on div "Información del Client (PF contado) Documentos Documento de identificación.   *…" at bounding box center [756, 282] width 861 height 360
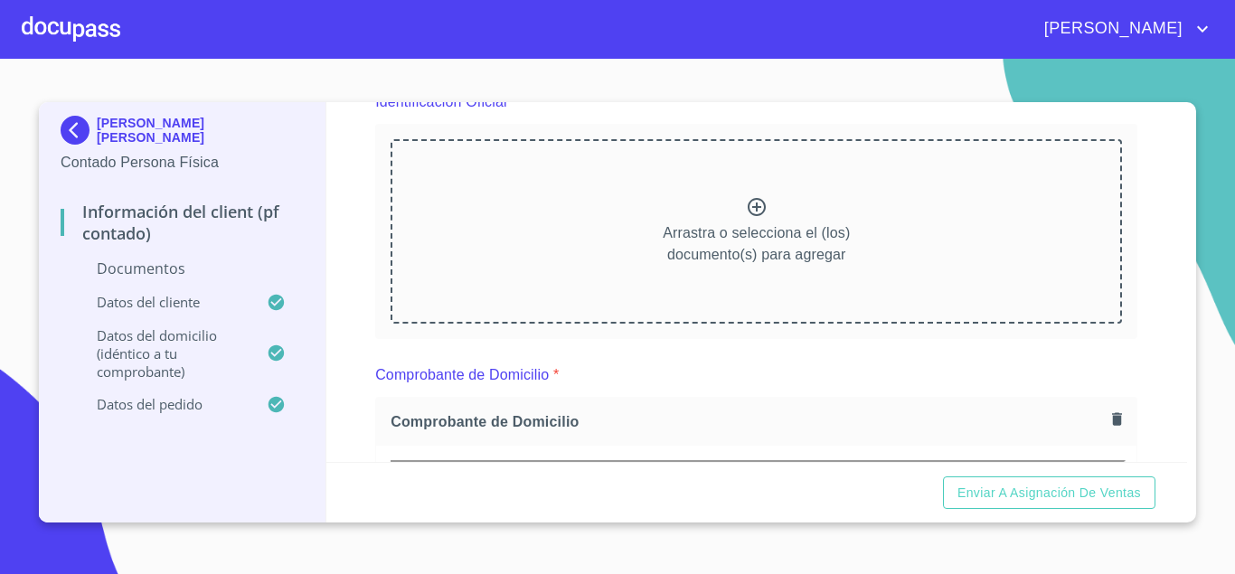
scroll to position [239, 0]
click at [588, 241] on div "Arrastra o selecciona el (los) documento(s) para agregar" at bounding box center [755, 230] width 731 height 184
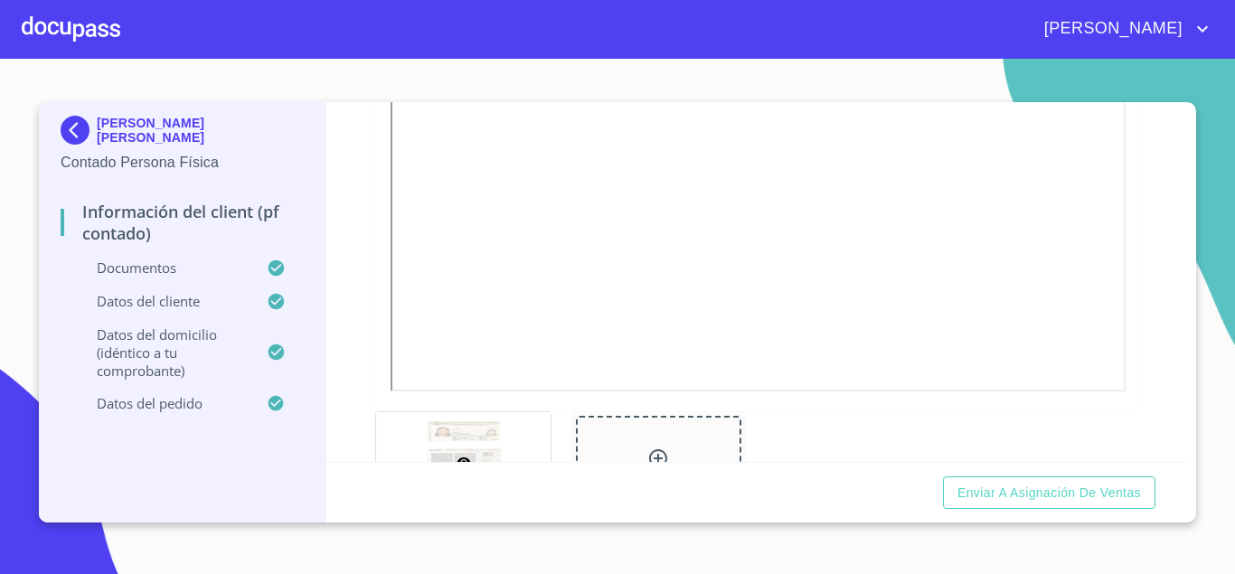
scroll to position [716, 0]
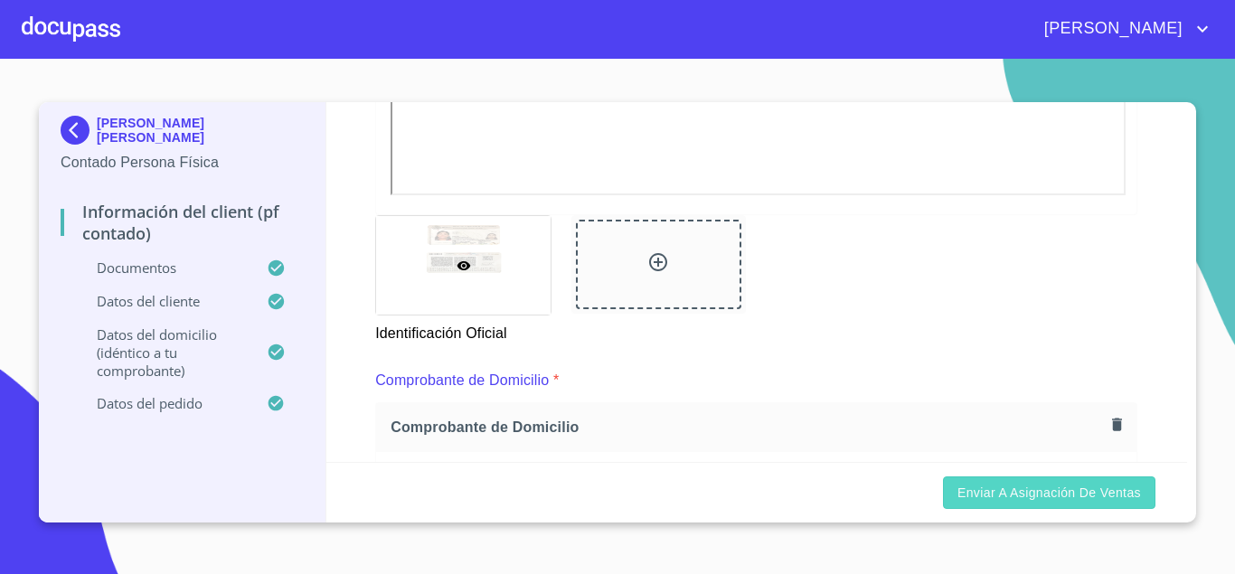
click at [971, 494] on span "Enviar a Asignación de Ventas" at bounding box center [1048, 493] width 183 height 23
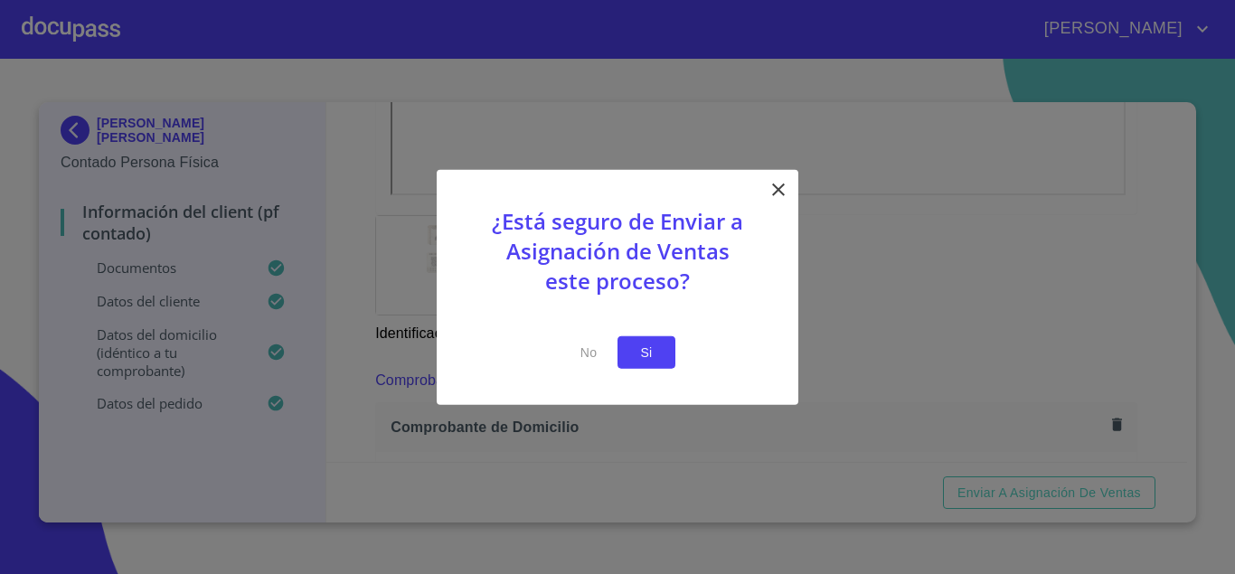
click at [629, 357] on button "Si" at bounding box center [646, 351] width 58 height 33
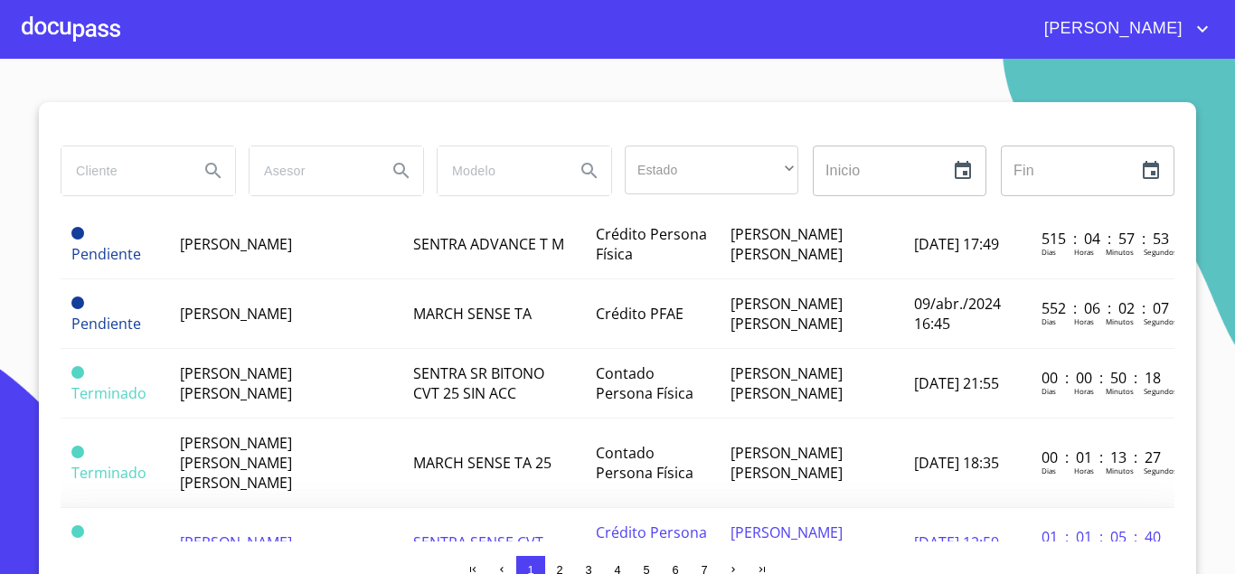
scroll to position [1382, 0]
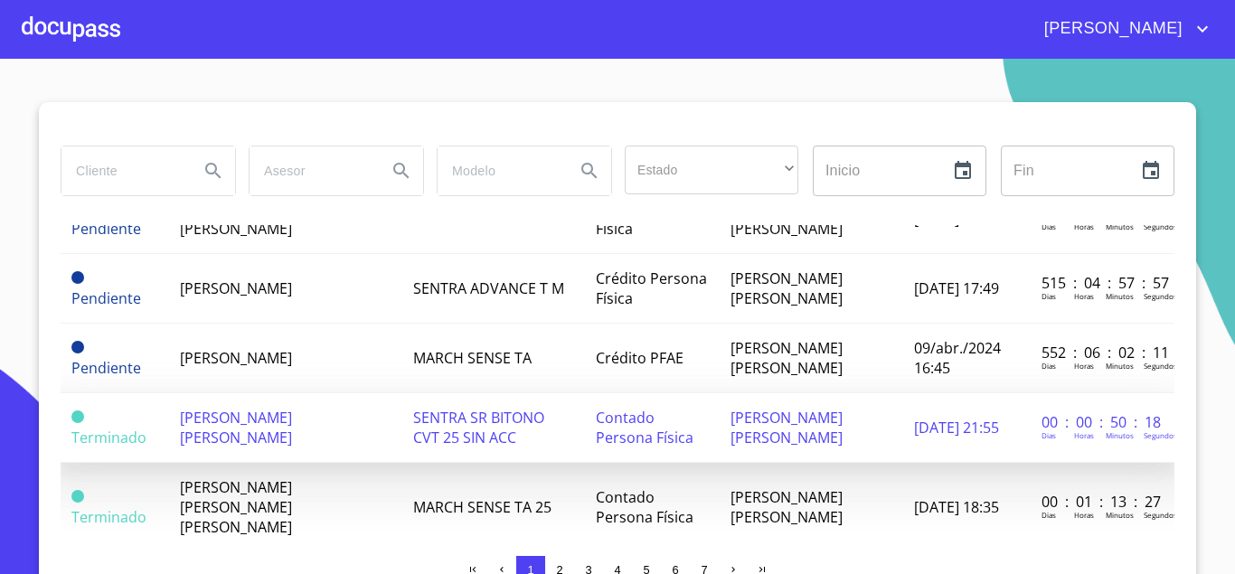
click at [309, 400] on td "[PERSON_NAME] [PERSON_NAME]" at bounding box center [286, 428] width 234 height 70
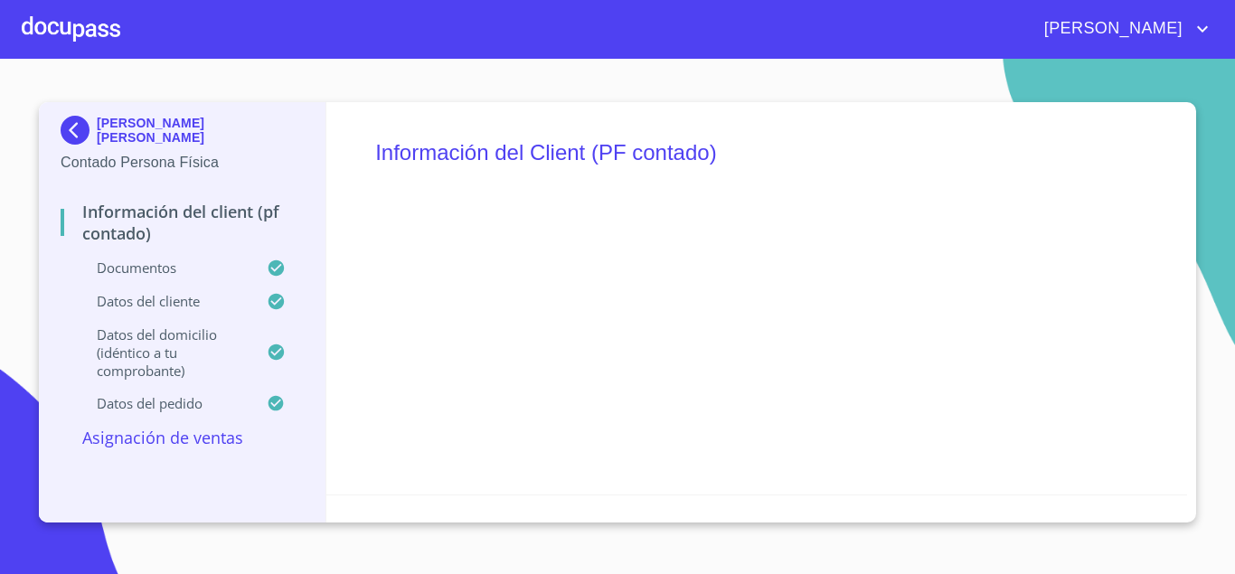
click at [209, 437] on p "Asignación de Ventas" at bounding box center [182, 438] width 243 height 22
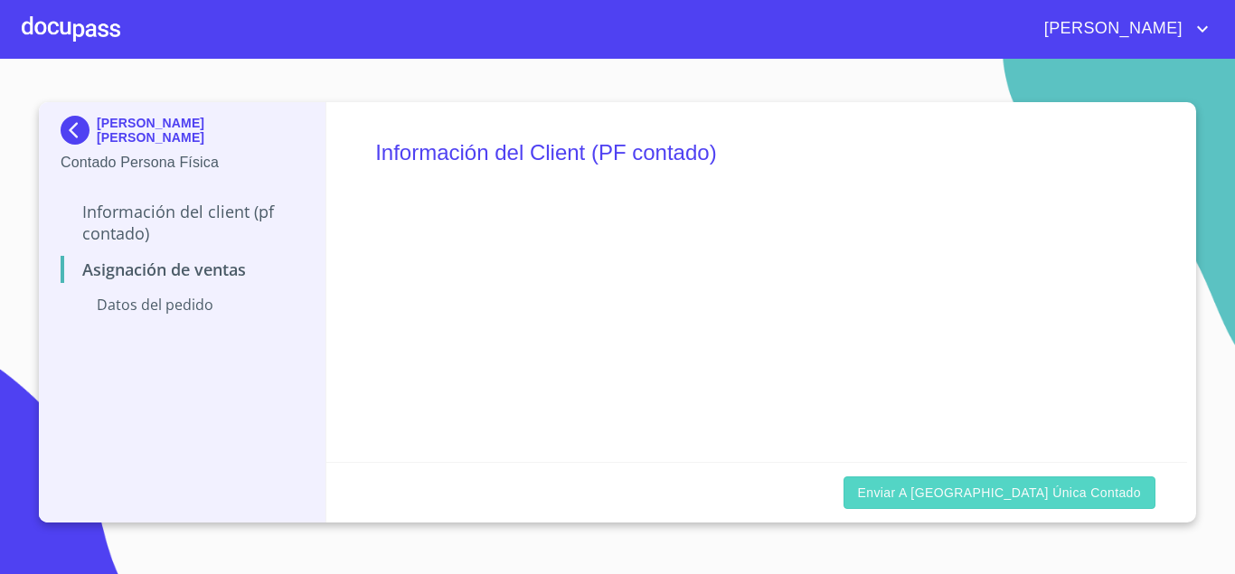
click at [972, 498] on span "Enviar a [GEOGRAPHIC_DATA] única contado" at bounding box center [1000, 493] width 284 height 23
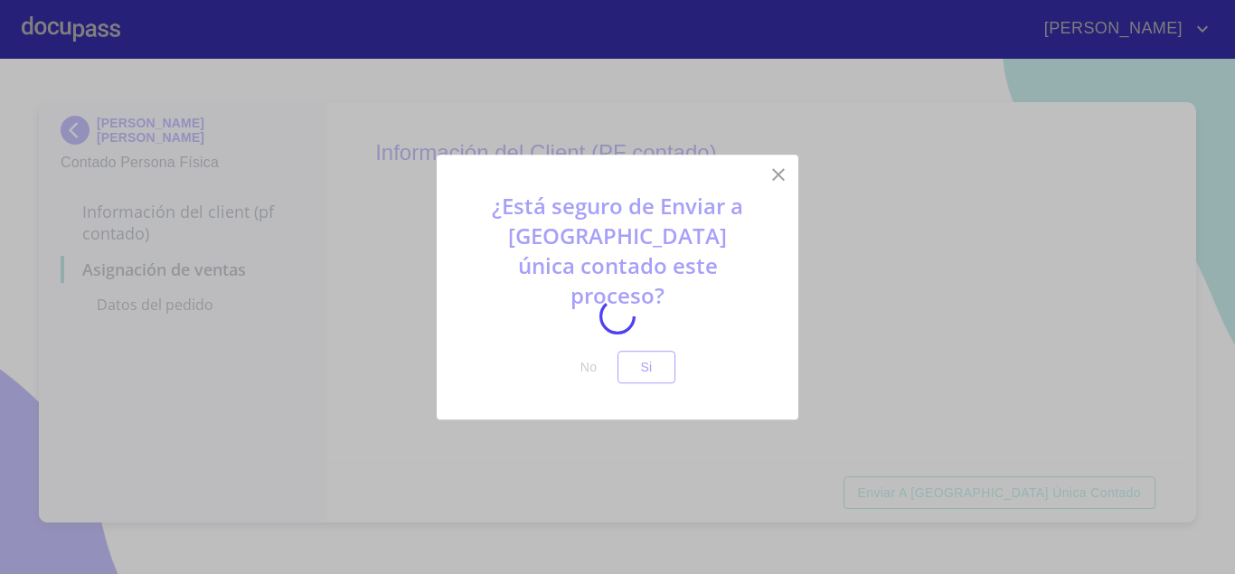
click at [659, 365] on div at bounding box center [617, 316] width 1235 height 515
click at [334, 193] on div at bounding box center [617, 316] width 1235 height 515
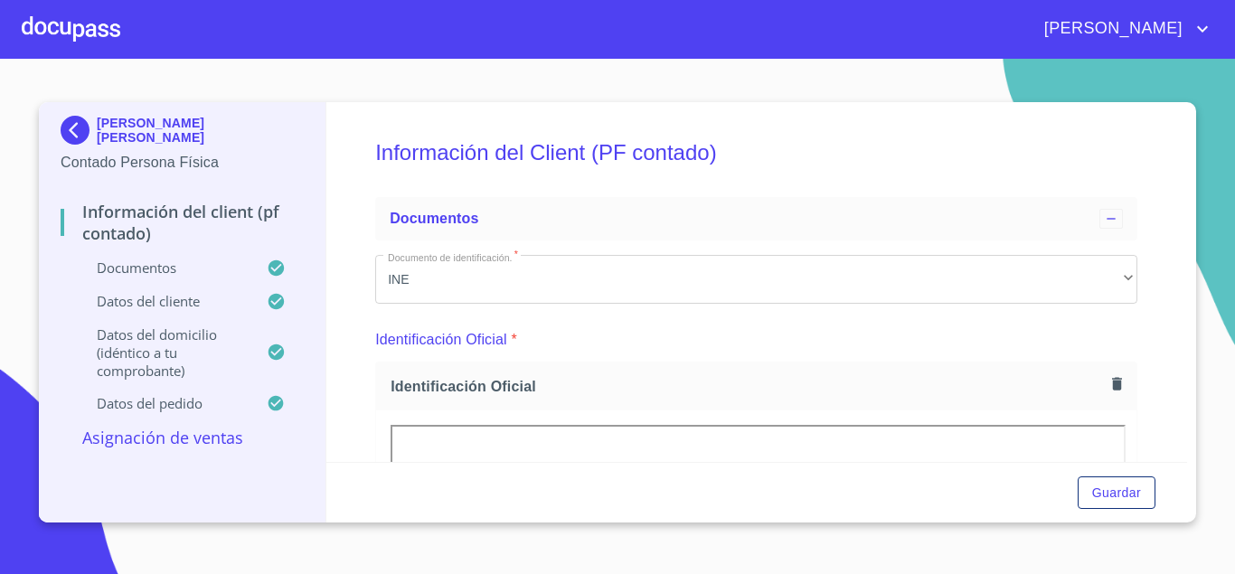
click at [131, 428] on p "Asignación de Ventas" at bounding box center [182, 438] width 243 height 22
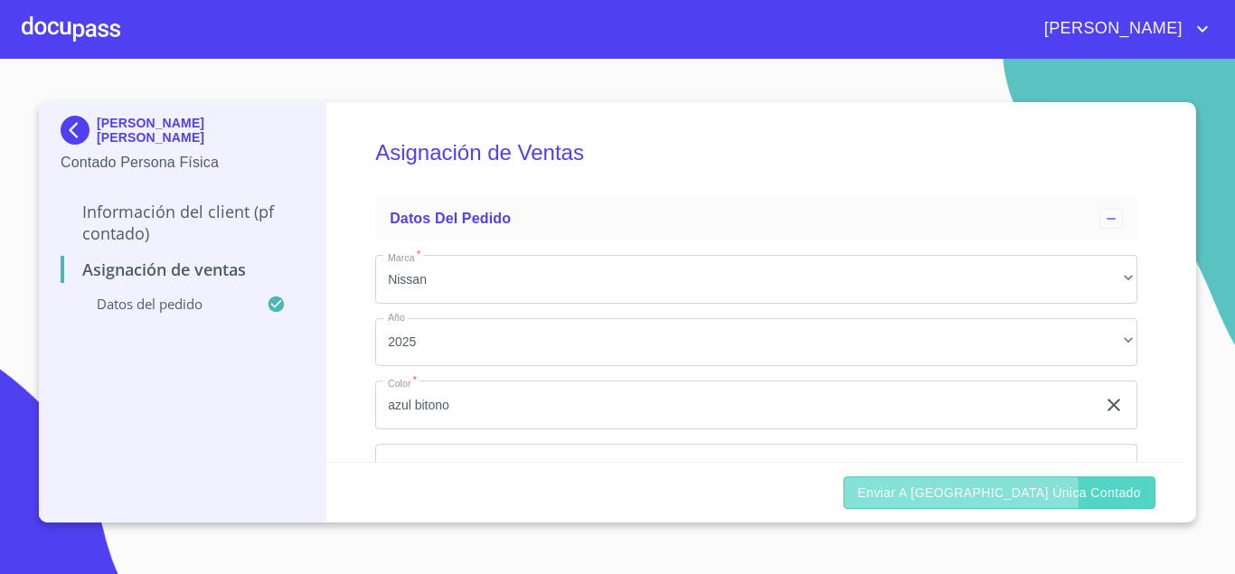
click at [966, 495] on span "Enviar a [GEOGRAPHIC_DATA] única contado" at bounding box center [1000, 493] width 284 height 23
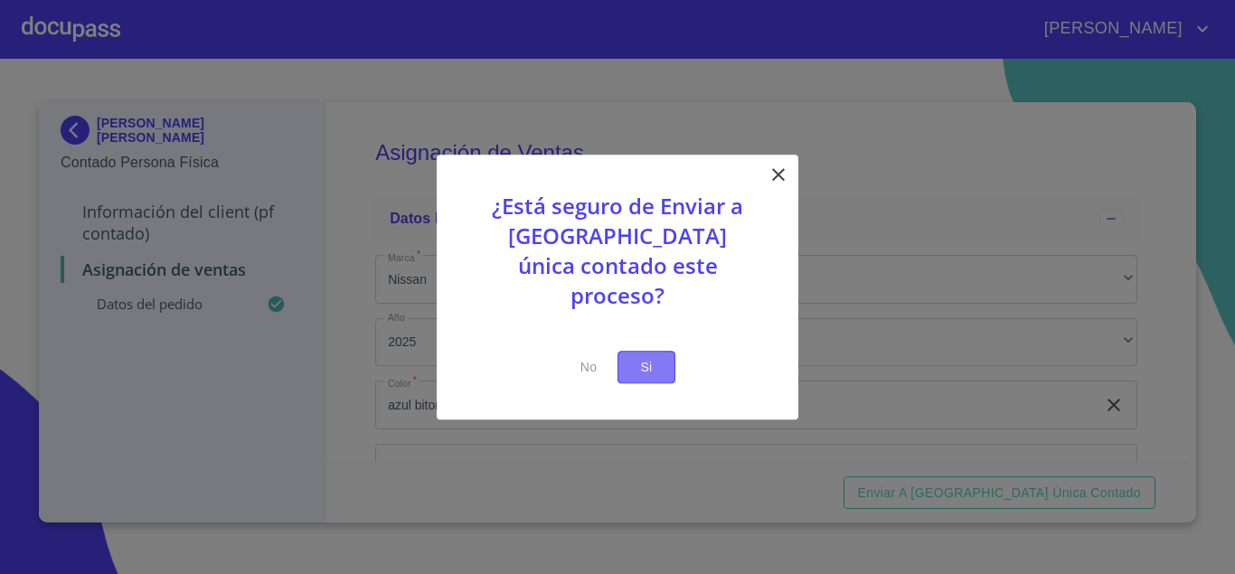
click at [653, 357] on span "Si" at bounding box center [646, 367] width 29 height 23
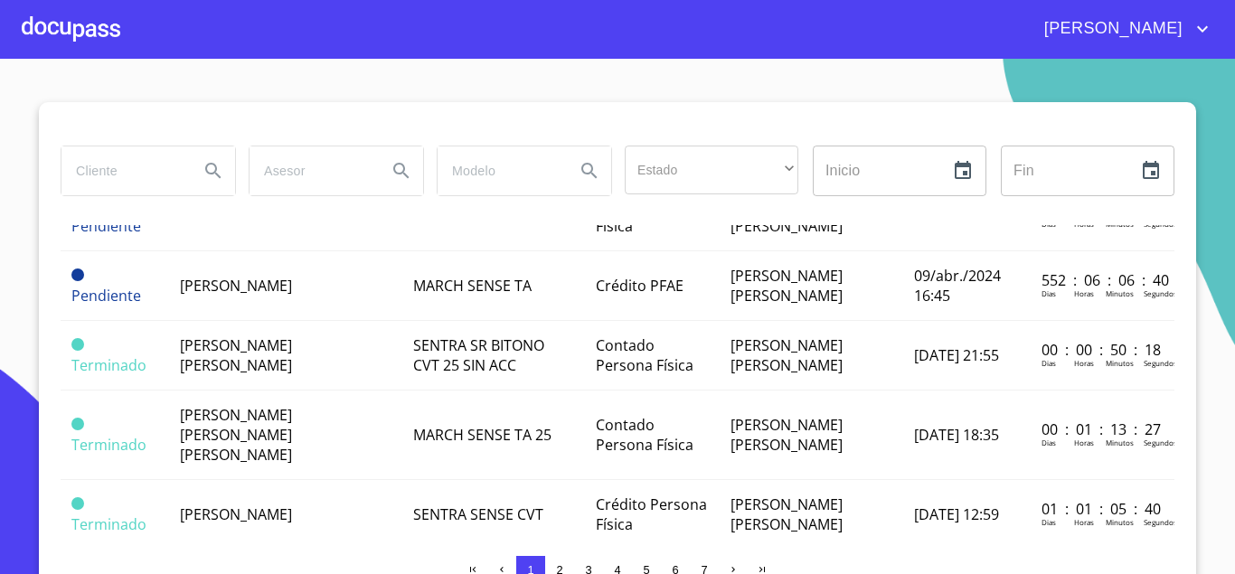
scroll to position [1501, 0]
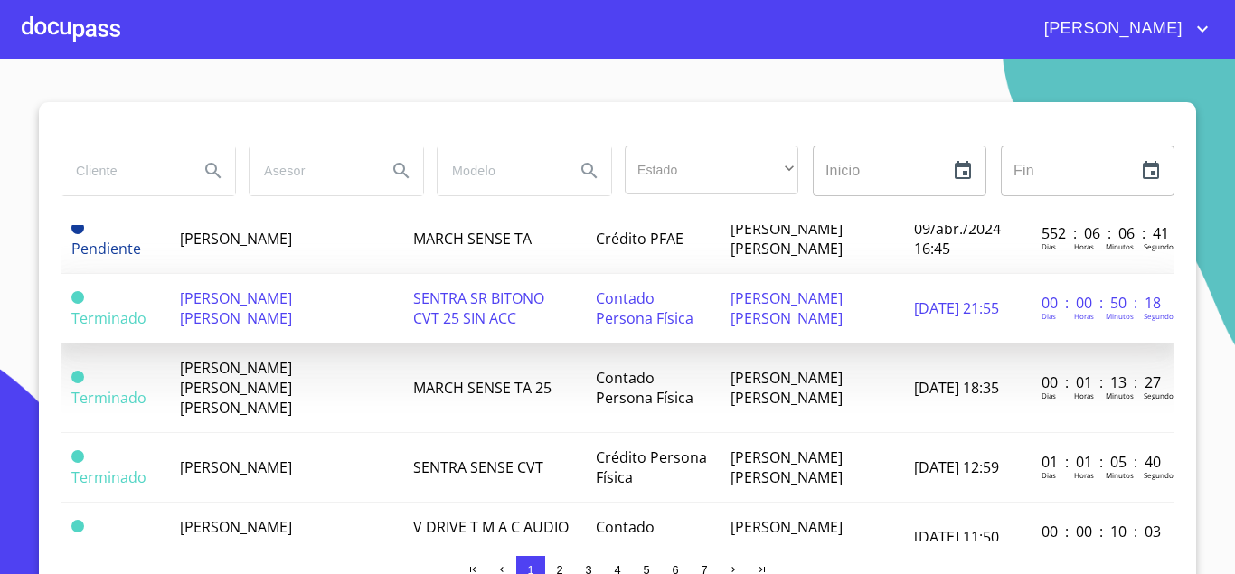
click at [292, 288] on span "[PERSON_NAME] [PERSON_NAME]" at bounding box center [236, 308] width 112 height 40
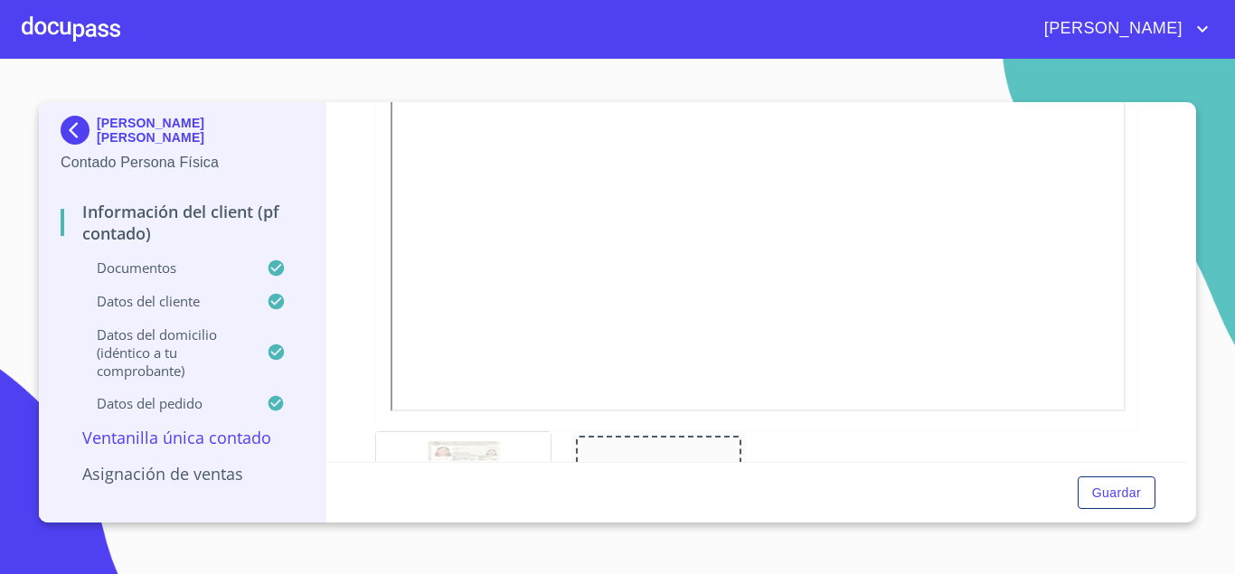
scroll to position [597, 0]
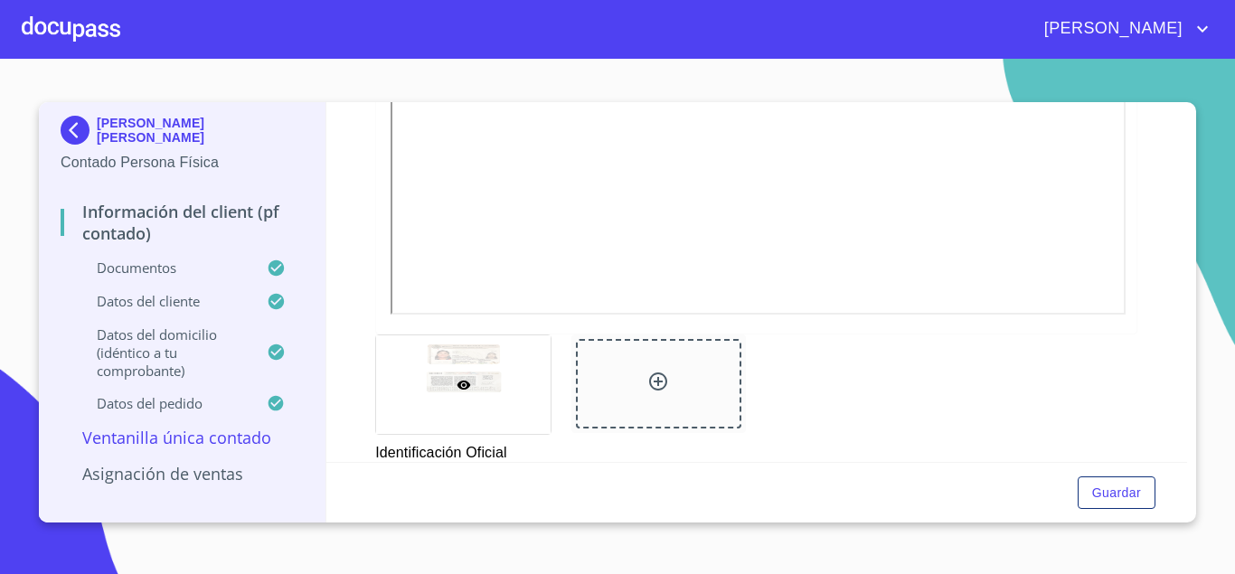
click at [607, 380] on div at bounding box center [658, 383] width 165 height 89
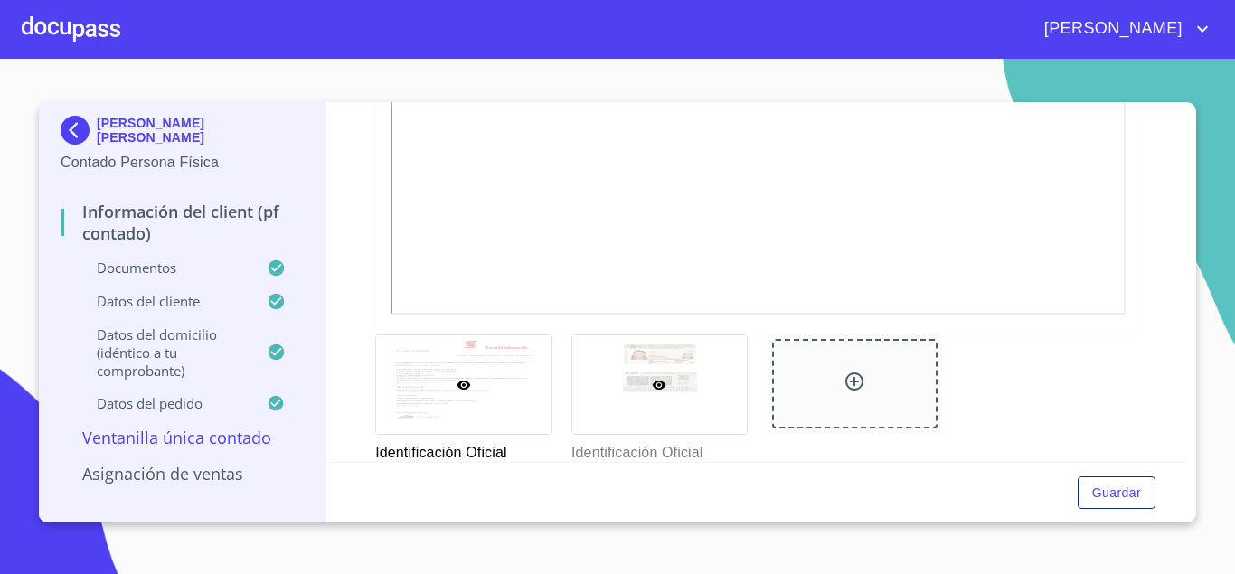
click at [653, 377] on div at bounding box center [659, 384] width 174 height 99
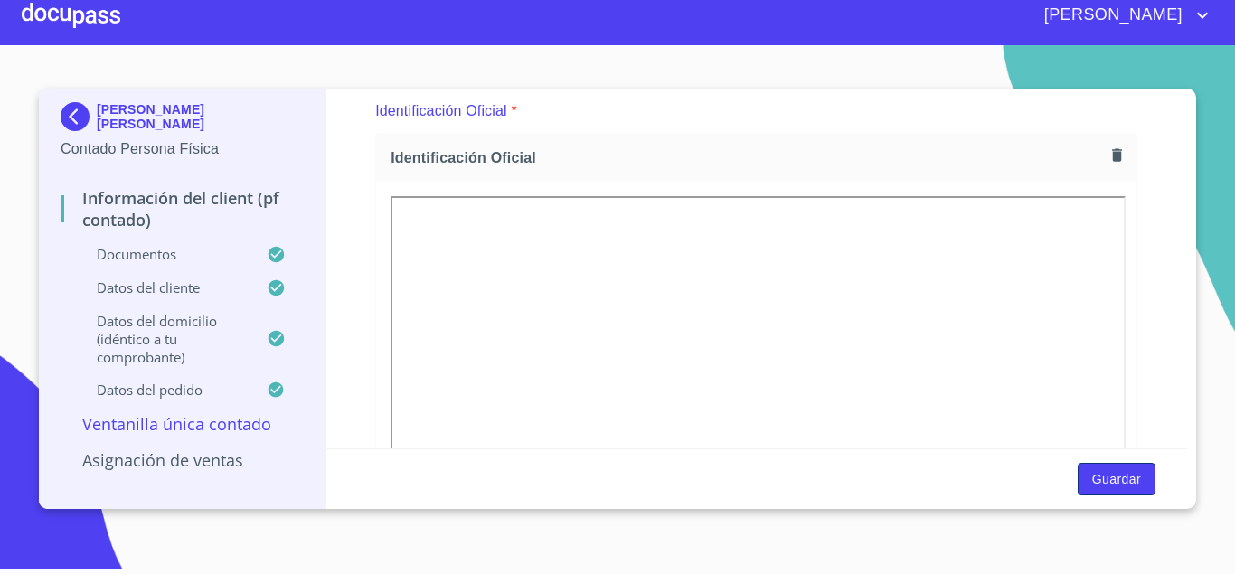
click at [1109, 476] on span "Guardar" at bounding box center [1116, 479] width 49 height 23
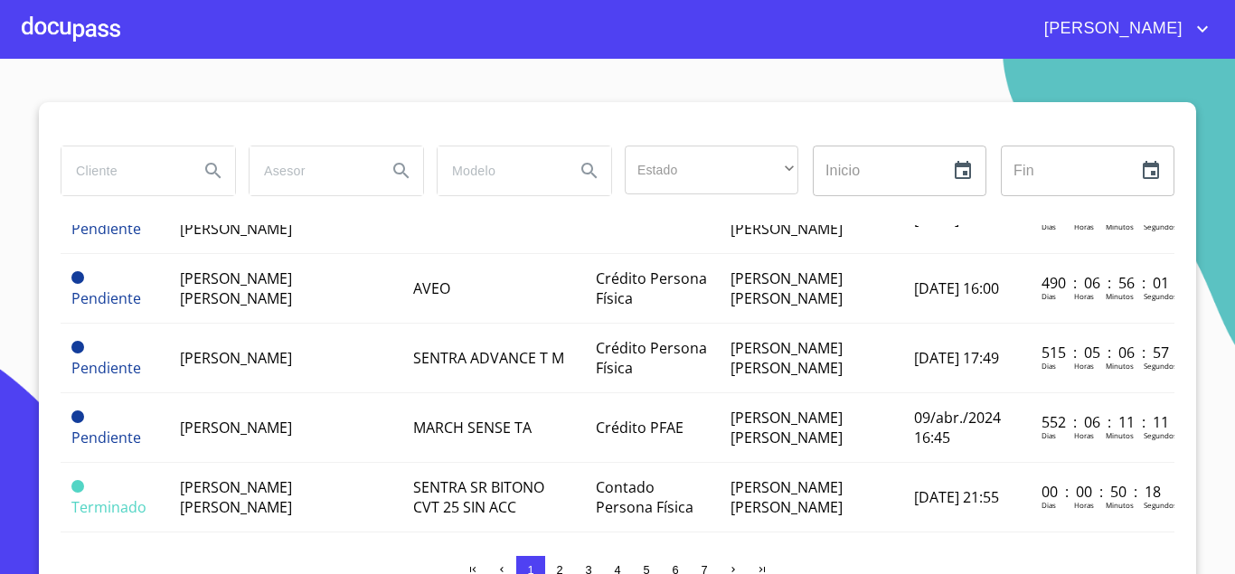
scroll to position [1432, 0]
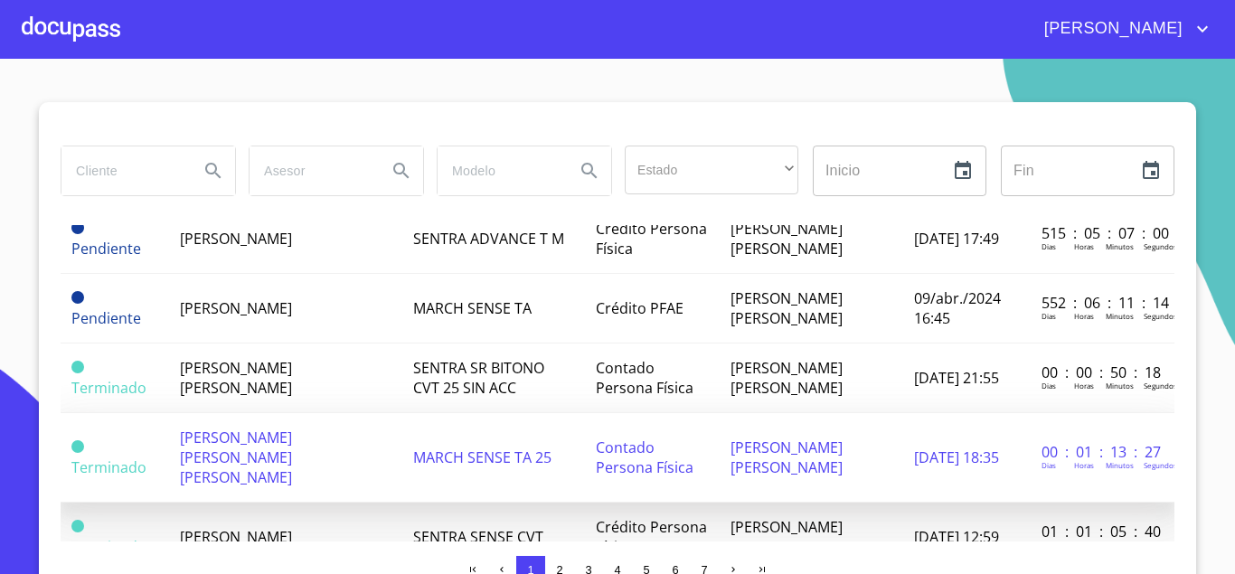
click at [279, 428] on span "[PERSON_NAME] [PERSON_NAME] [PERSON_NAME]" at bounding box center [236, 458] width 112 height 60
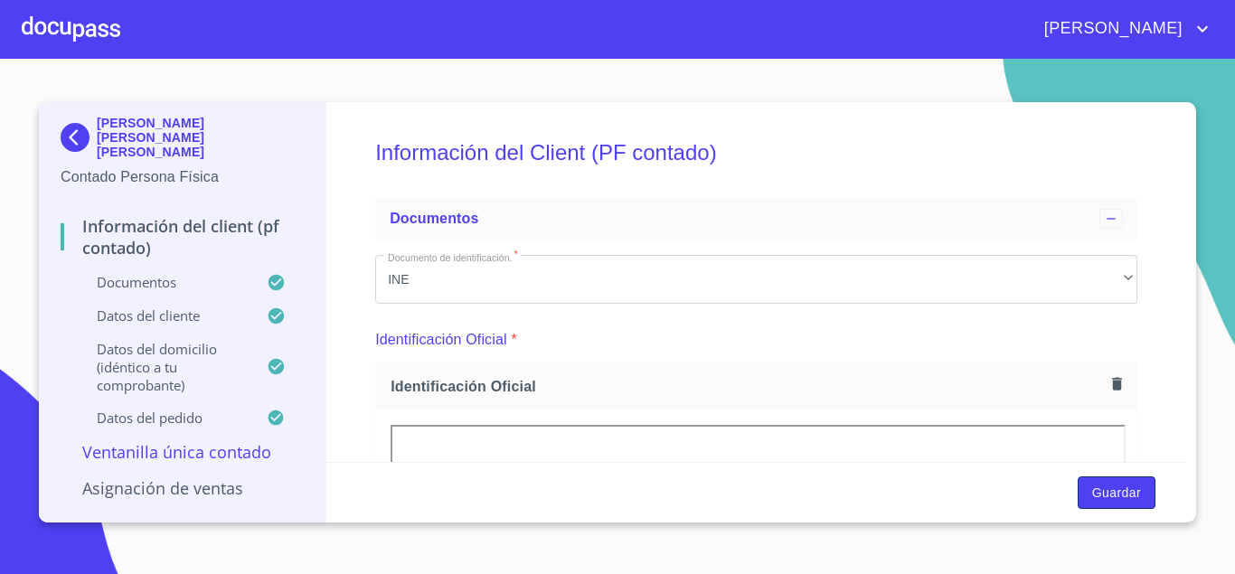
click at [1096, 502] on span "Guardar" at bounding box center [1116, 493] width 49 height 23
